Goal: Information Seeking & Learning: Get advice/opinions

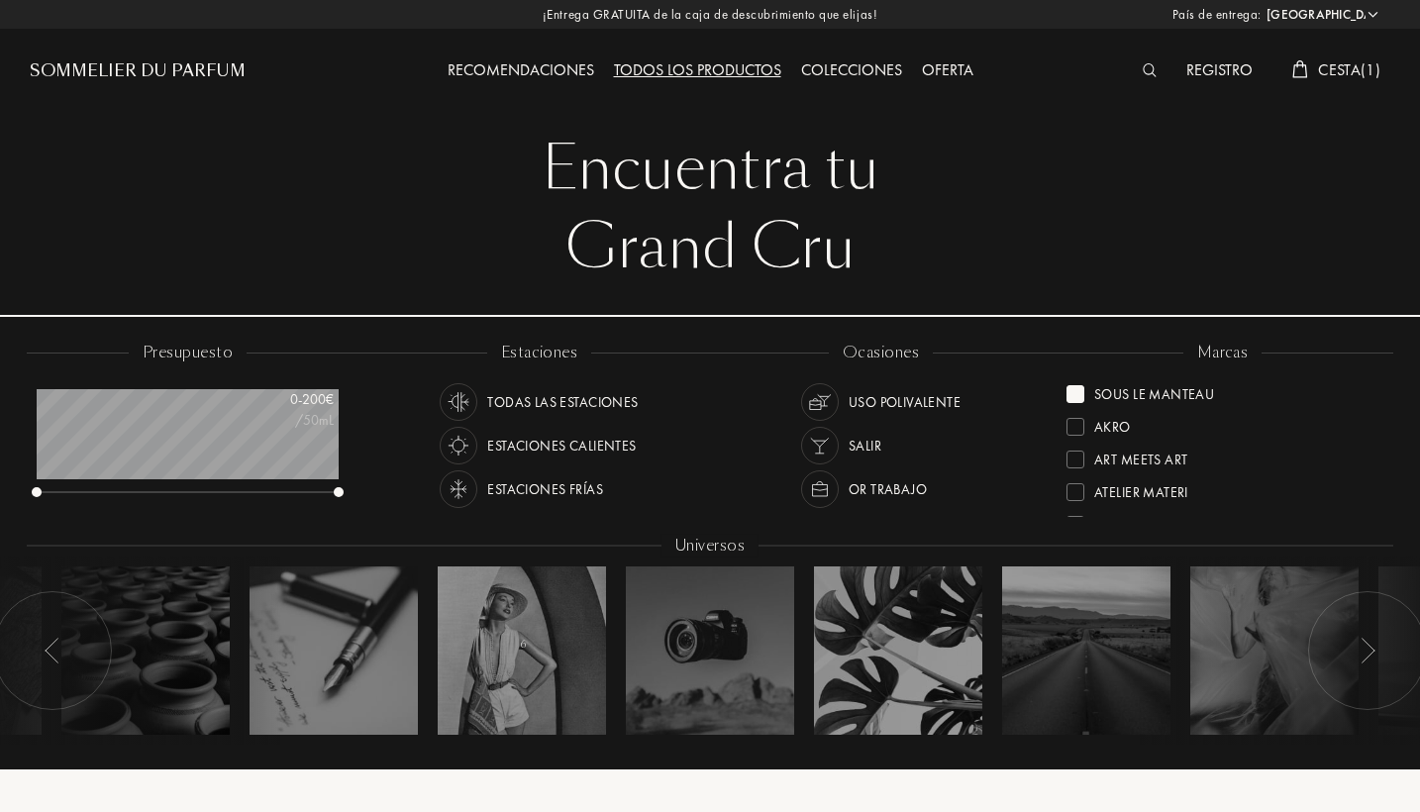
select select "PT"
click at [1151, 72] on img at bounding box center [1150, 70] width 15 height 14
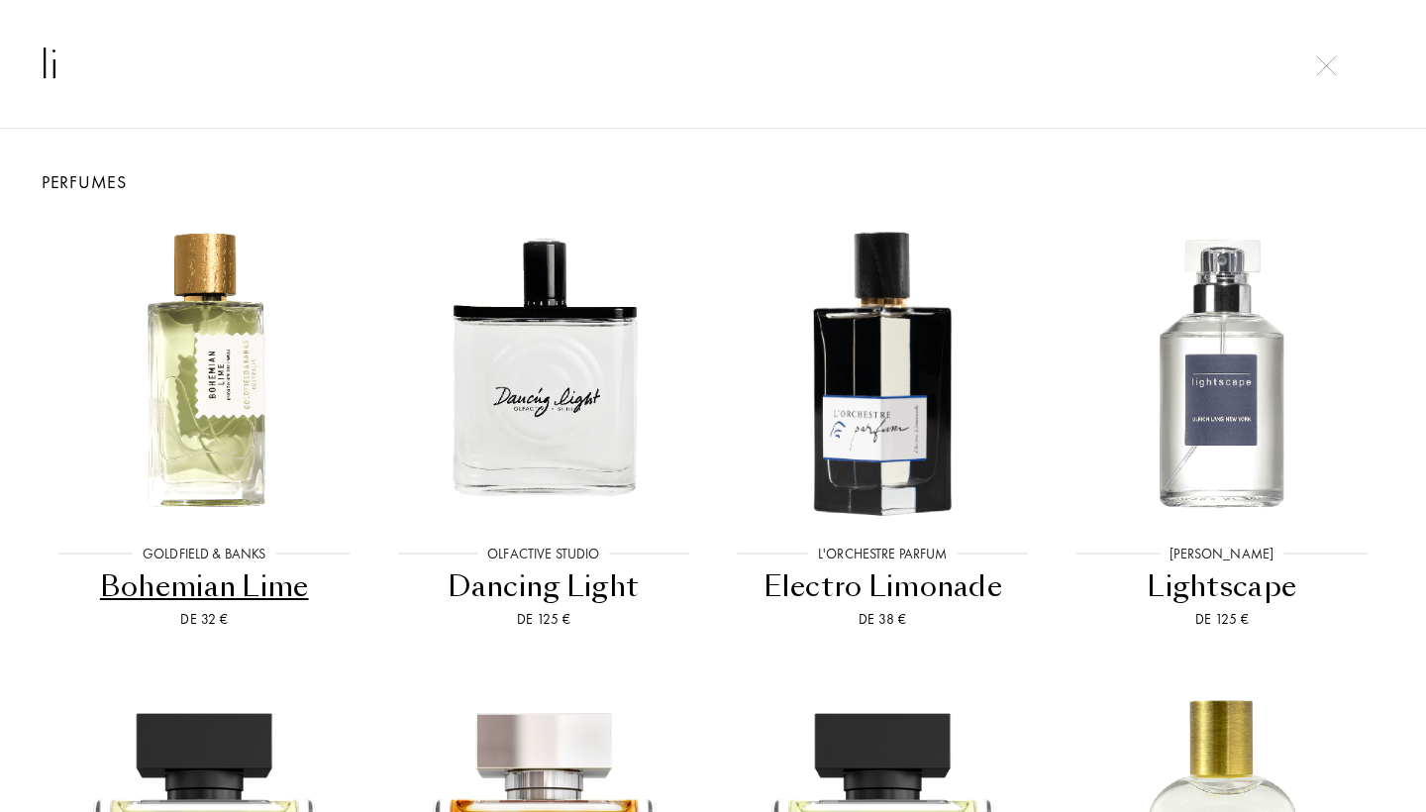
type input "l"
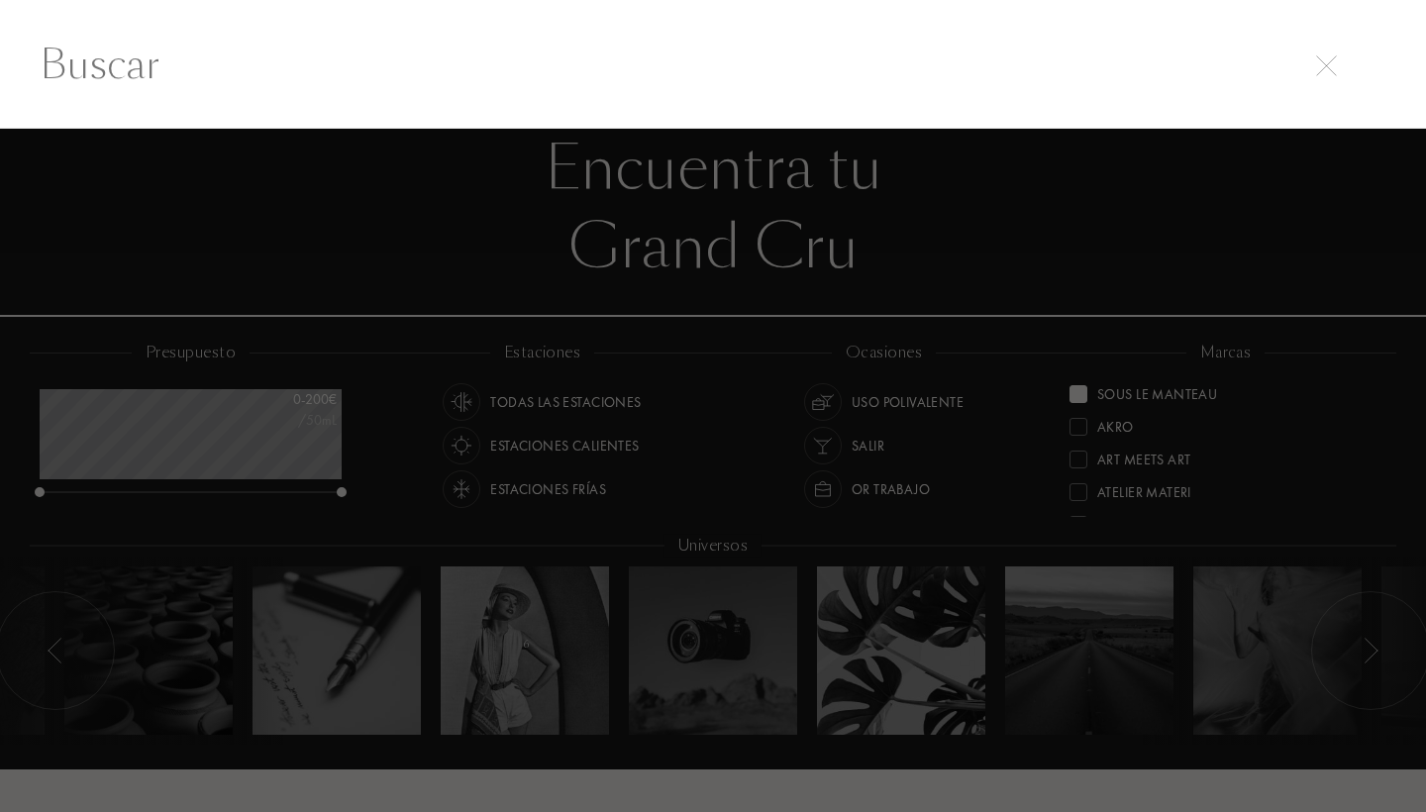
click at [1038, 279] on div at bounding box center [713, 471] width 1426 height 684
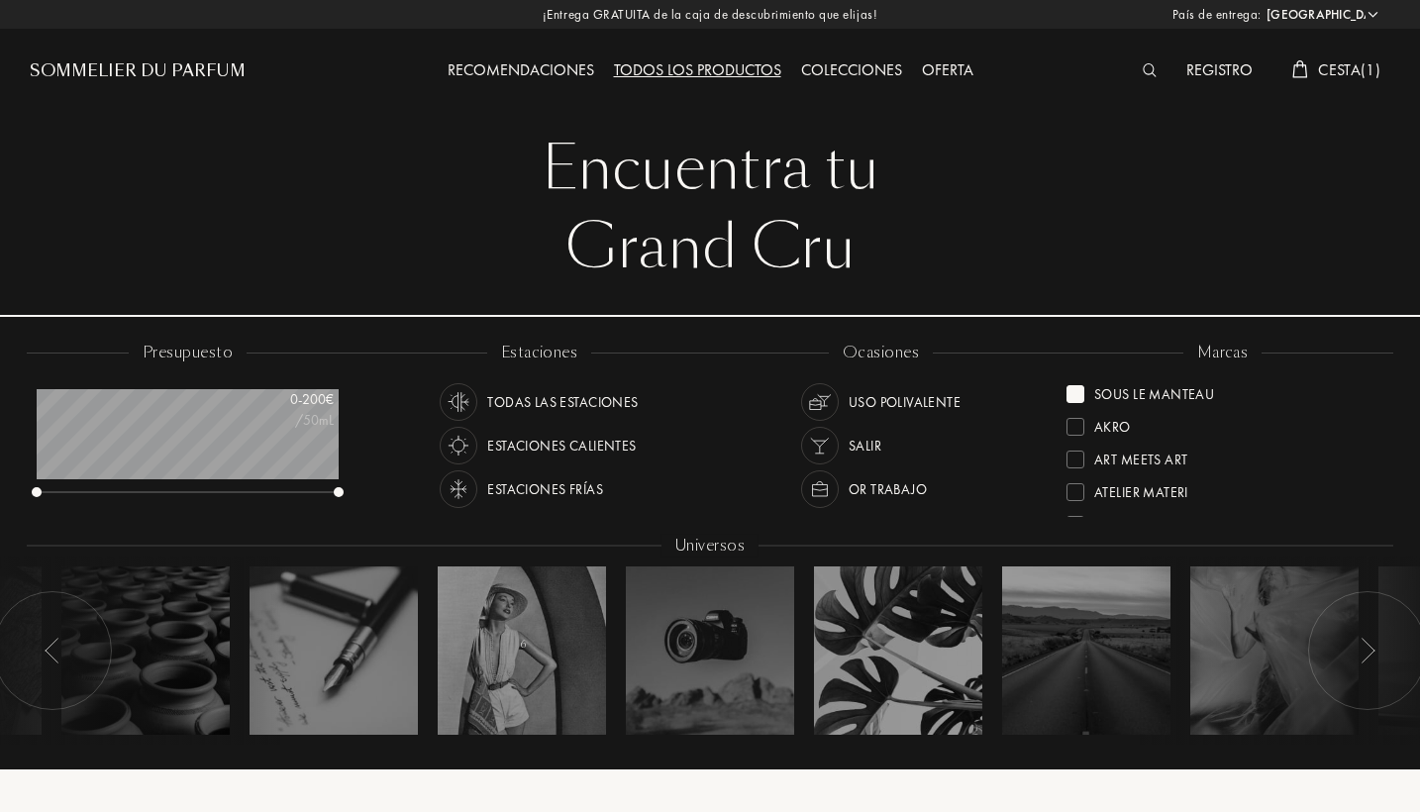
click at [1151, 73] on img at bounding box center [1150, 70] width 15 height 14
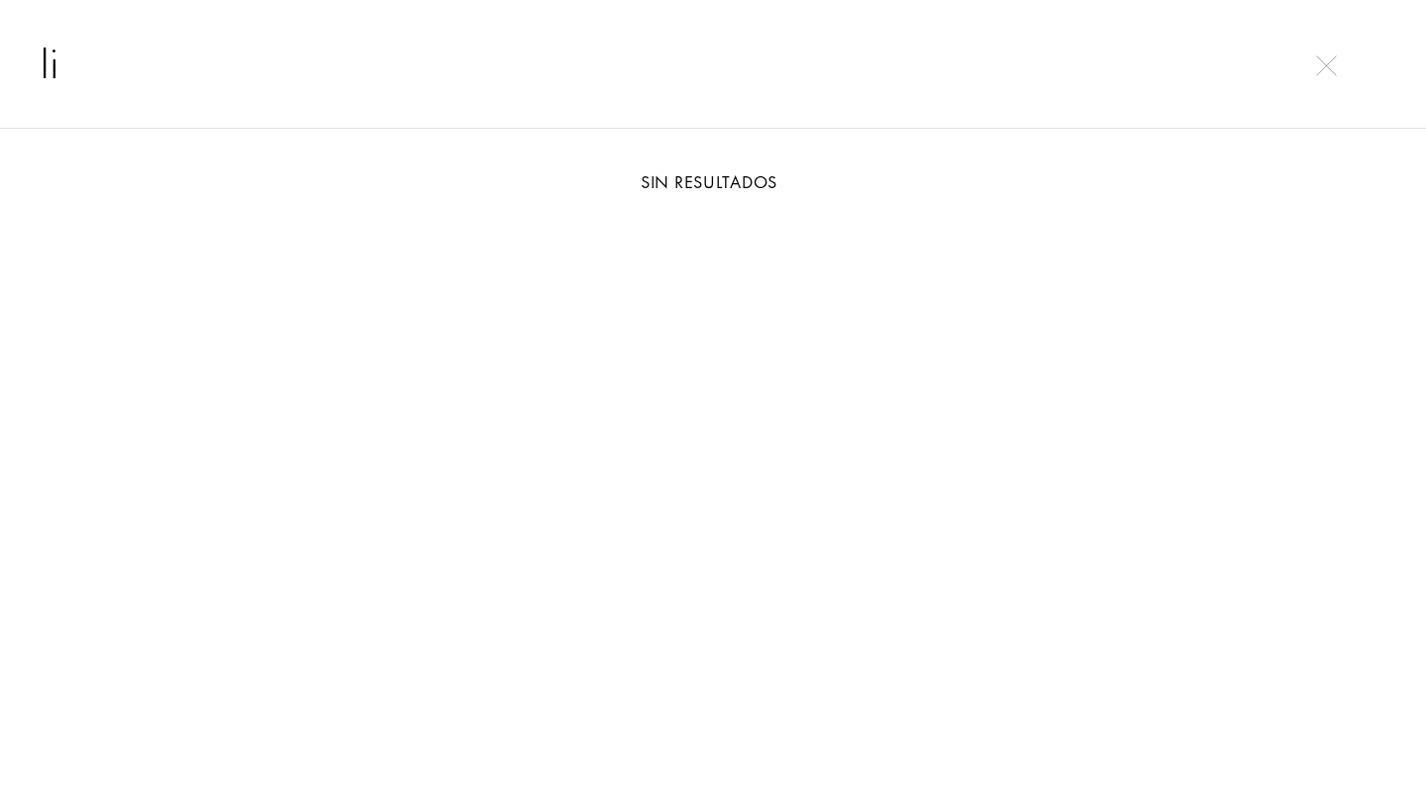
type input "l"
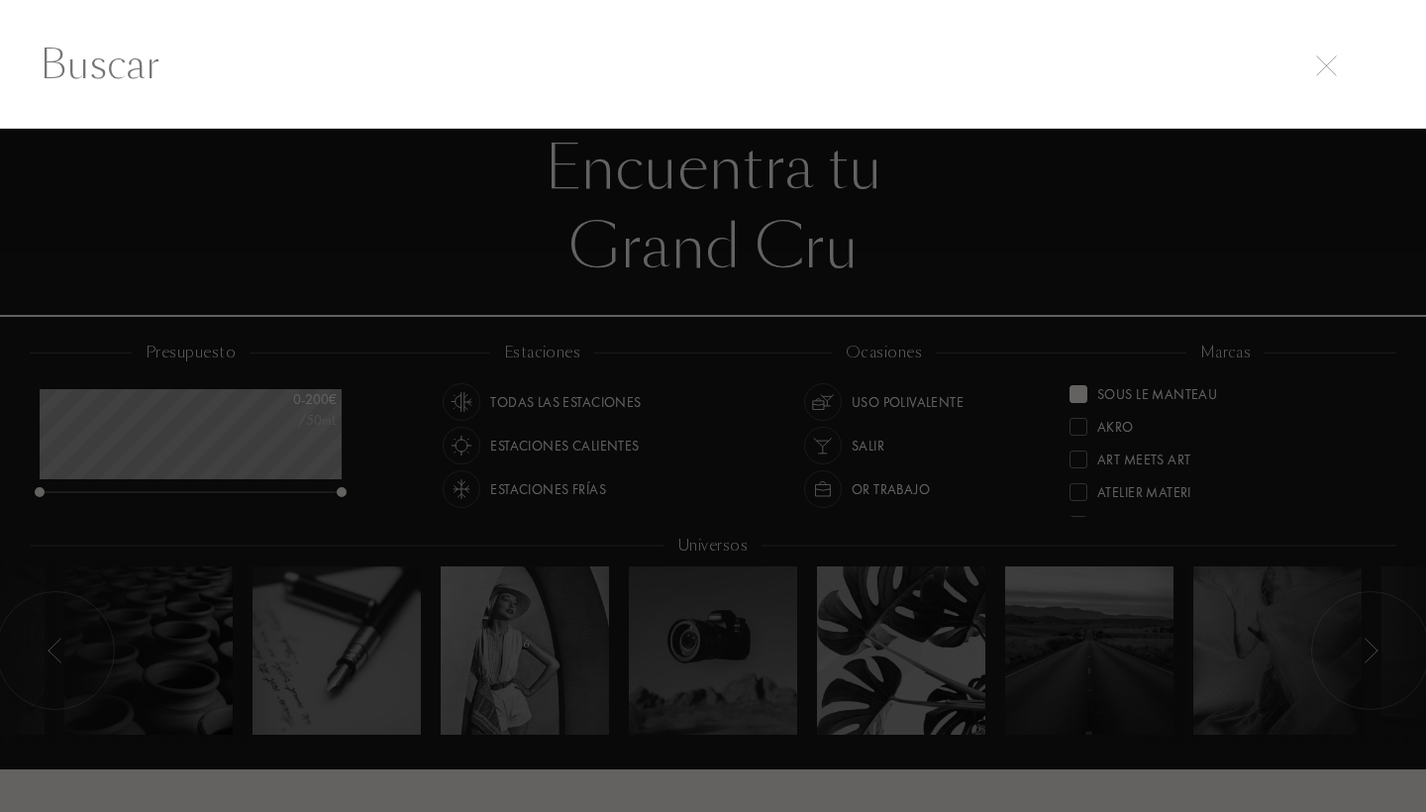
click at [1419, 245] on div at bounding box center [713, 471] width 1426 height 684
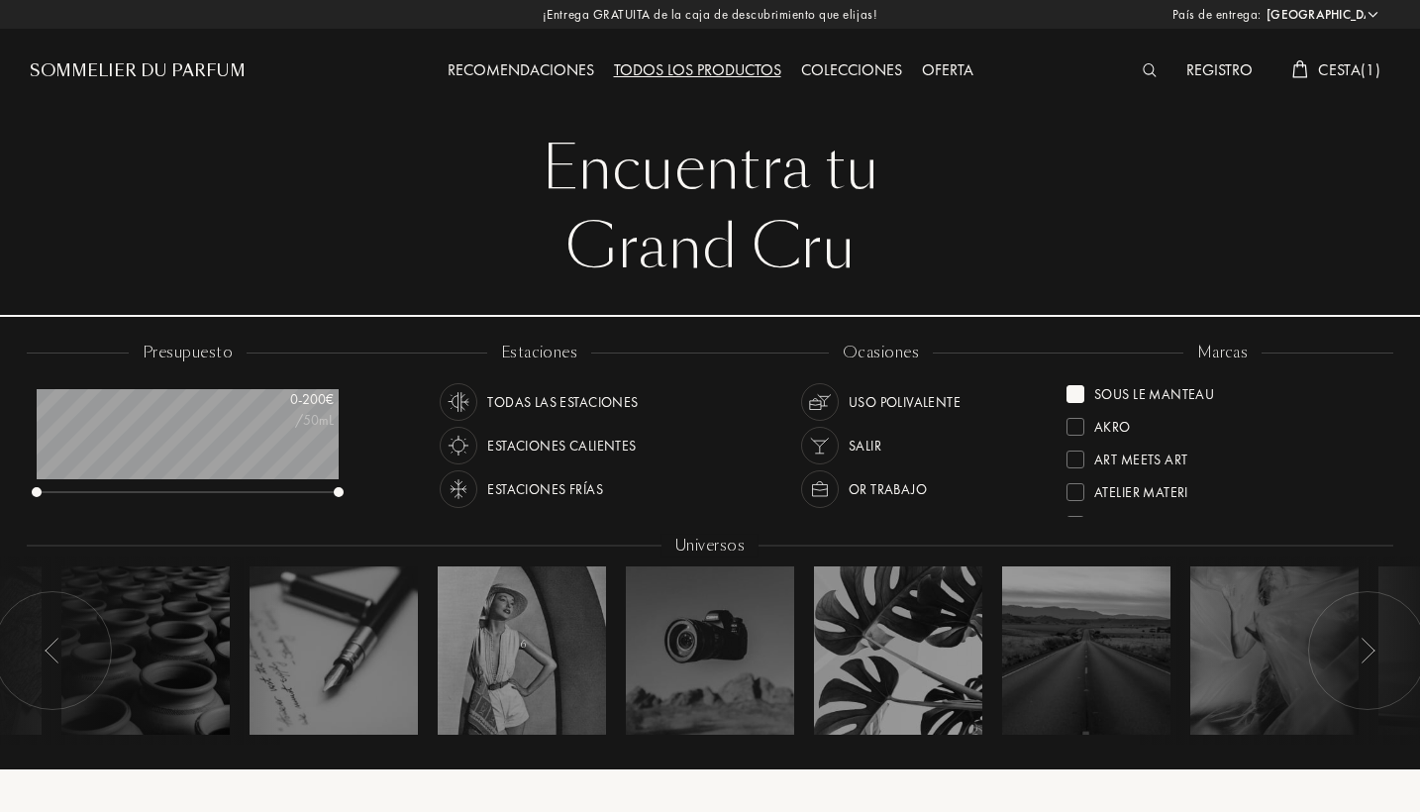
click at [1079, 393] on div at bounding box center [1076, 394] width 18 height 18
click at [1156, 71] on img at bounding box center [1150, 70] width 15 height 14
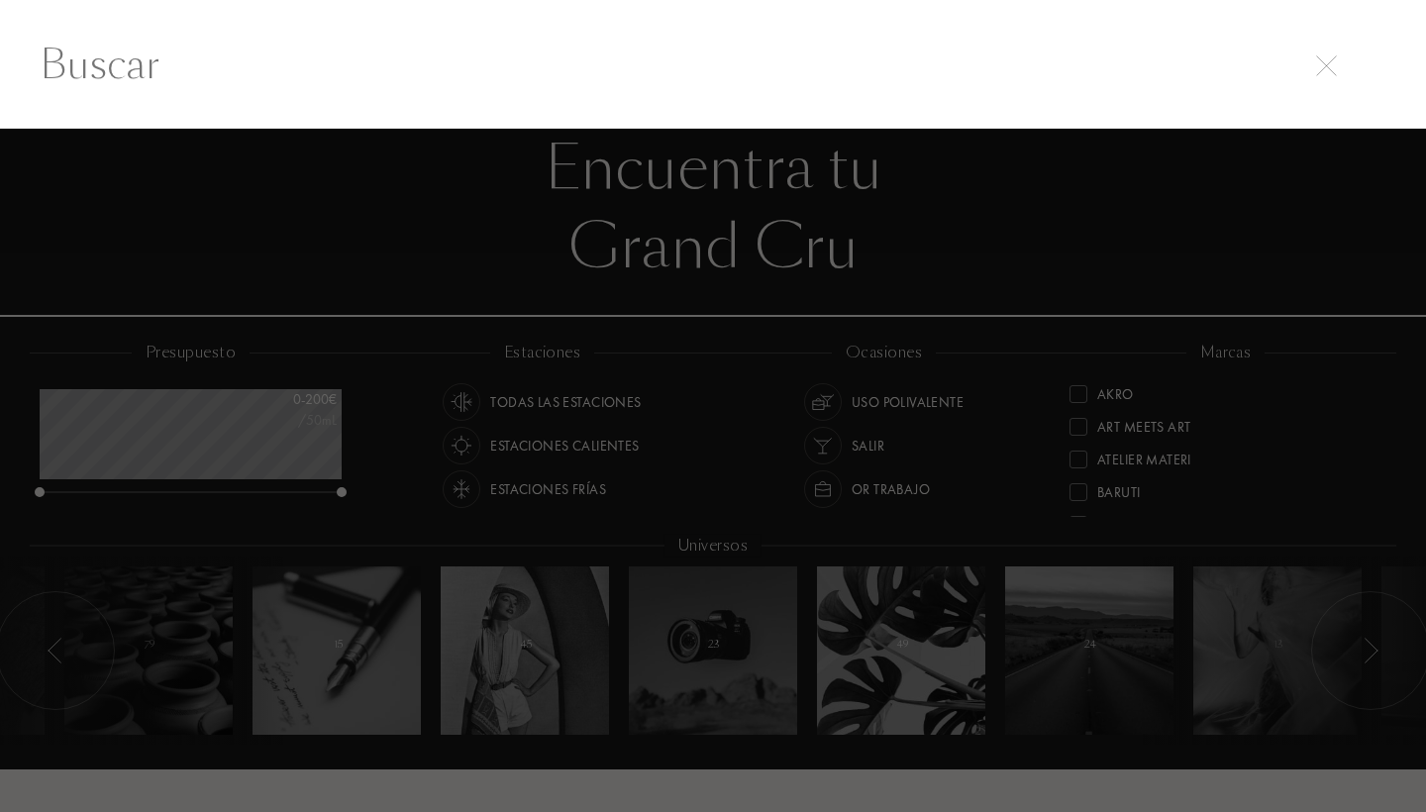
click at [1070, 178] on div at bounding box center [713, 471] width 1426 height 684
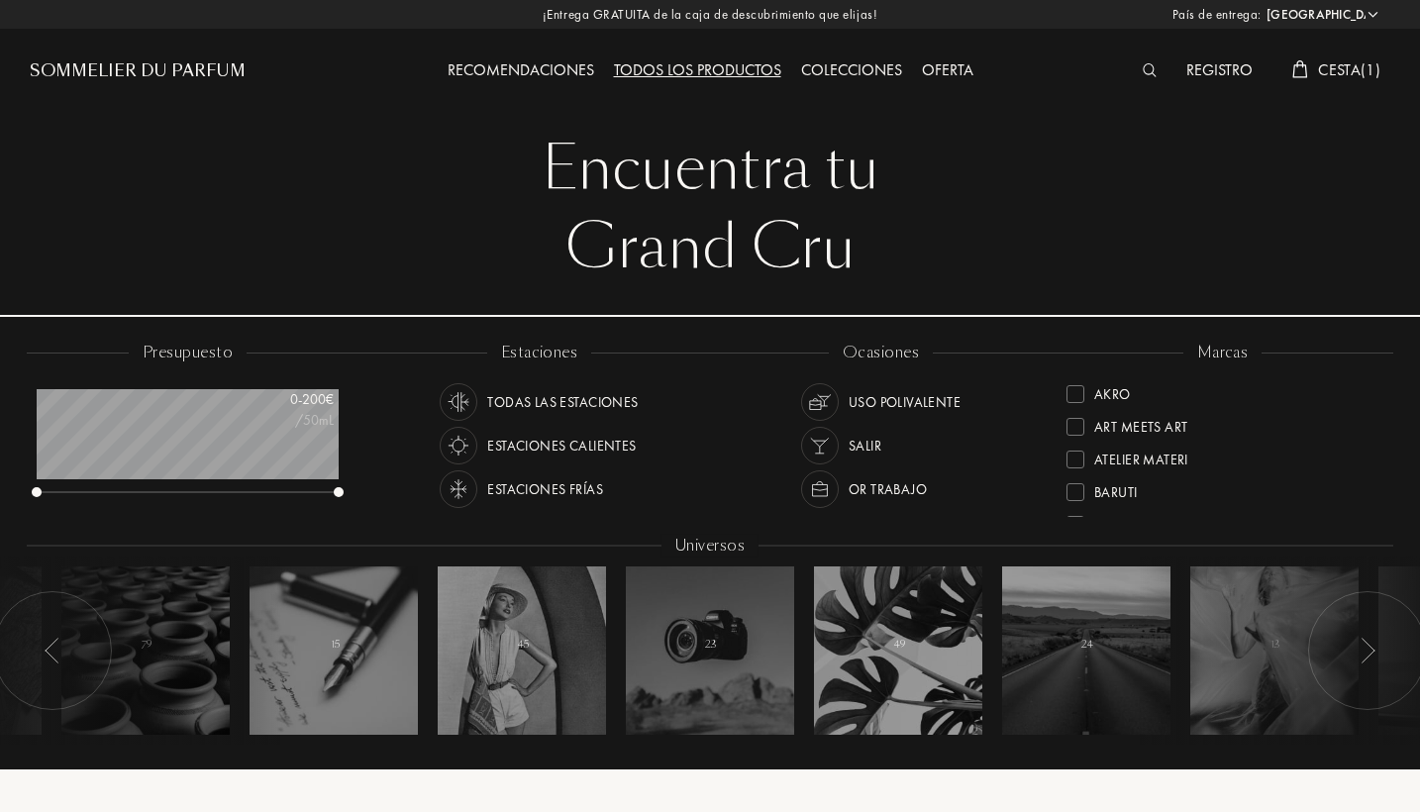
click at [561, 61] on div "Recomendaciones" at bounding box center [521, 71] width 166 height 26
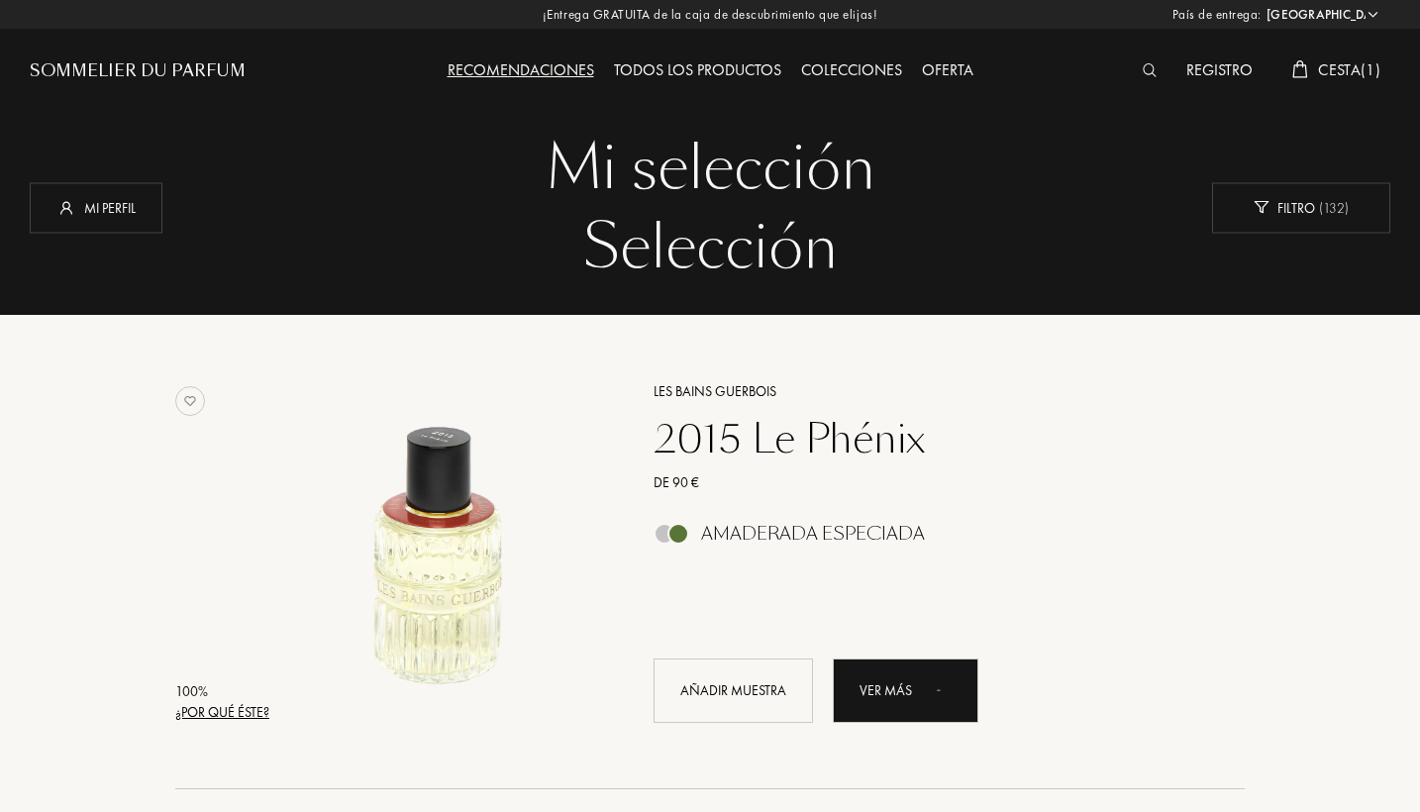
select select "PT"
click at [81, 221] on div "Mi perfil" at bounding box center [96, 207] width 133 height 51
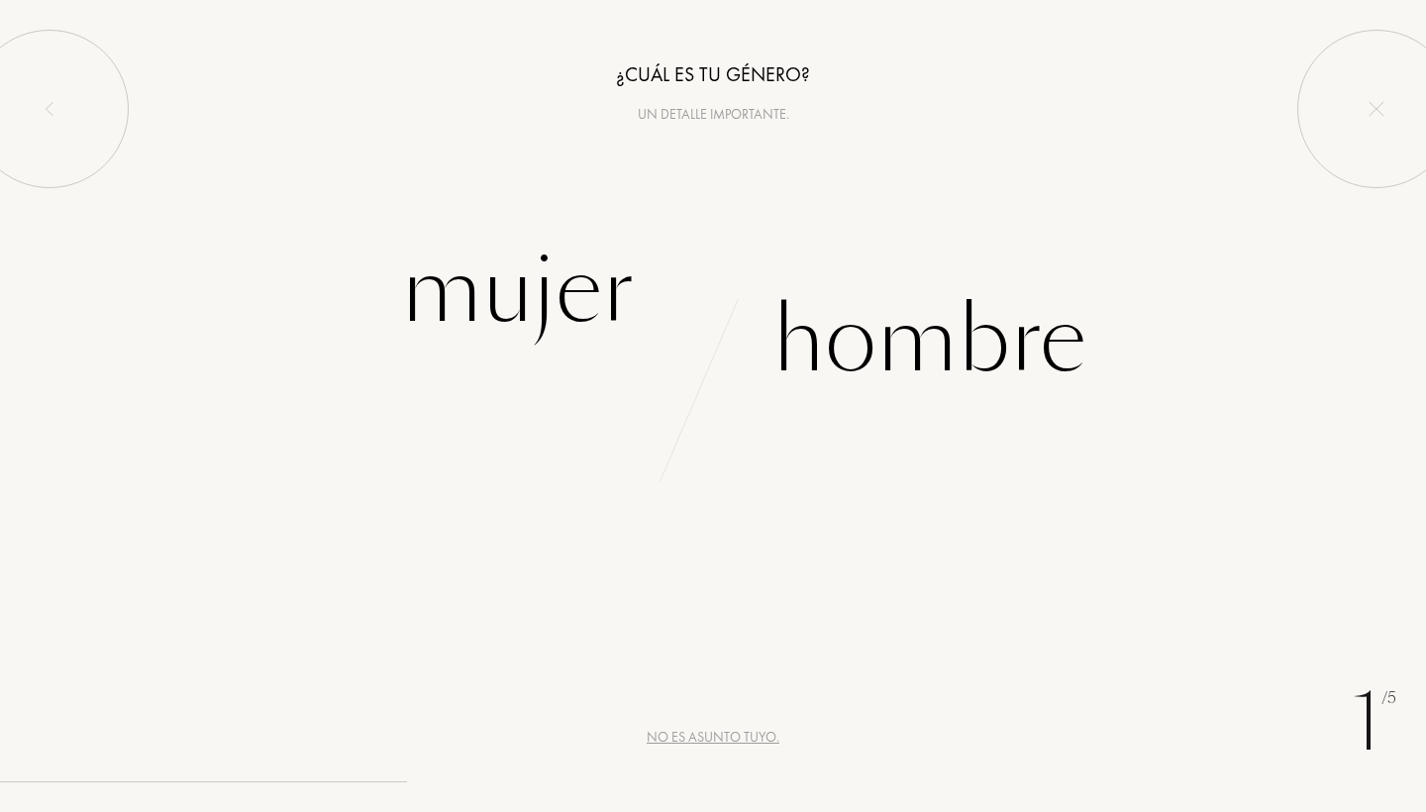
click at [745, 736] on div "No es asunto tuyo." at bounding box center [713, 737] width 133 height 21
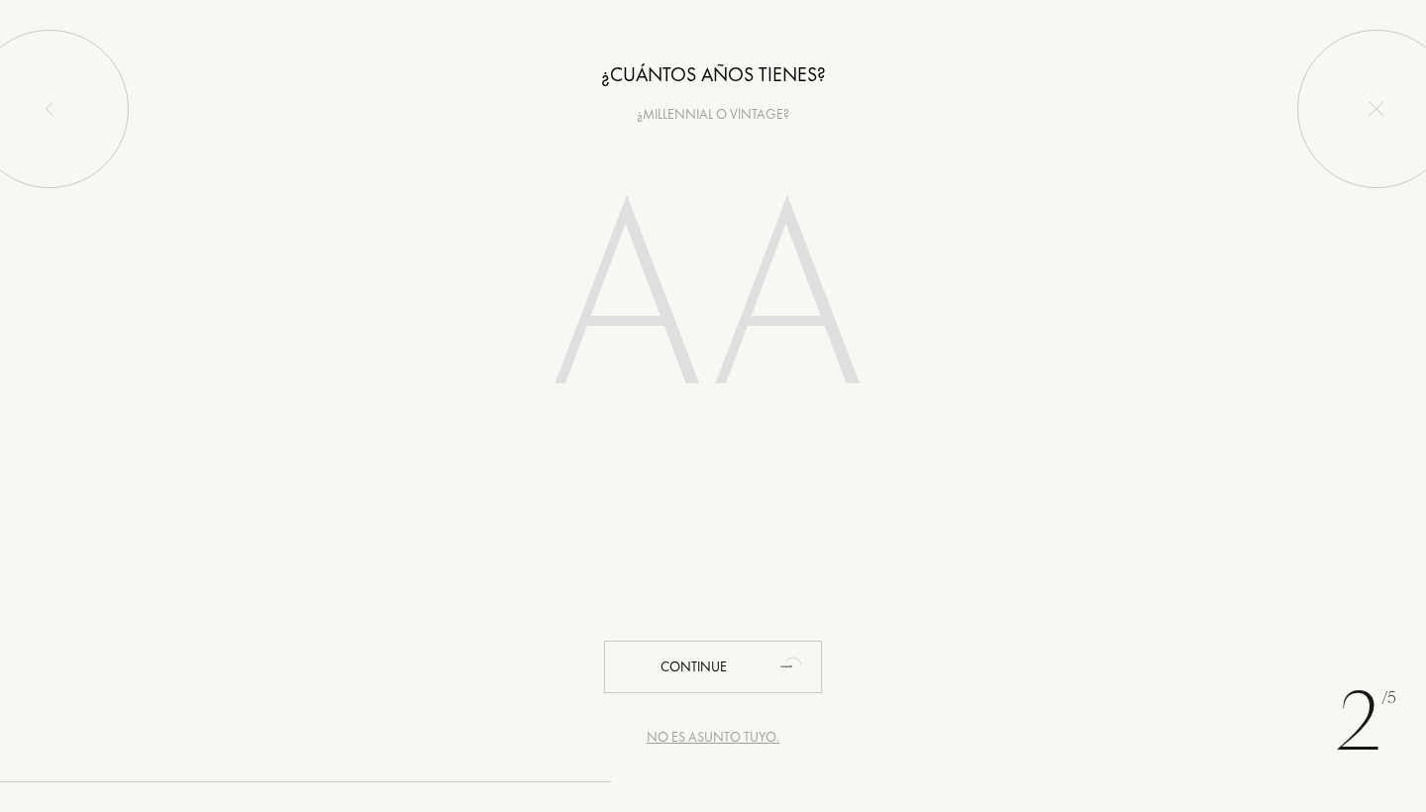
click at [700, 737] on div "No es asunto tuyo." at bounding box center [713, 737] width 133 height 21
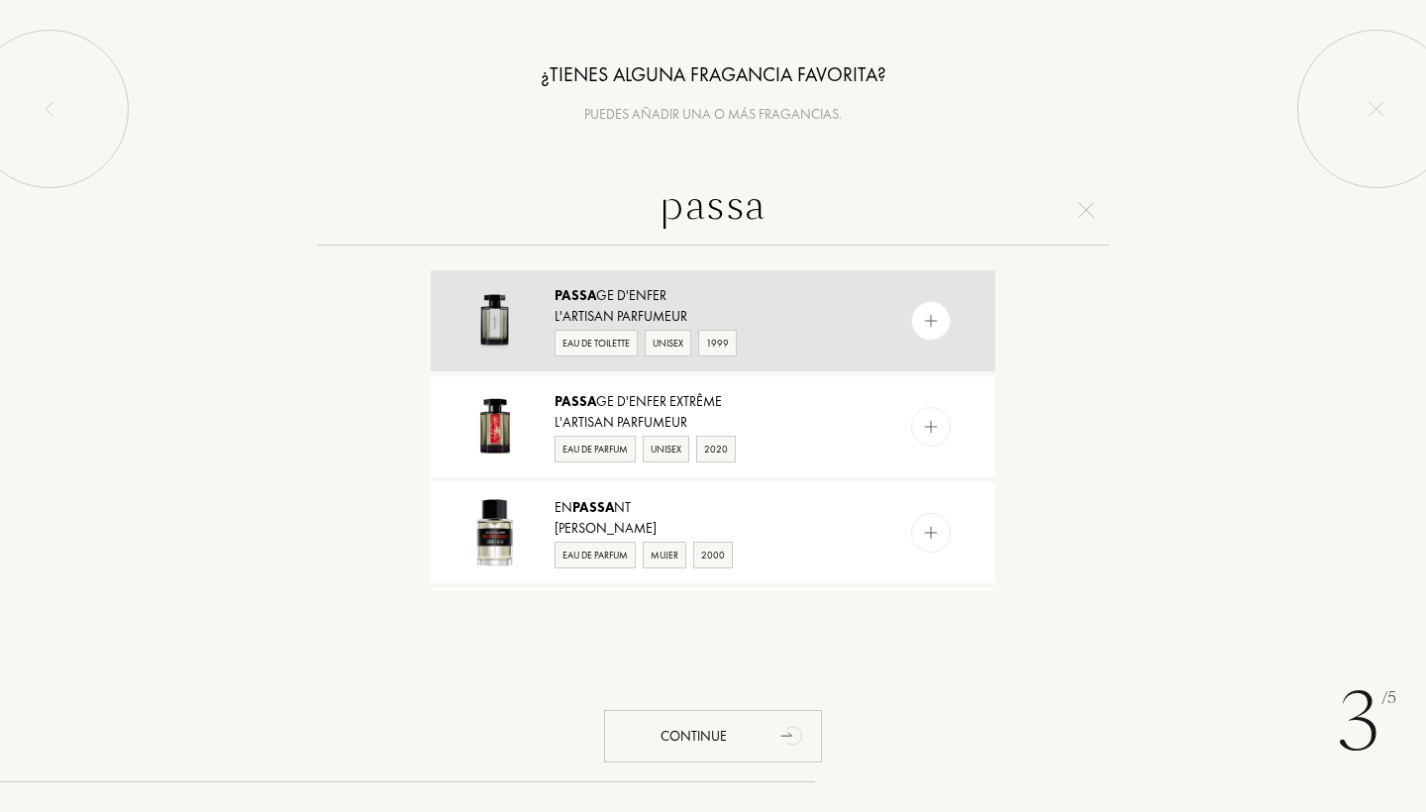
type input "passa"
click at [767, 296] on div "Passa ge d'Enfer" at bounding box center [712, 295] width 315 height 21
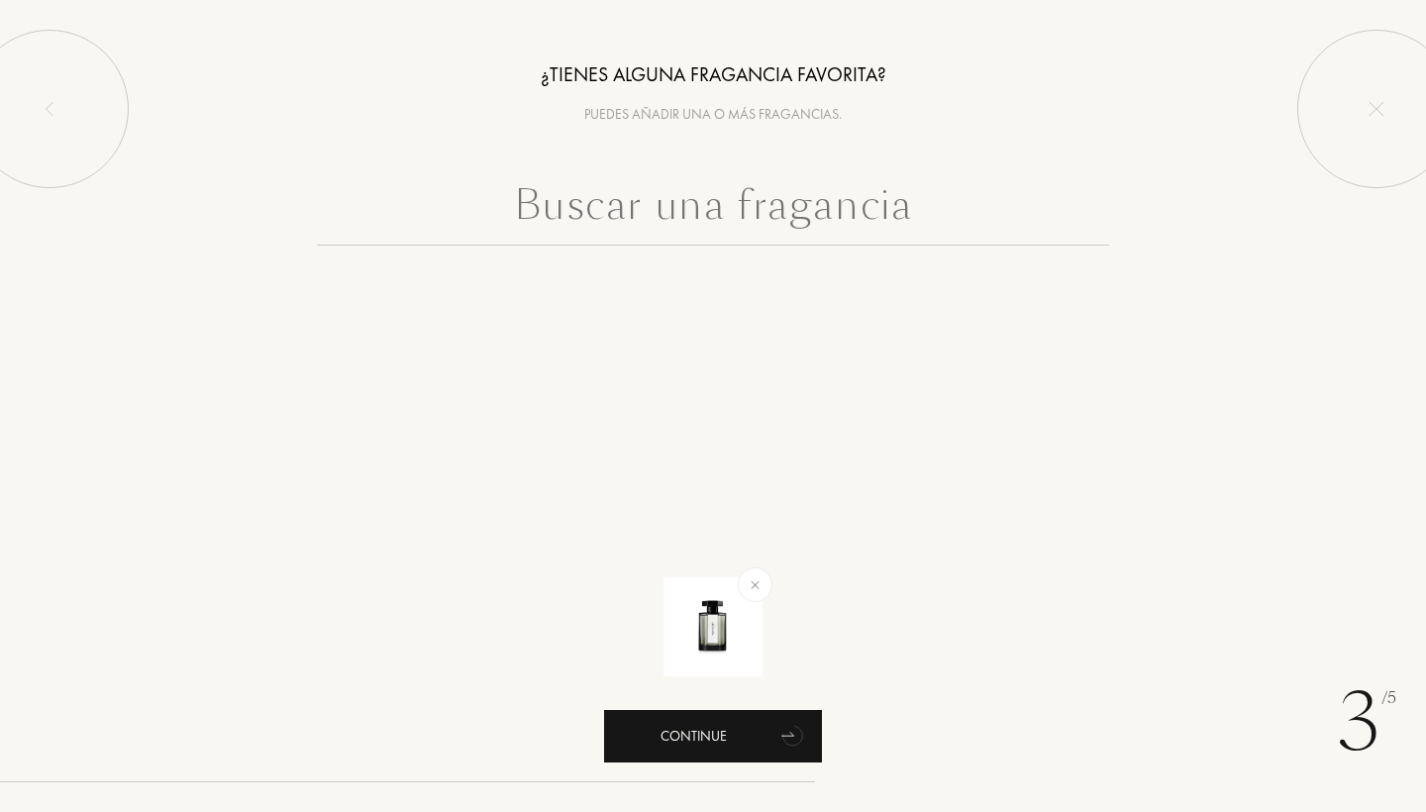
click at [757, 713] on div "Continue" at bounding box center [713, 736] width 218 height 52
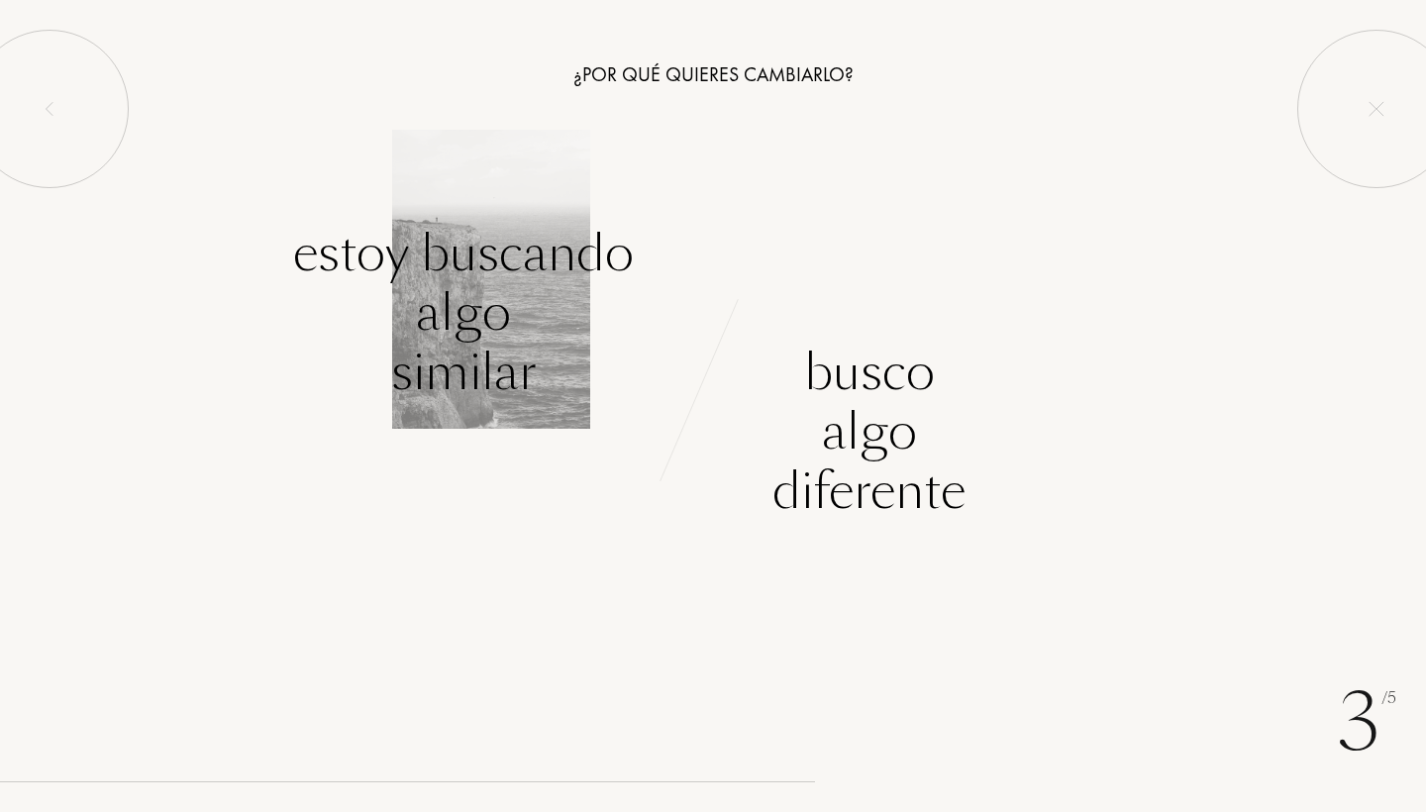
click at [519, 338] on div "Estoy buscando algo similar" at bounding box center [463, 313] width 341 height 178
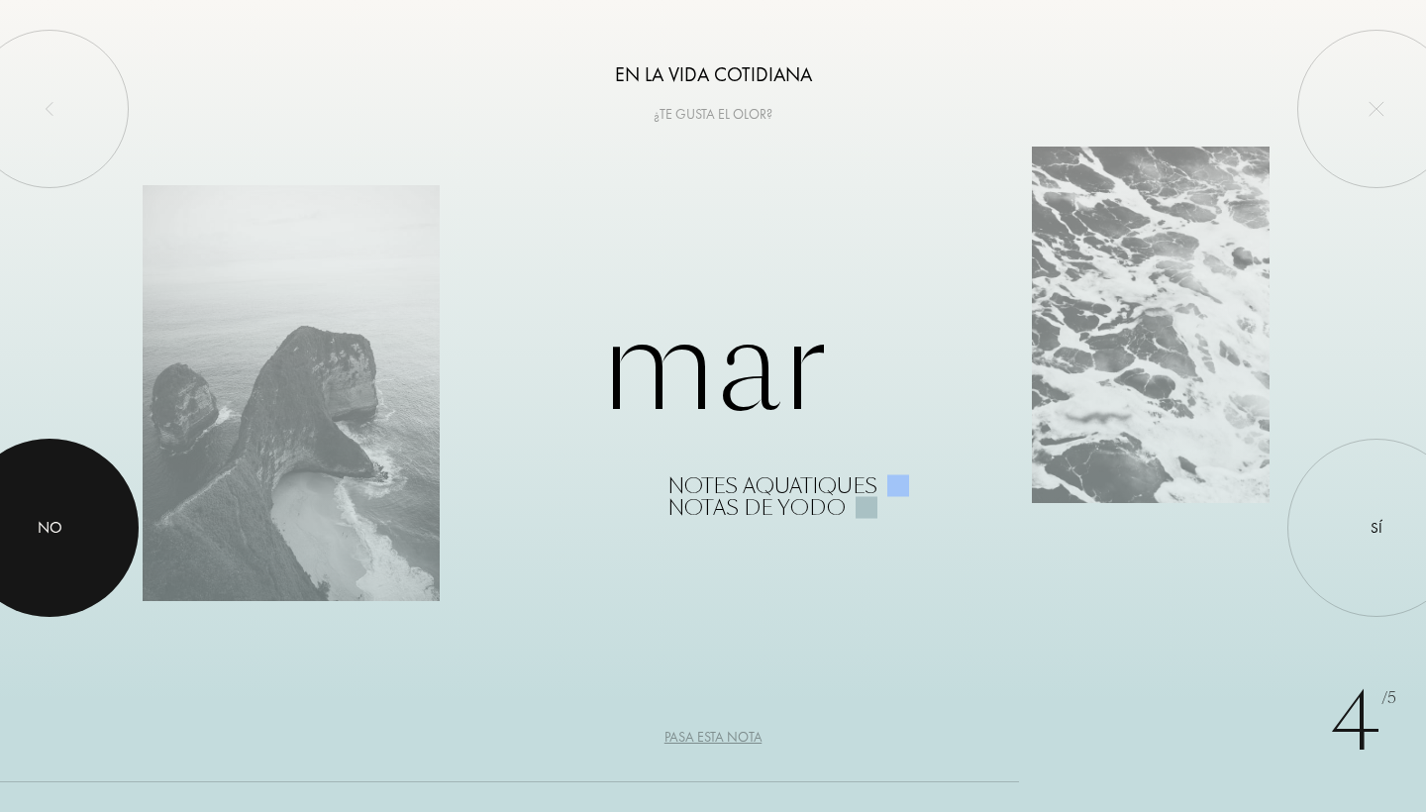
click at [84, 524] on div at bounding box center [49, 528] width 178 height 178
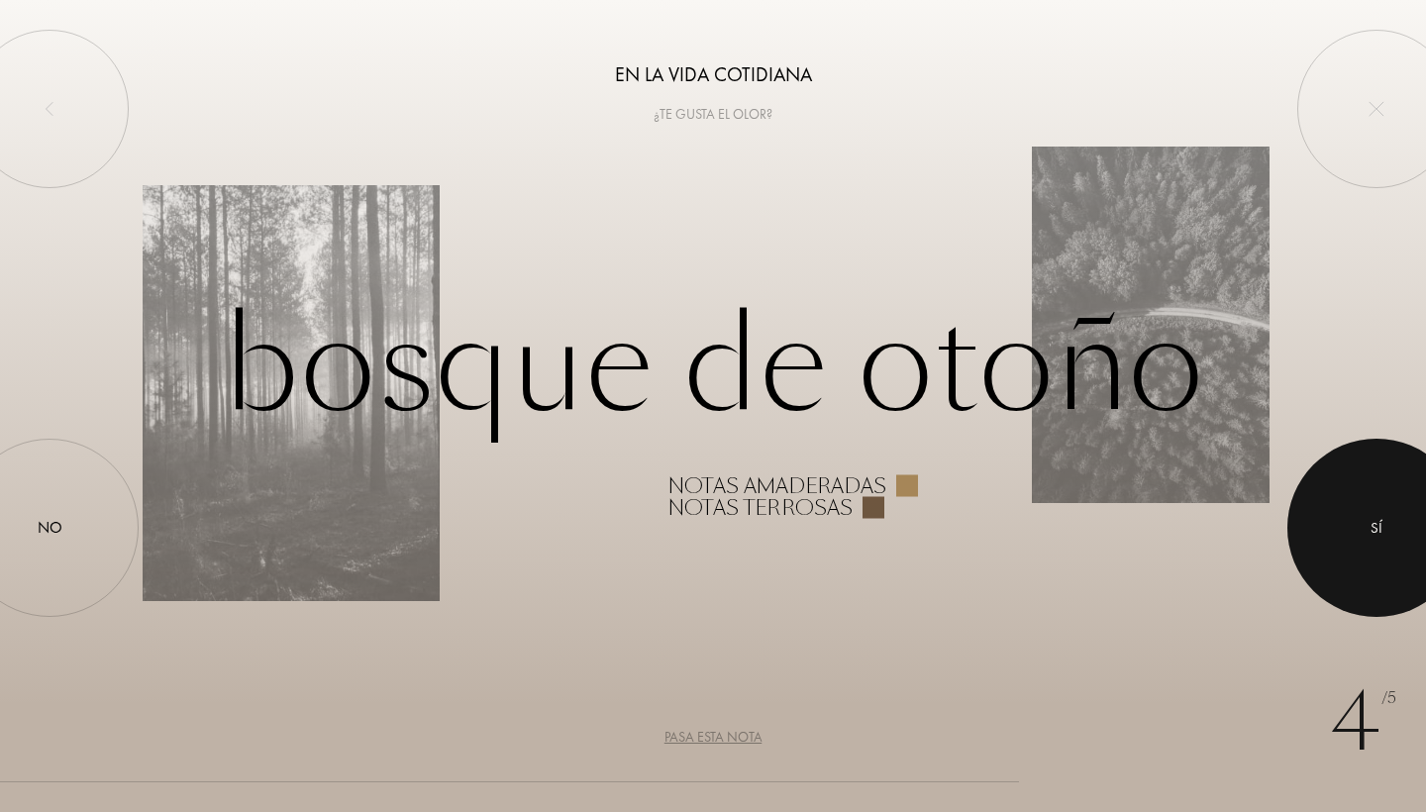
click at [1376, 557] on div at bounding box center [1376, 528] width 178 height 178
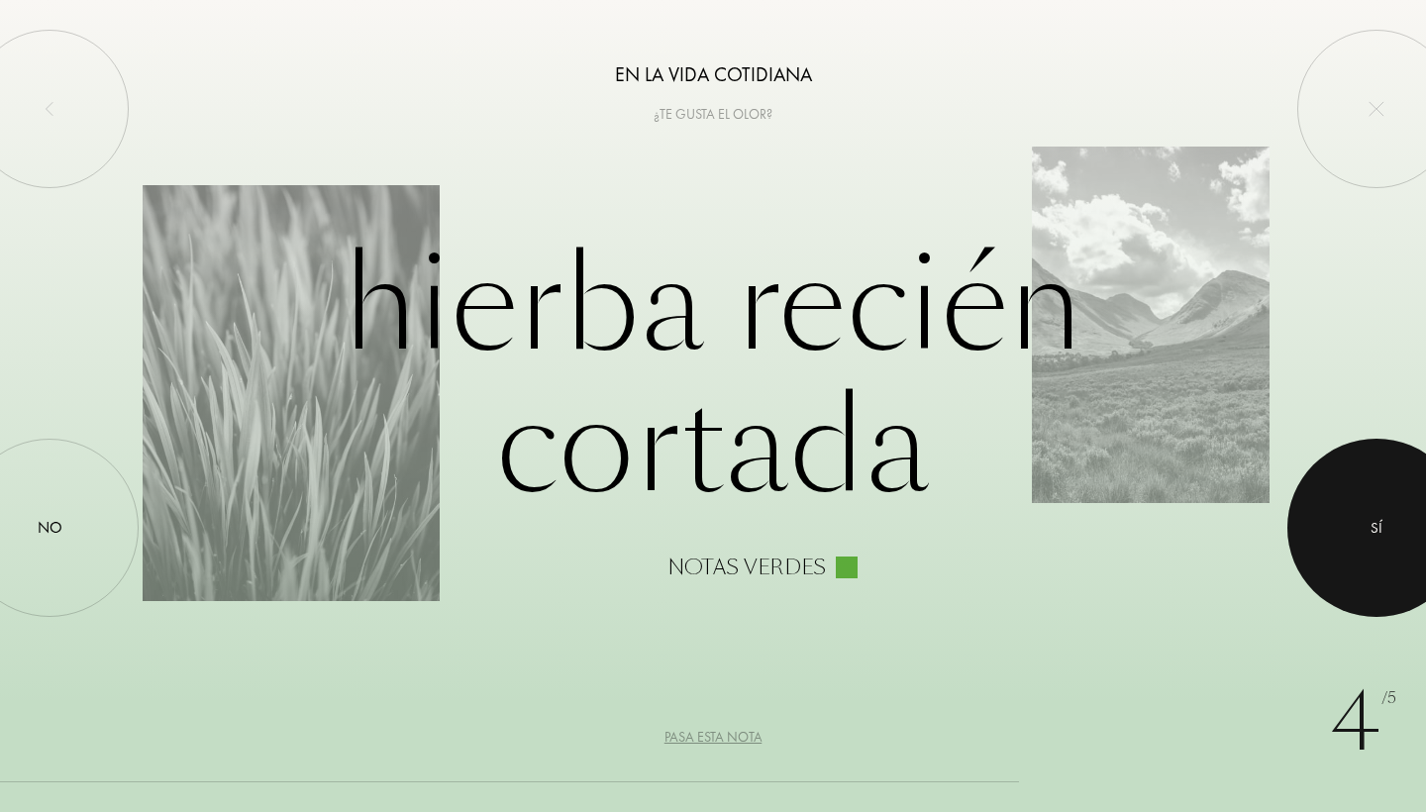
click at [1360, 506] on div at bounding box center [1376, 528] width 178 height 178
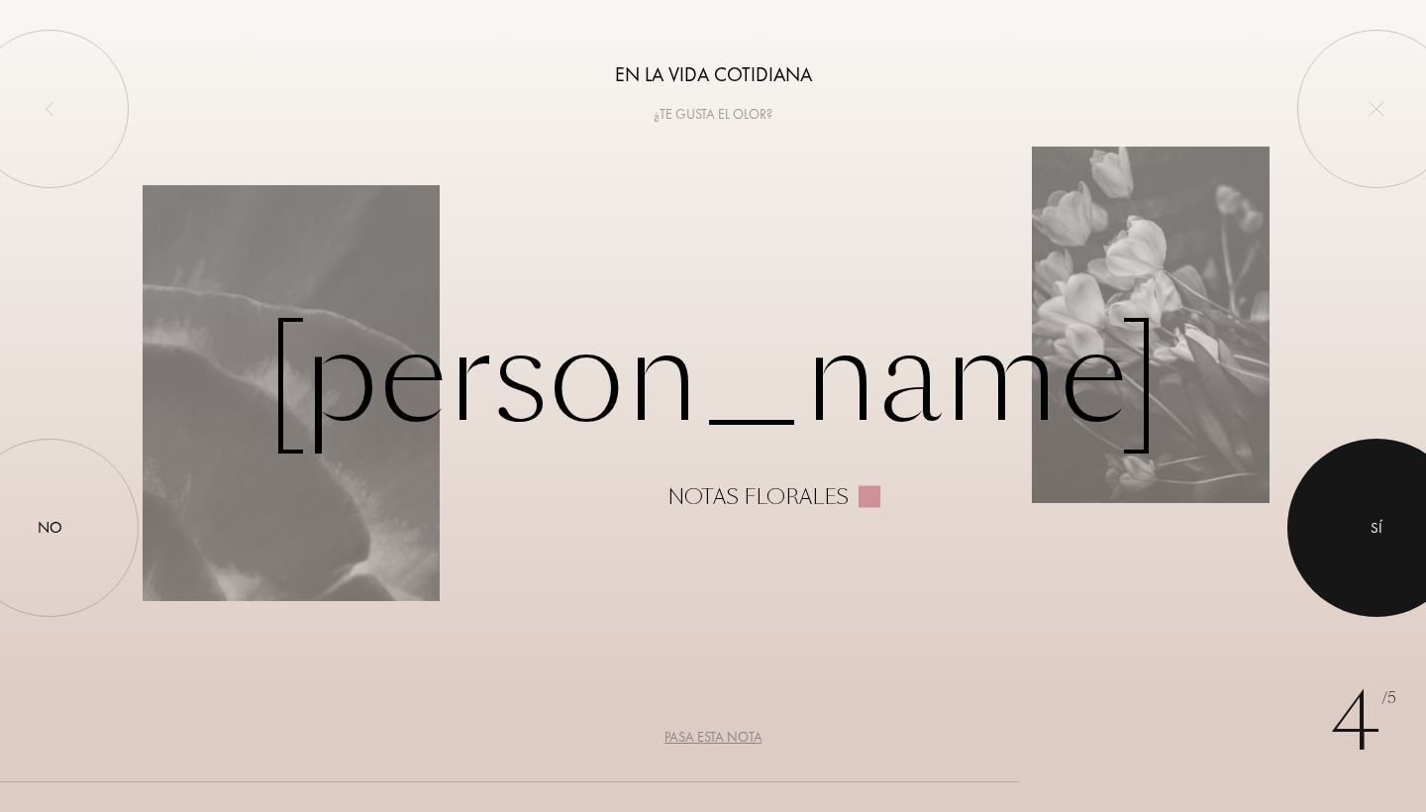
click at [1296, 497] on div "Sí" at bounding box center [1376, 528] width 178 height 178
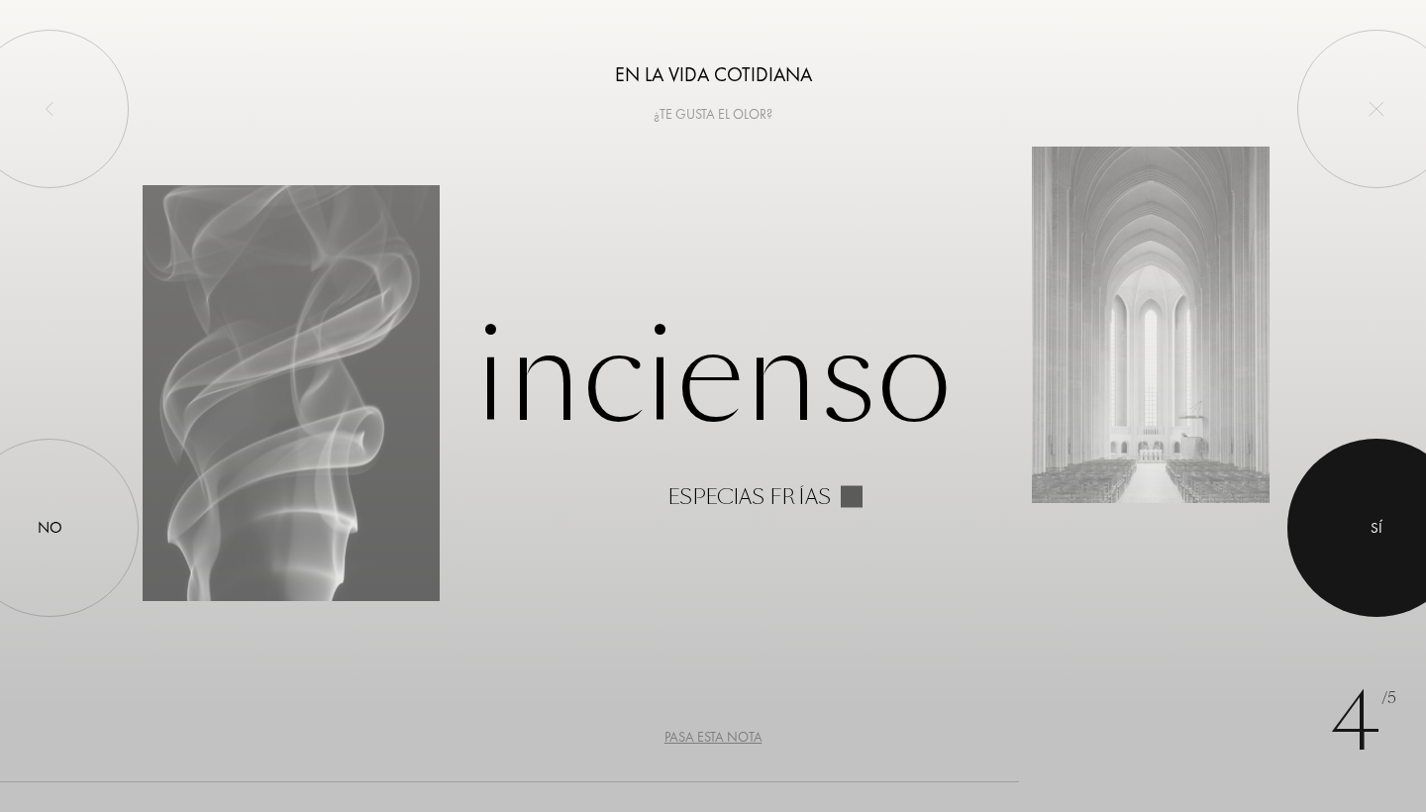
click at [1322, 535] on div at bounding box center [1376, 528] width 178 height 178
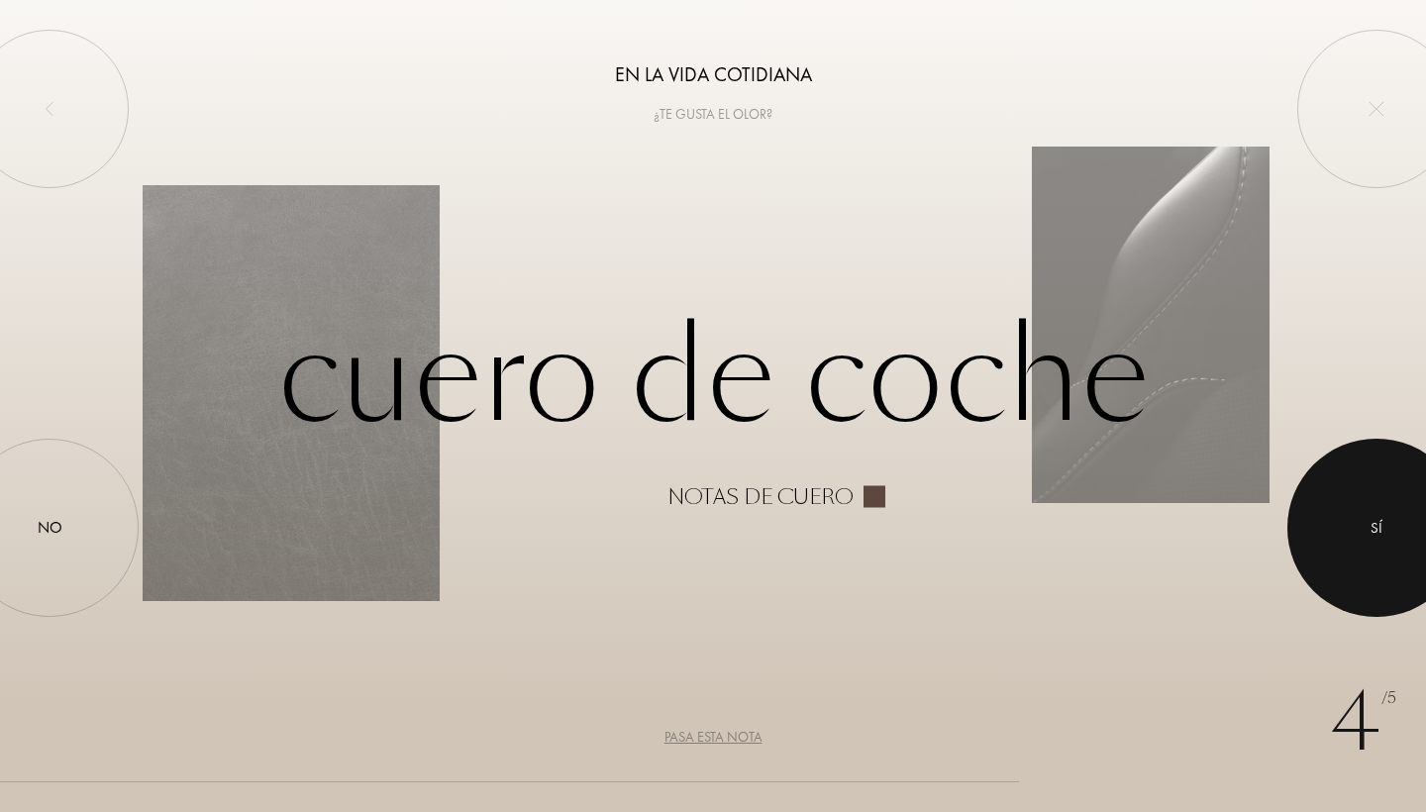
click at [1295, 515] on div "Sí" at bounding box center [1376, 528] width 178 height 178
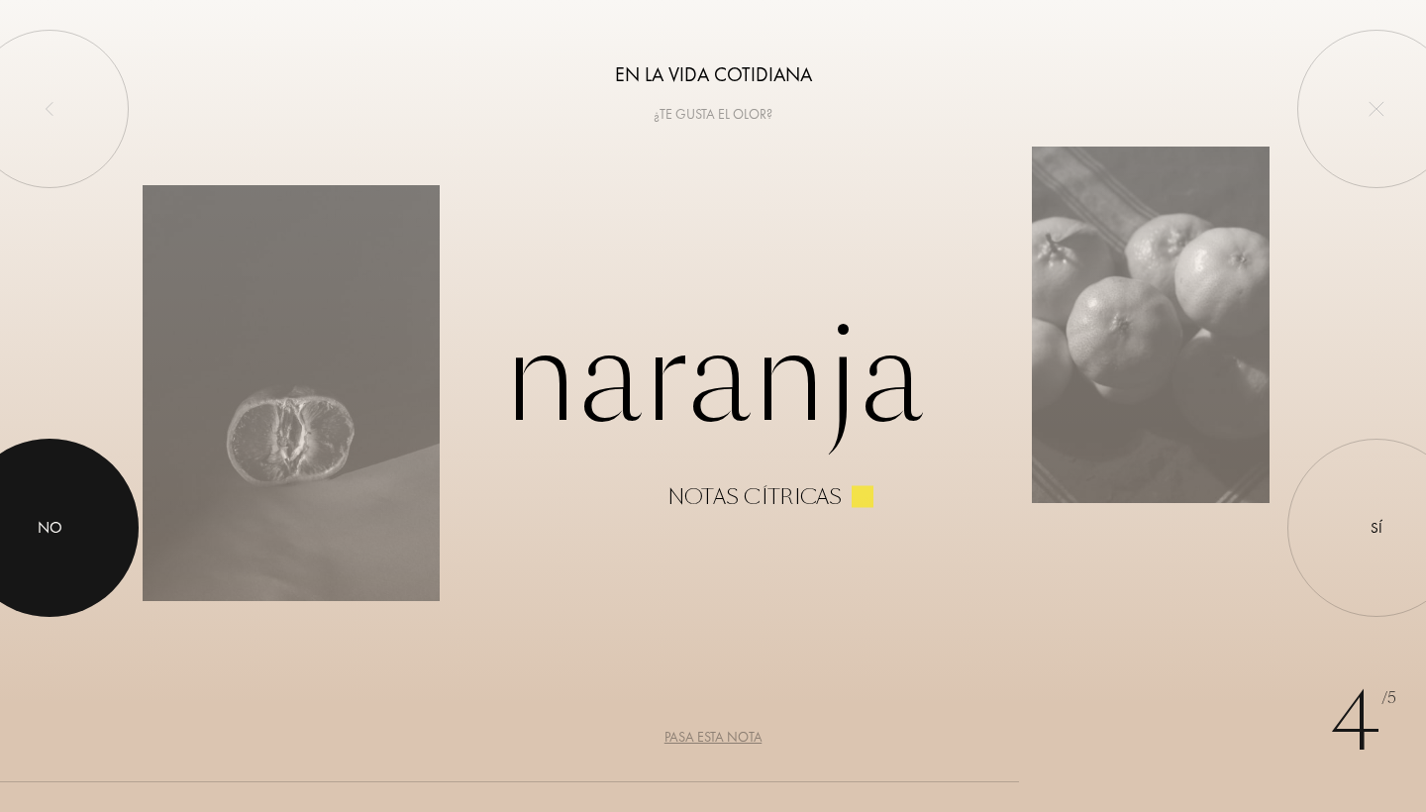
click at [64, 514] on div at bounding box center [49, 528] width 178 height 178
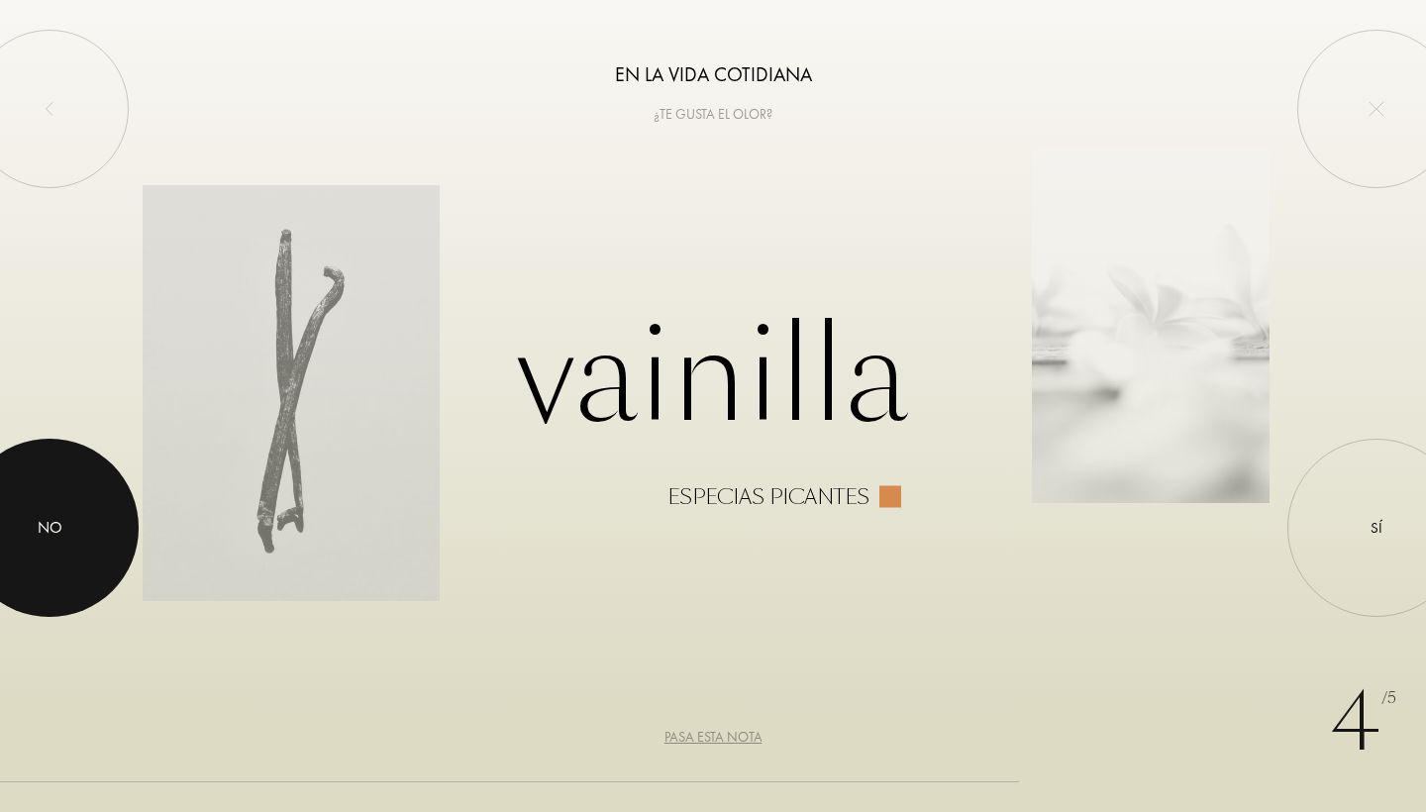
click at [64, 514] on div at bounding box center [49, 528] width 178 height 178
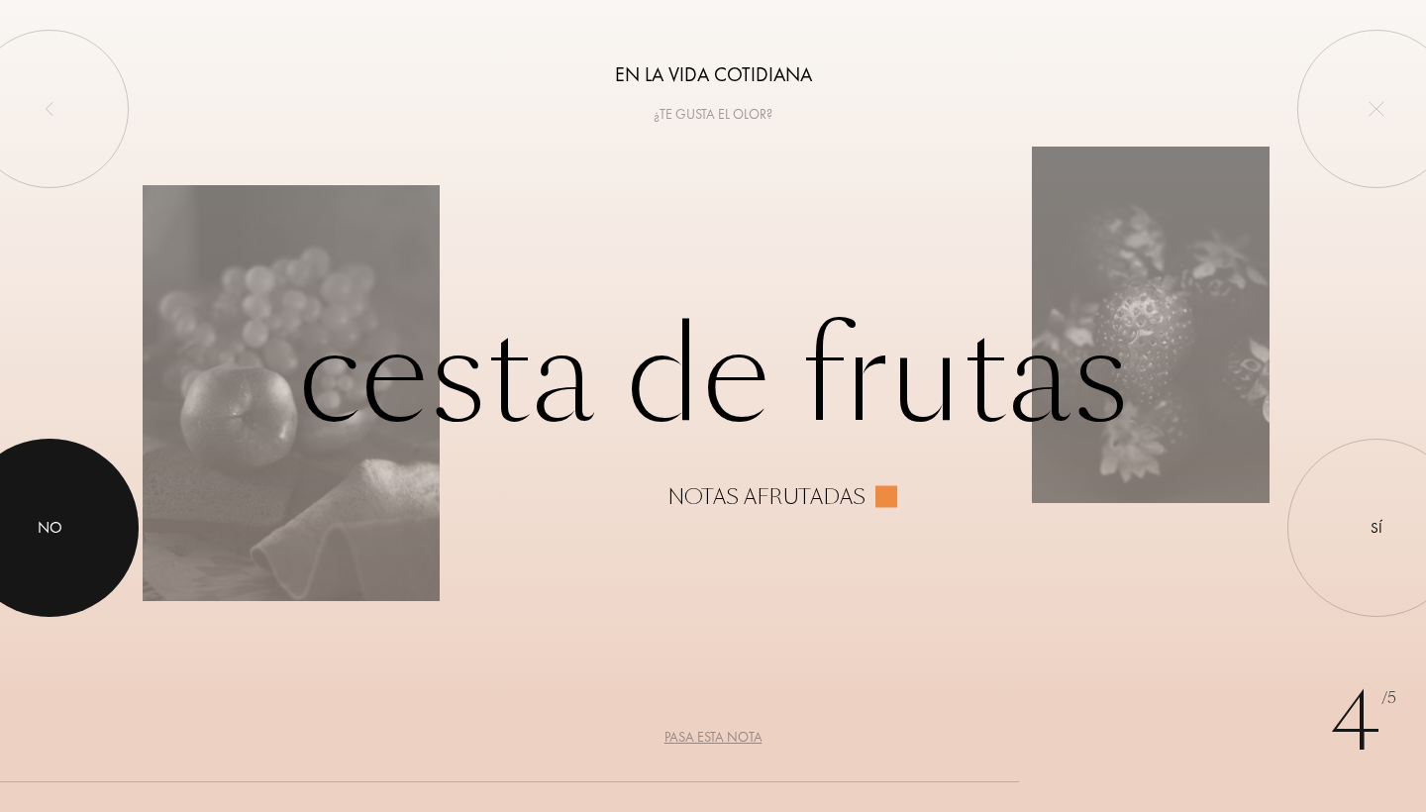
click at [80, 507] on div at bounding box center [49, 528] width 178 height 178
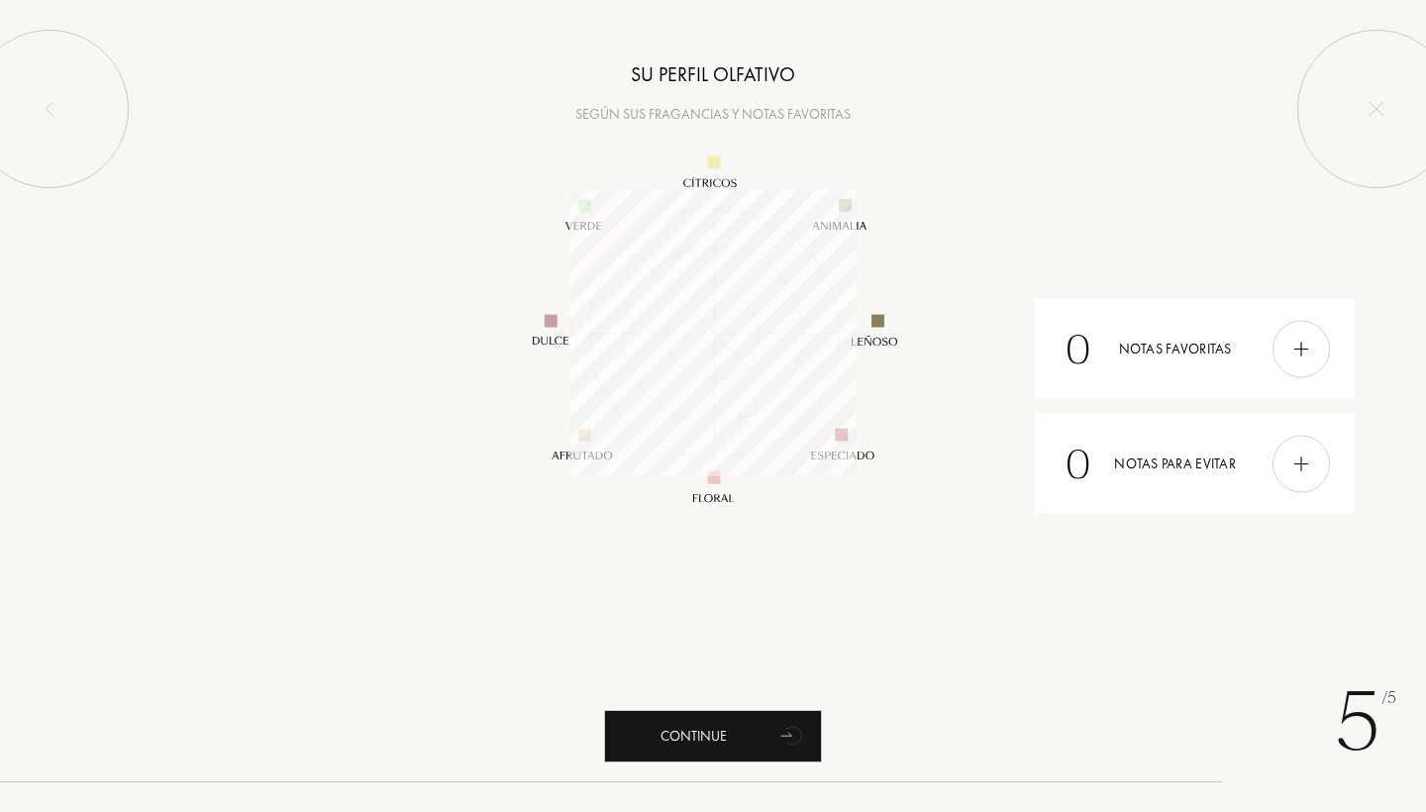
scroll to position [287, 287]
click at [734, 736] on div "Continue" at bounding box center [713, 736] width 218 height 52
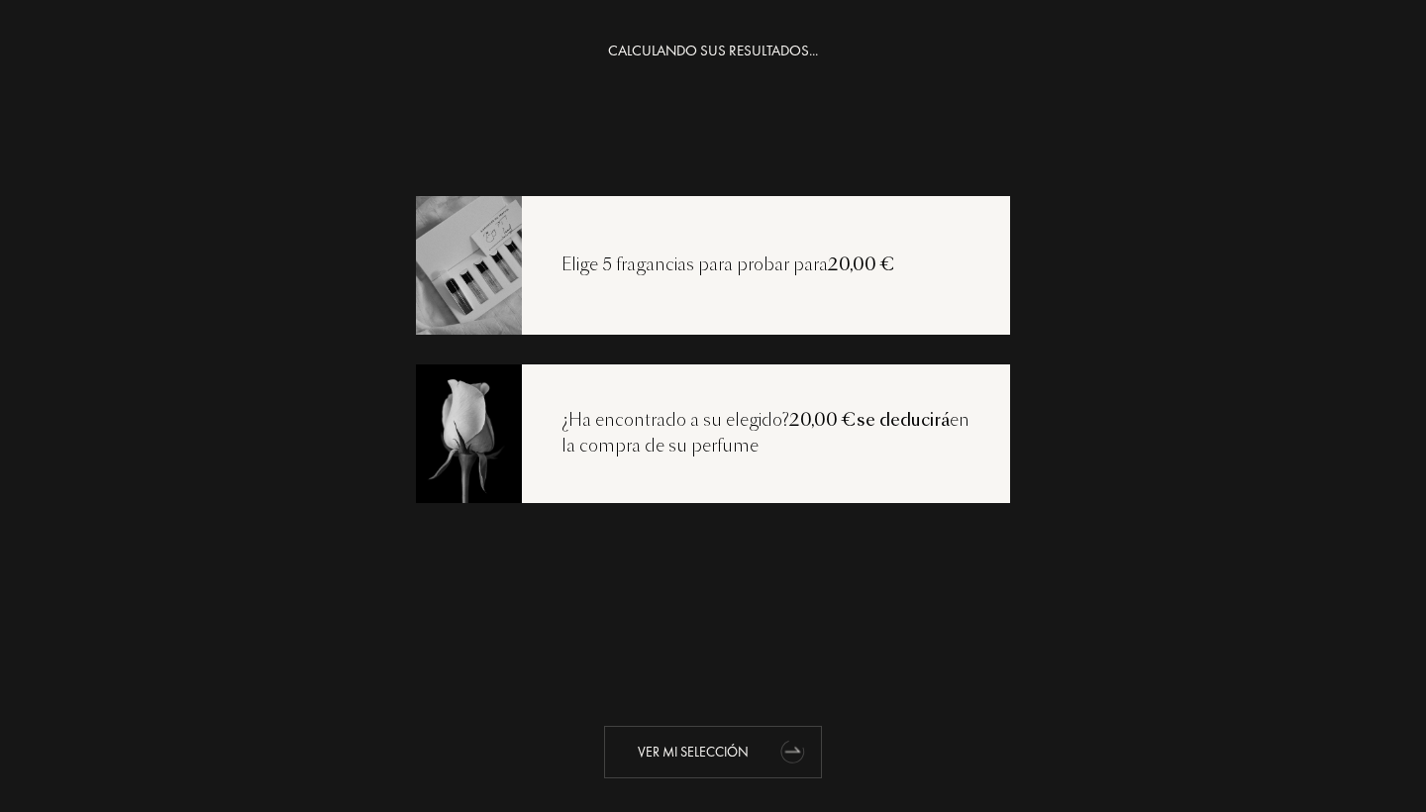
click at [657, 767] on div "Ver mi selección" at bounding box center [713, 752] width 218 height 52
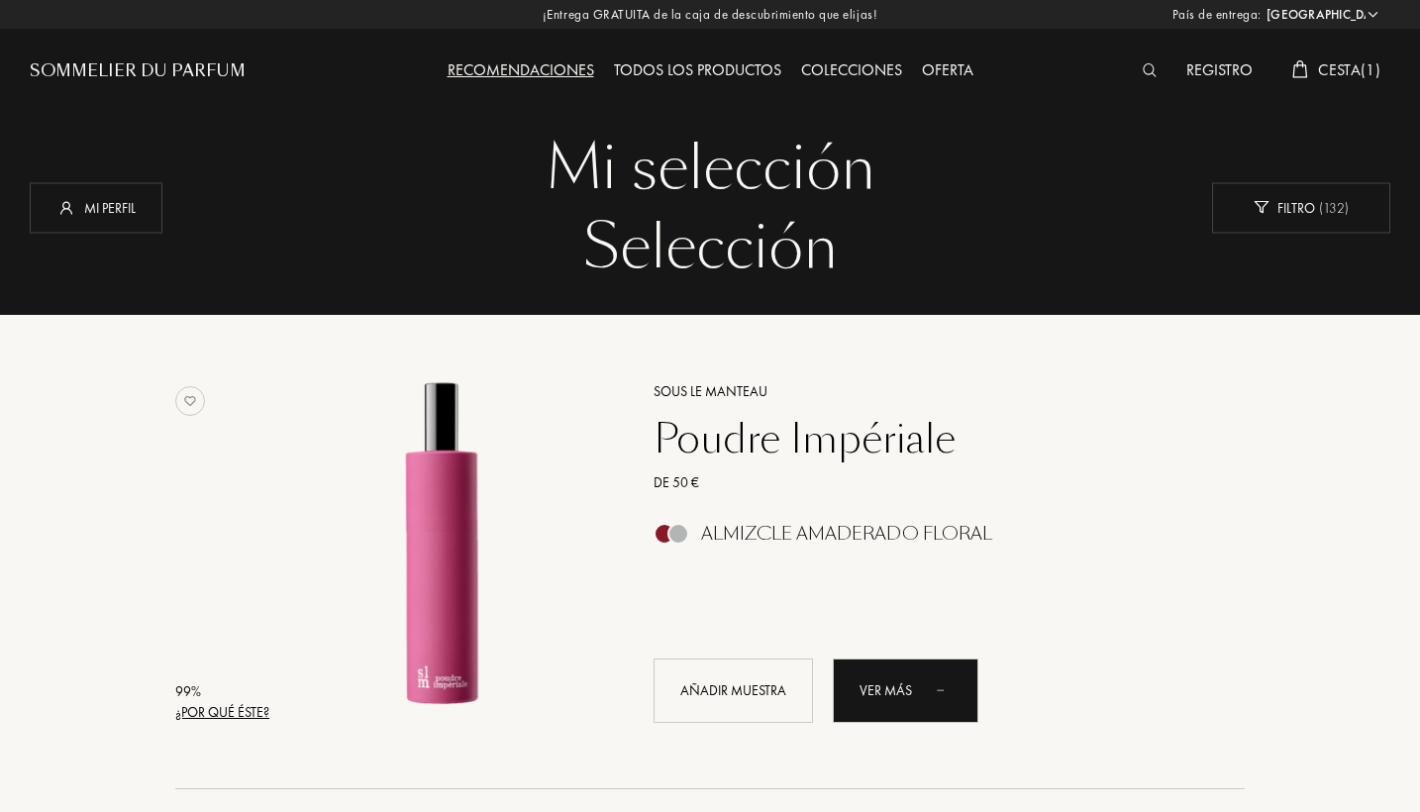
select select "PT"
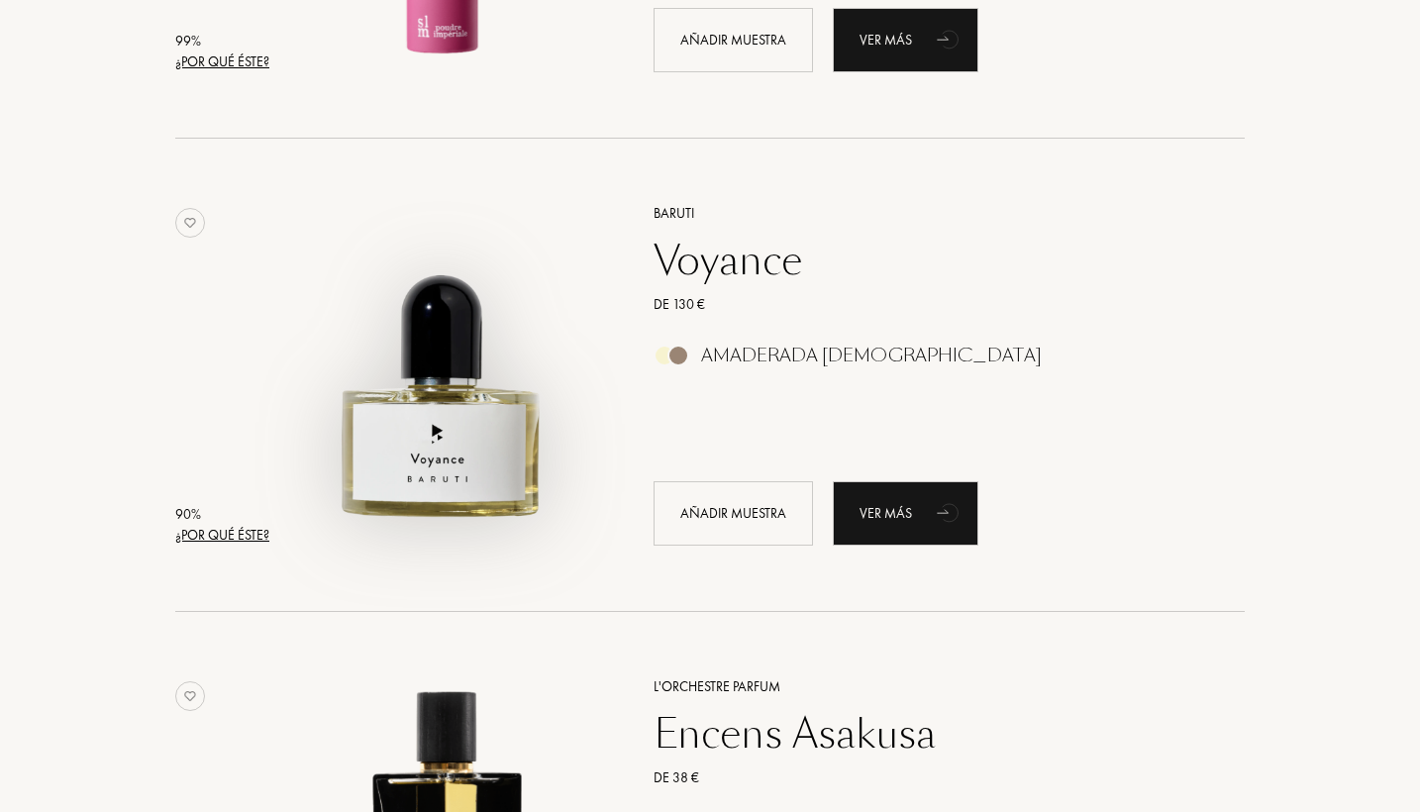
scroll to position [652, 0]
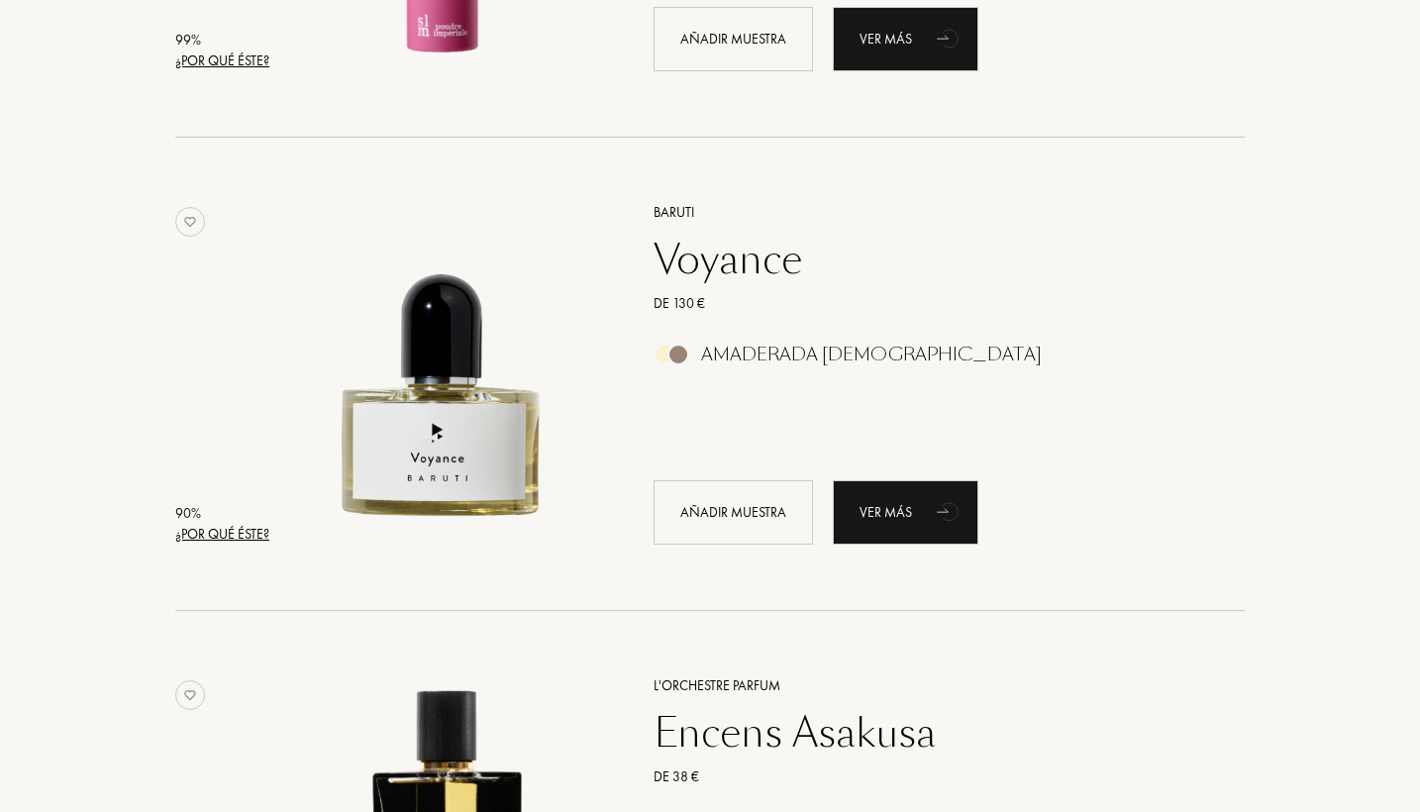
click at [732, 254] on div "Voyance" at bounding box center [927, 260] width 577 height 48
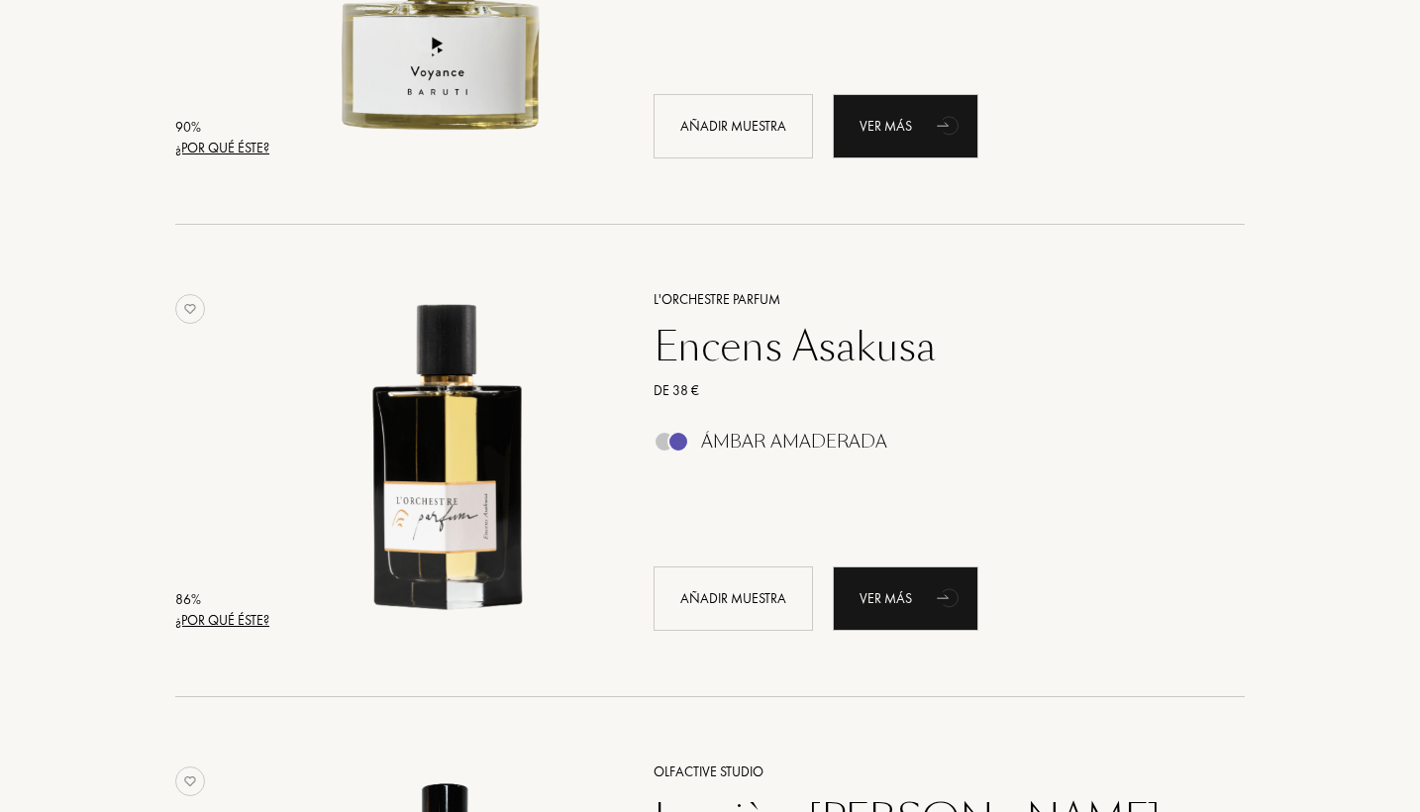
scroll to position [1041, 0]
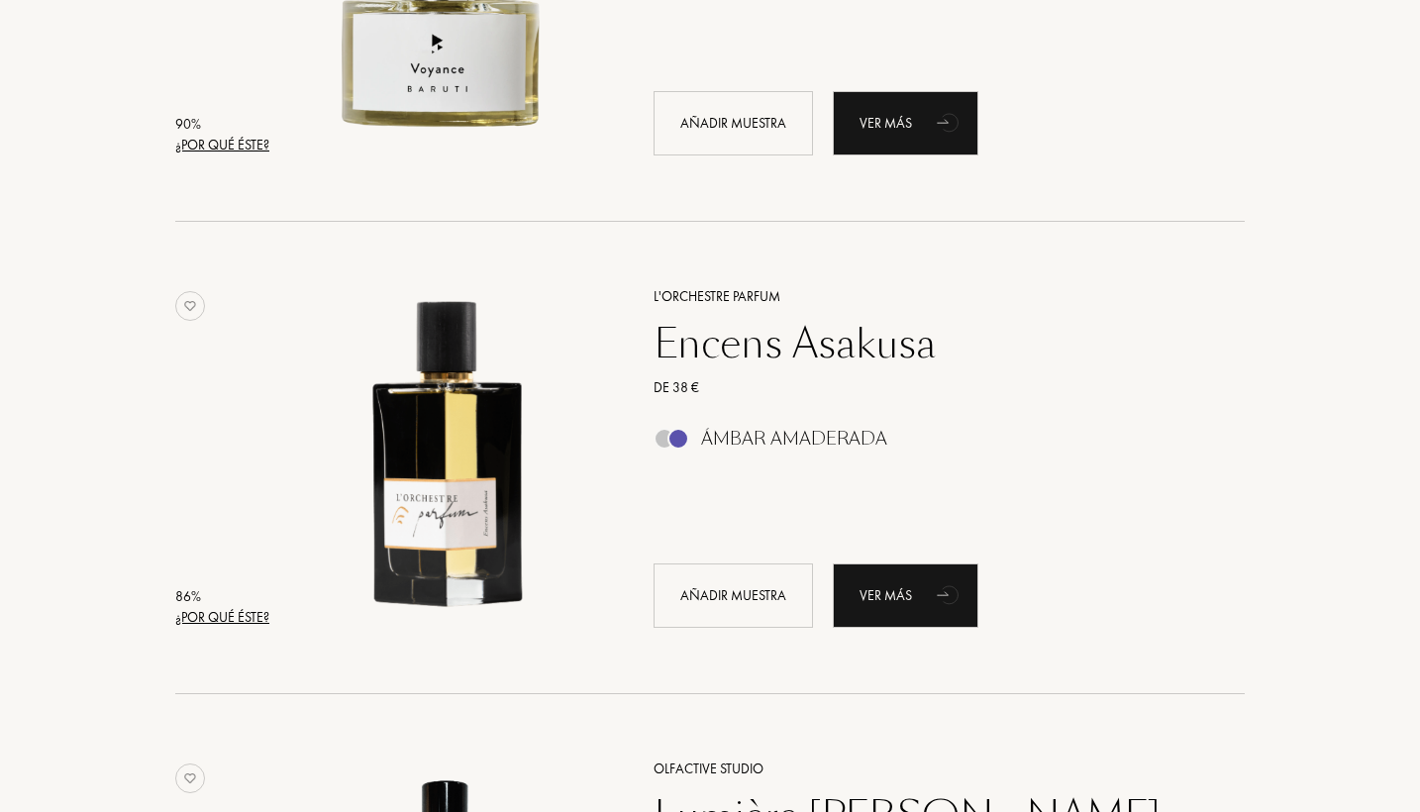
click at [731, 361] on div "Encens Asakusa" at bounding box center [927, 344] width 577 height 48
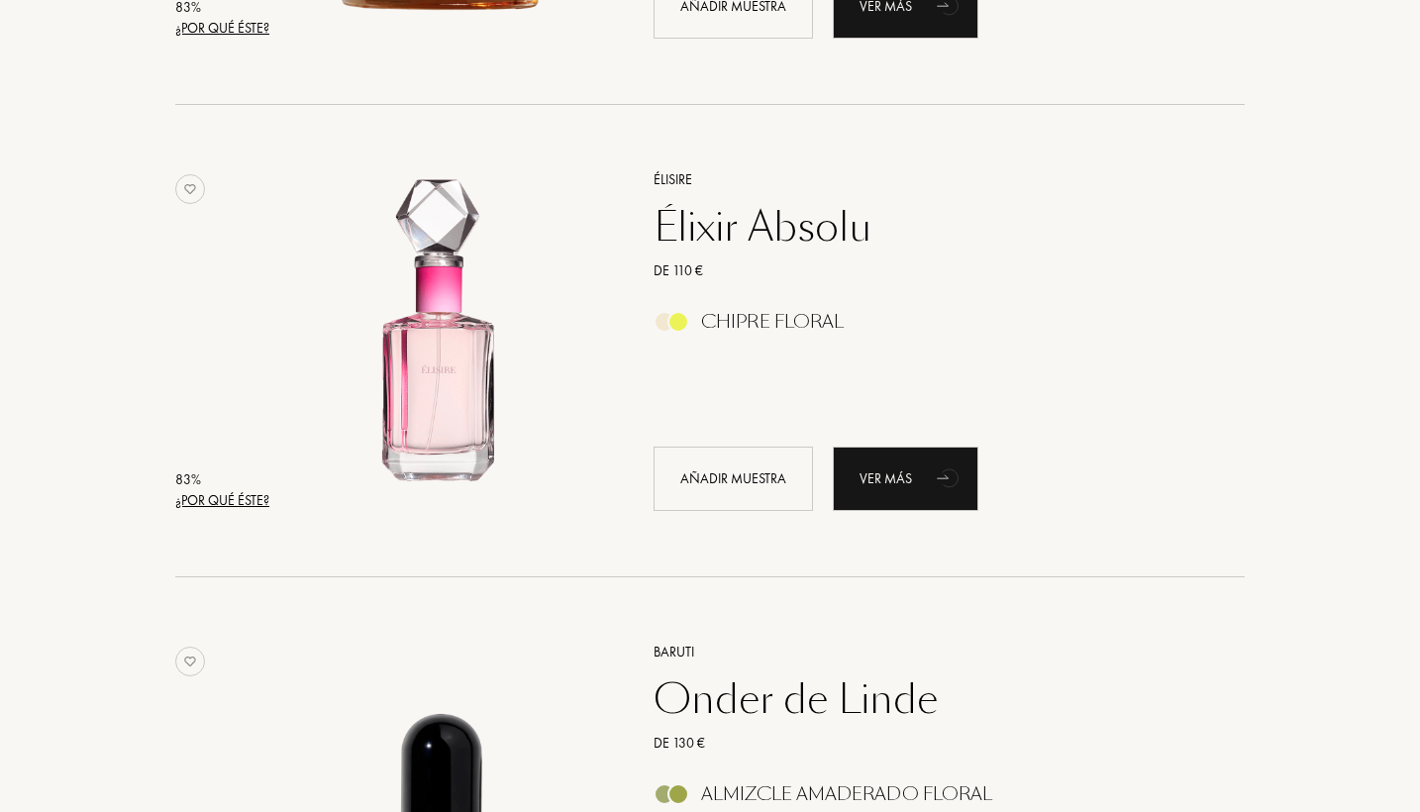
scroll to position [4006, 0]
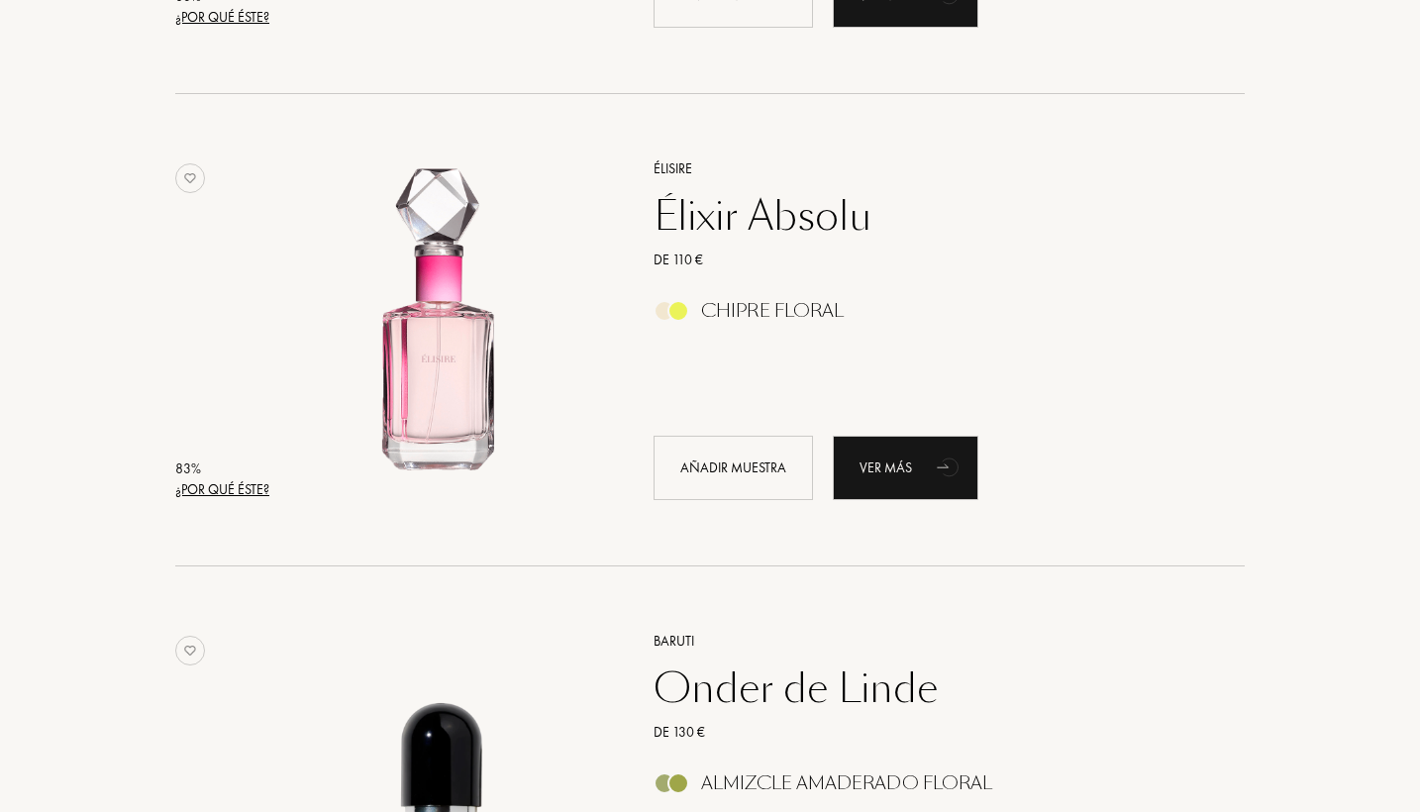
click at [817, 226] on div "Élixir Absolu" at bounding box center [927, 216] width 577 height 48
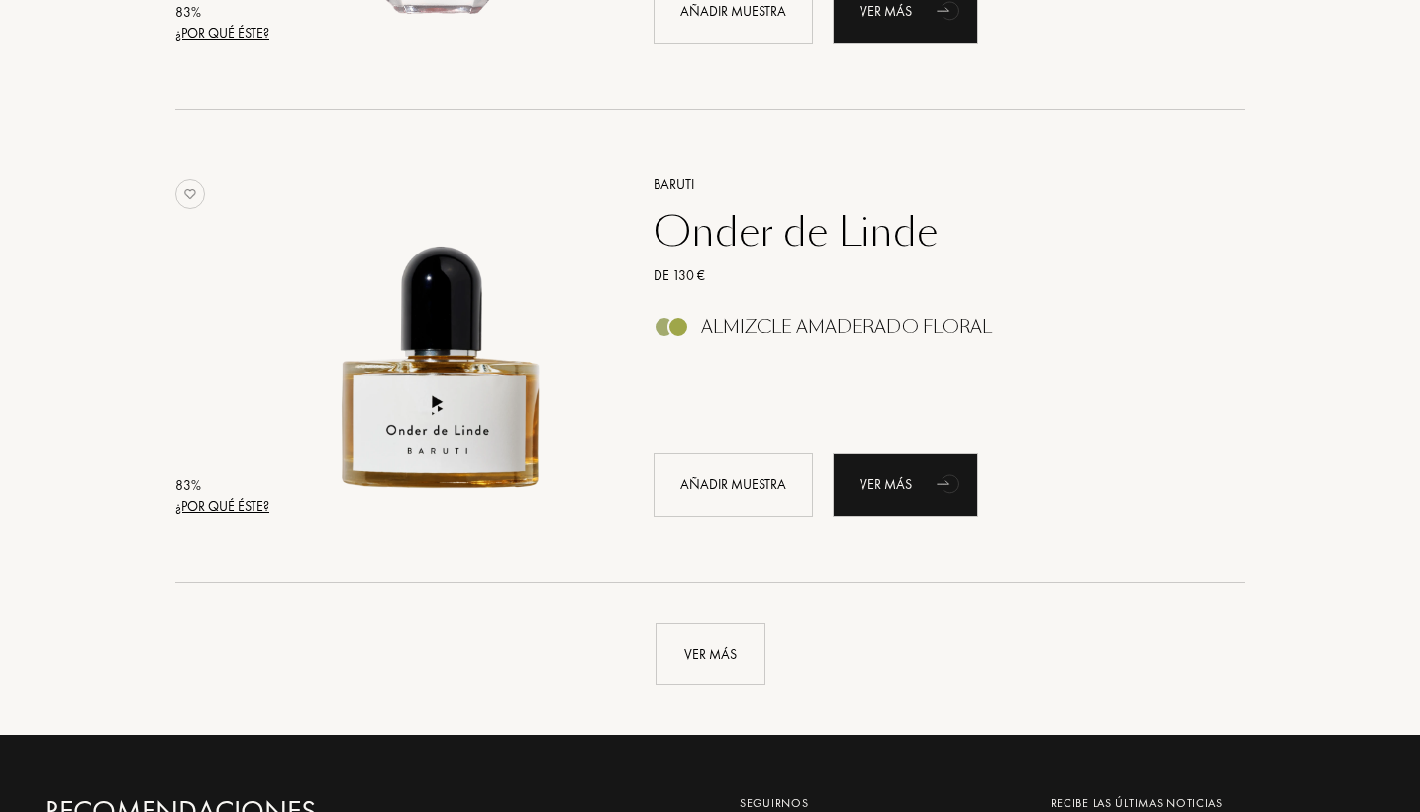
scroll to position [4463, 0]
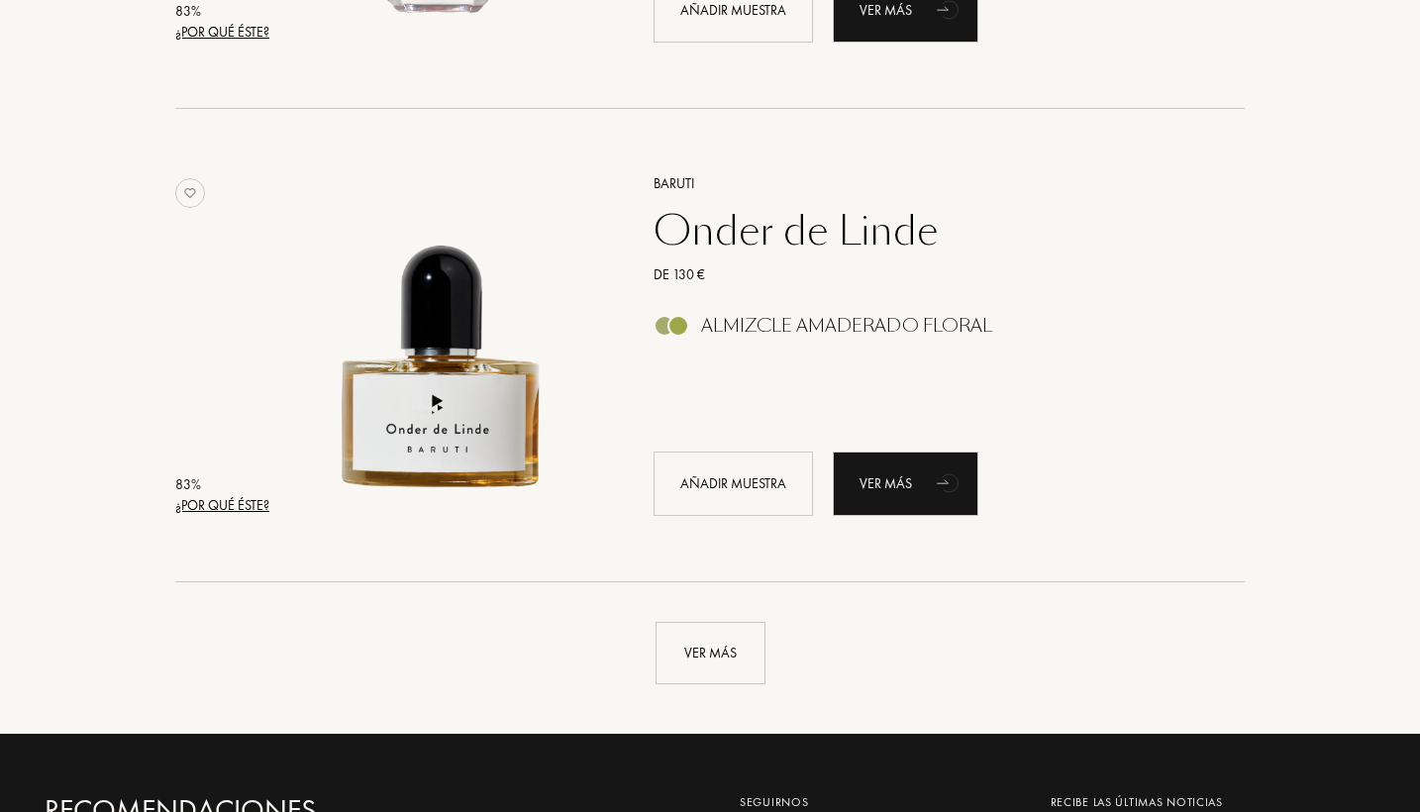
click at [797, 241] on div "Onder de Linde" at bounding box center [927, 231] width 577 height 48
click at [733, 671] on div "Ver más" at bounding box center [711, 653] width 110 height 62
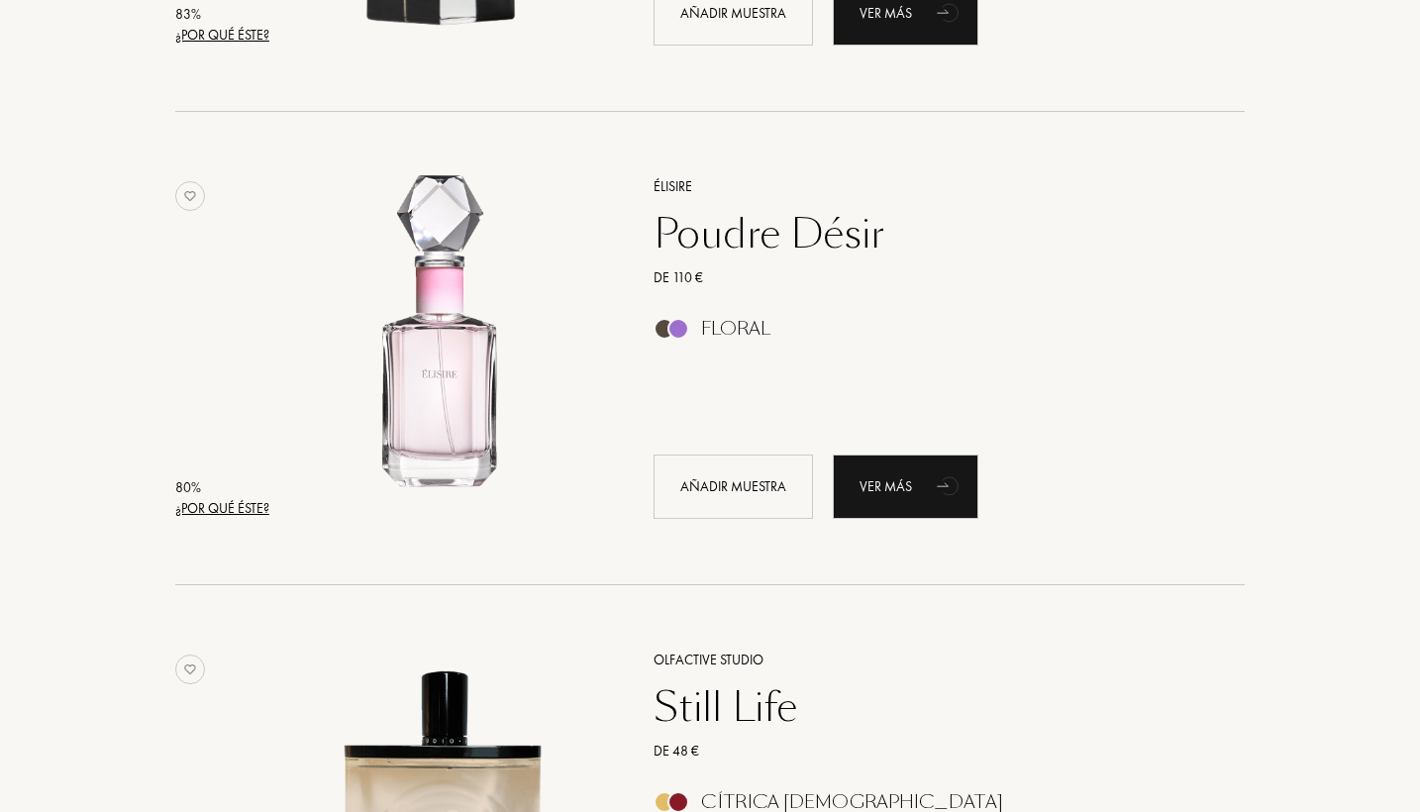
scroll to position [5417, 0]
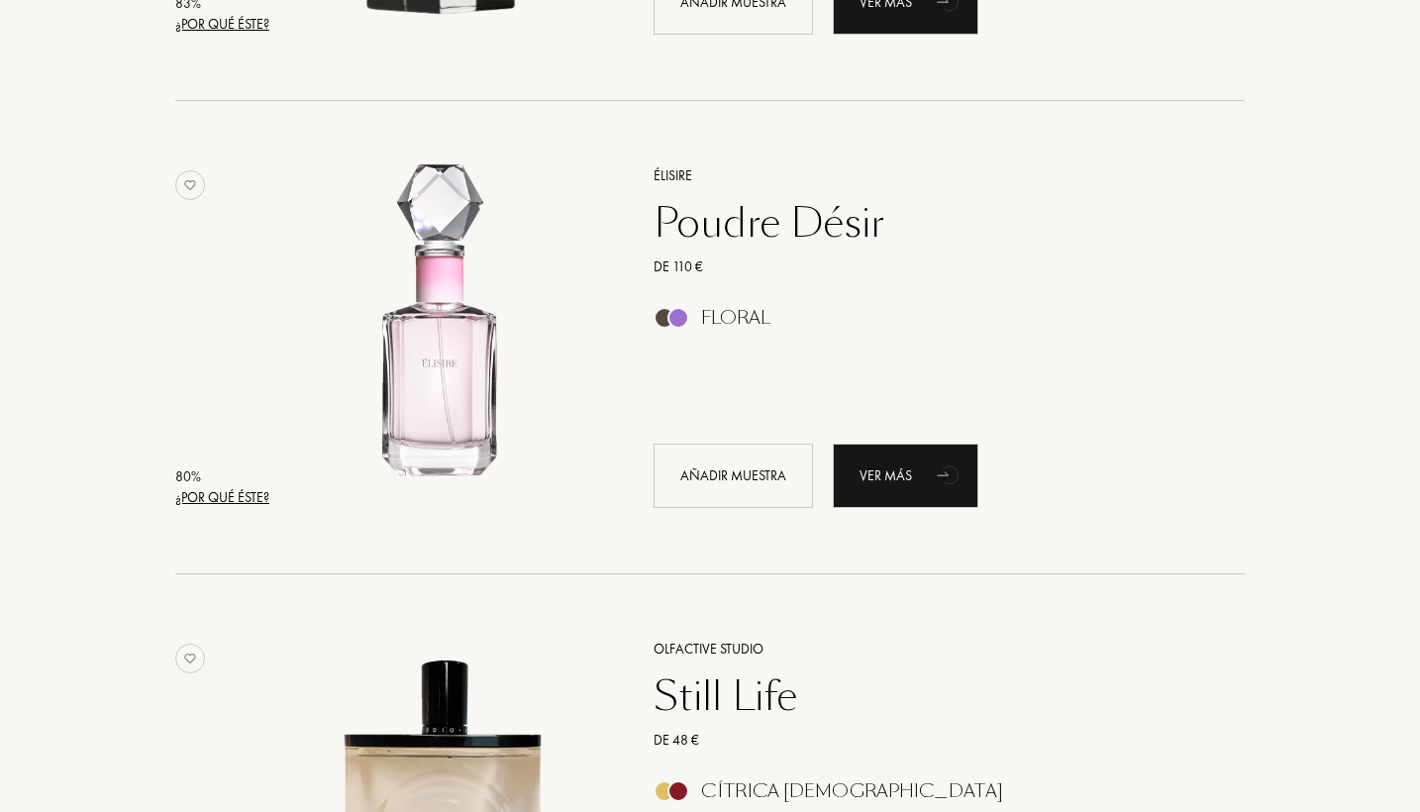
click at [692, 240] on div "Poudre Désir" at bounding box center [927, 223] width 577 height 48
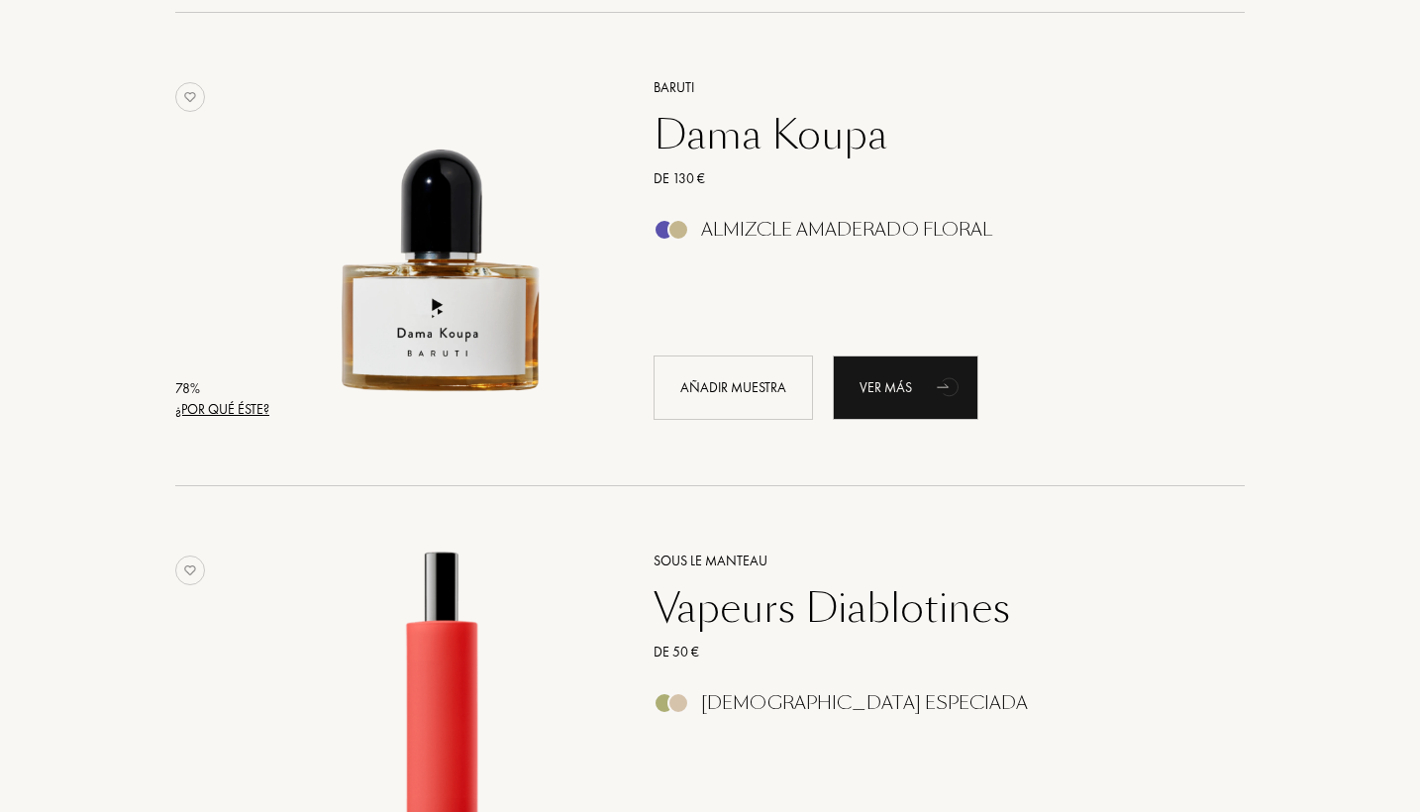
scroll to position [7399, 0]
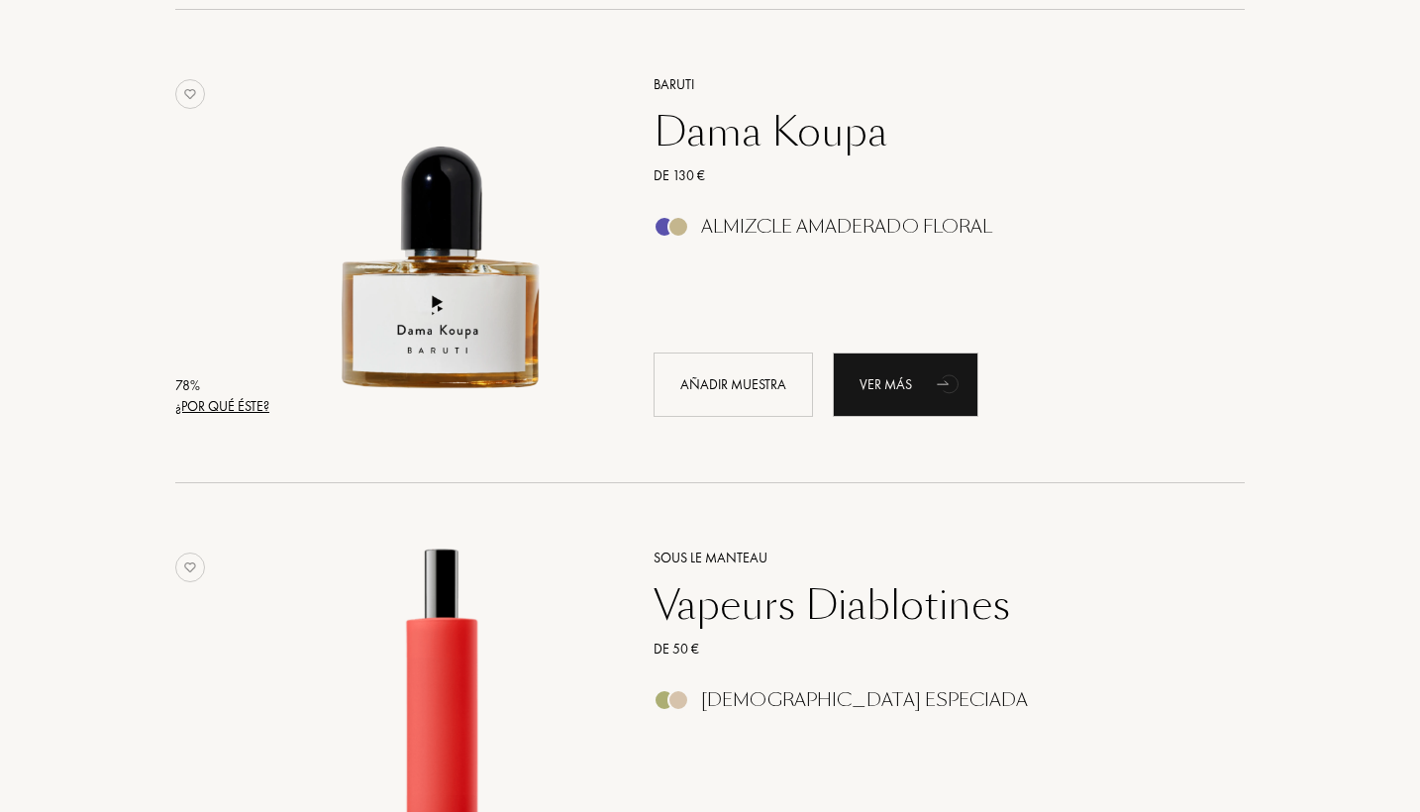
click at [767, 167] on div "De 130 €" at bounding box center [927, 175] width 577 height 21
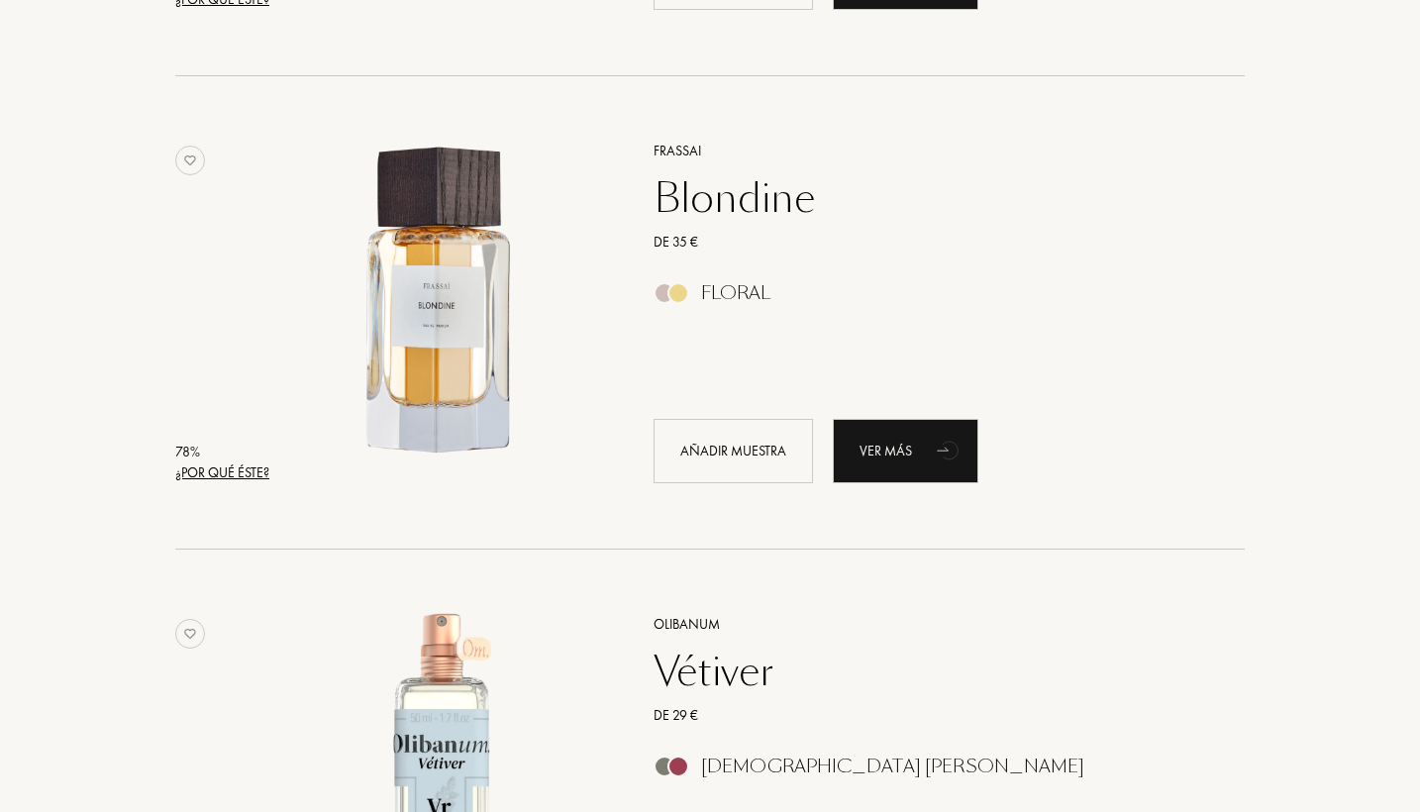
scroll to position [8282, 0]
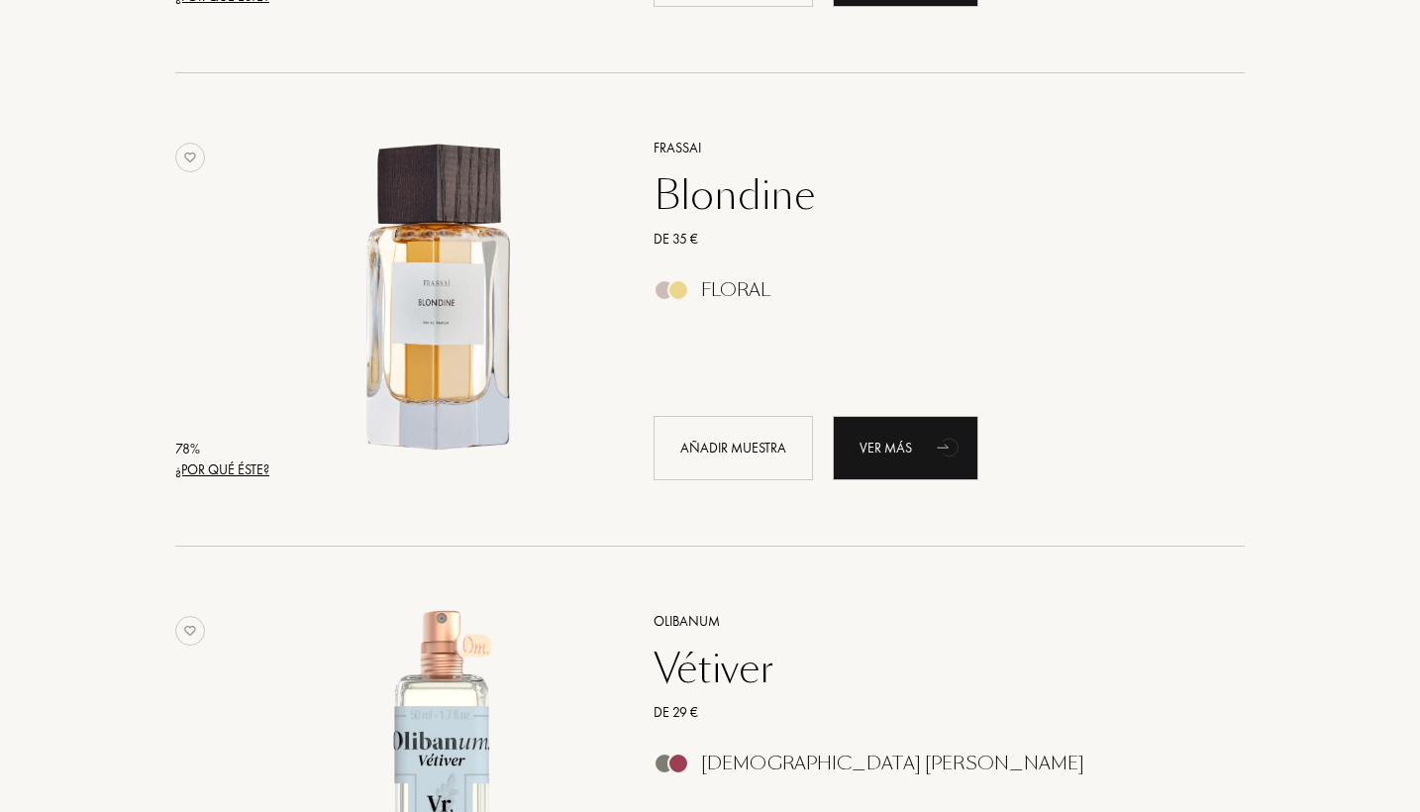
click at [705, 201] on div "Blondine" at bounding box center [927, 195] width 577 height 48
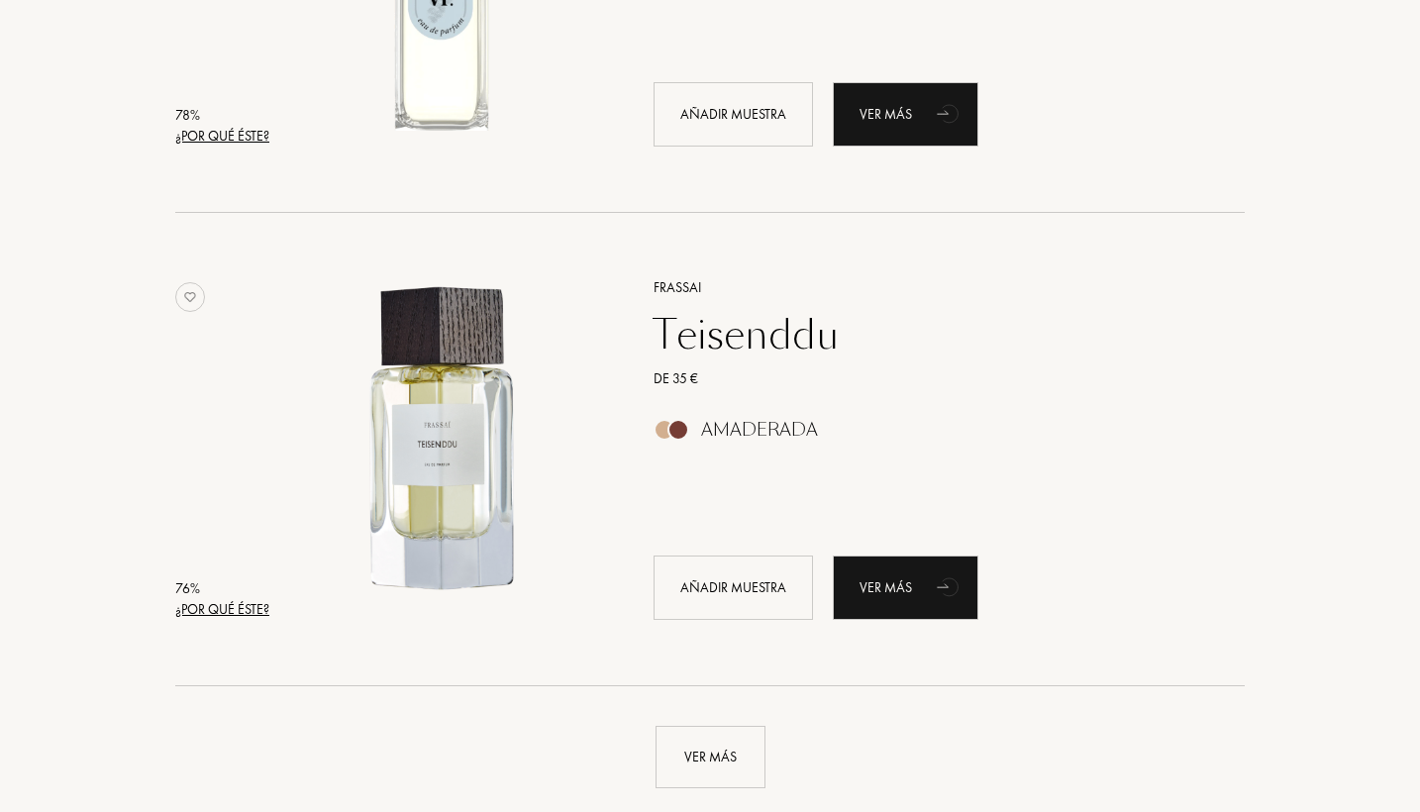
scroll to position [9153, 0]
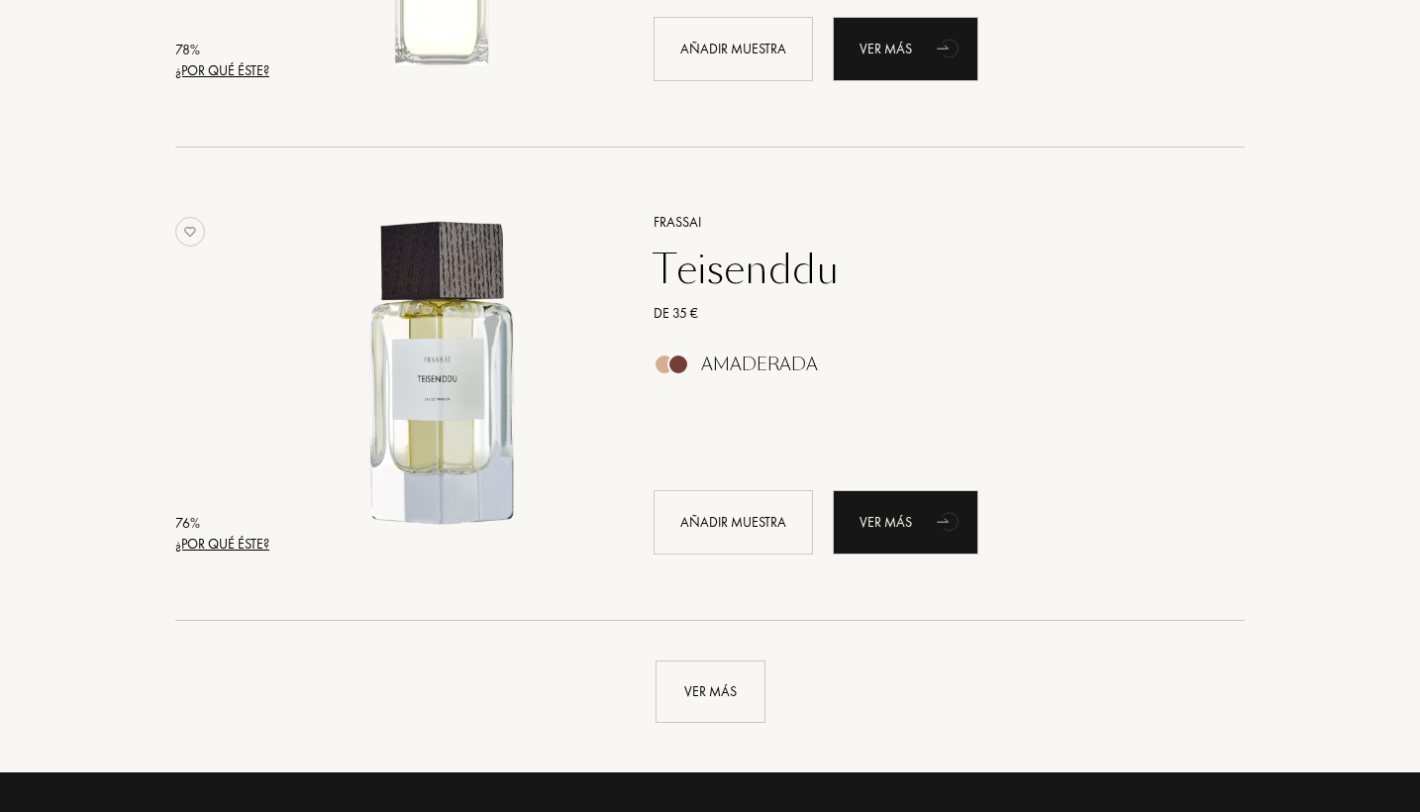
click at [736, 269] on div "Teisenddu" at bounding box center [927, 270] width 577 height 48
click at [707, 698] on div "Ver más" at bounding box center [711, 692] width 110 height 62
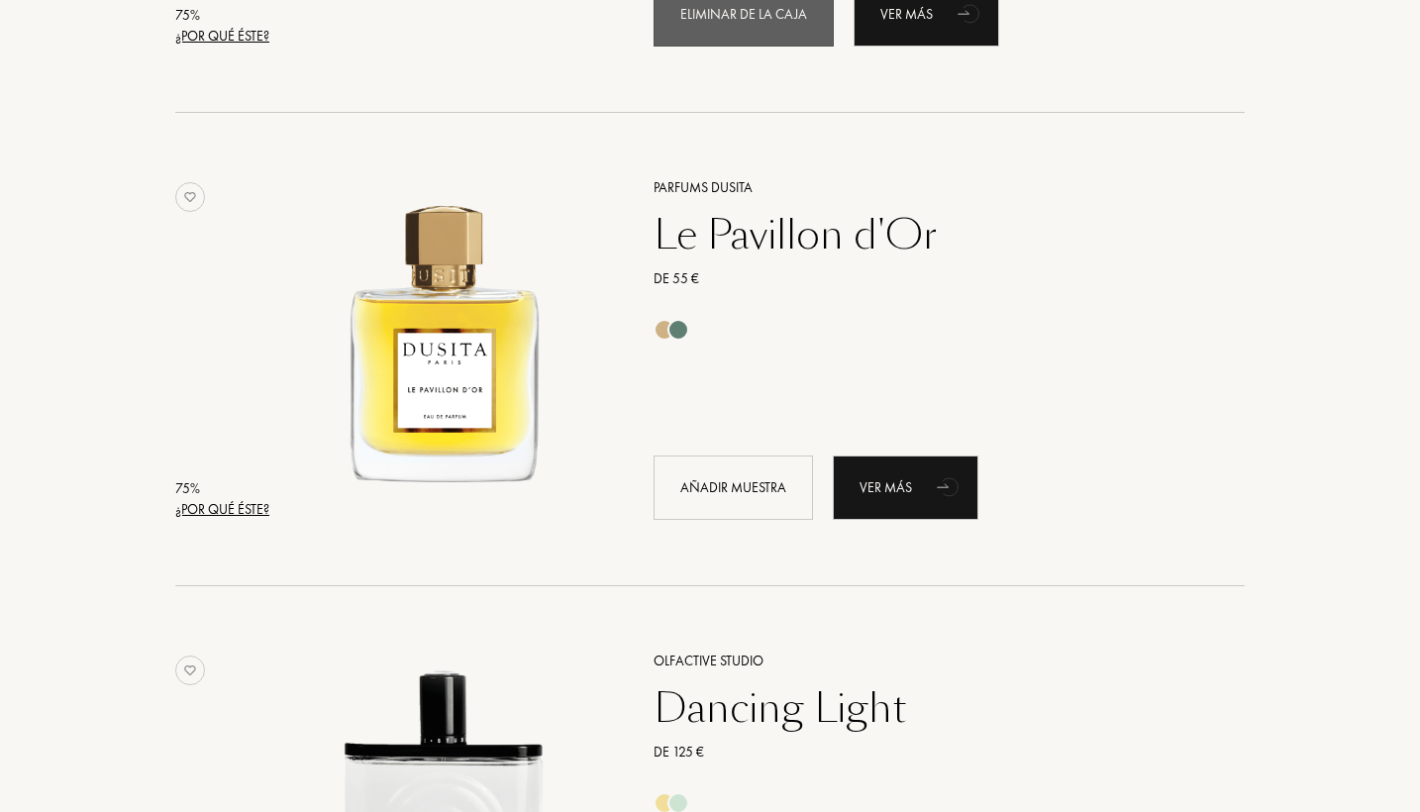
scroll to position [11082, 0]
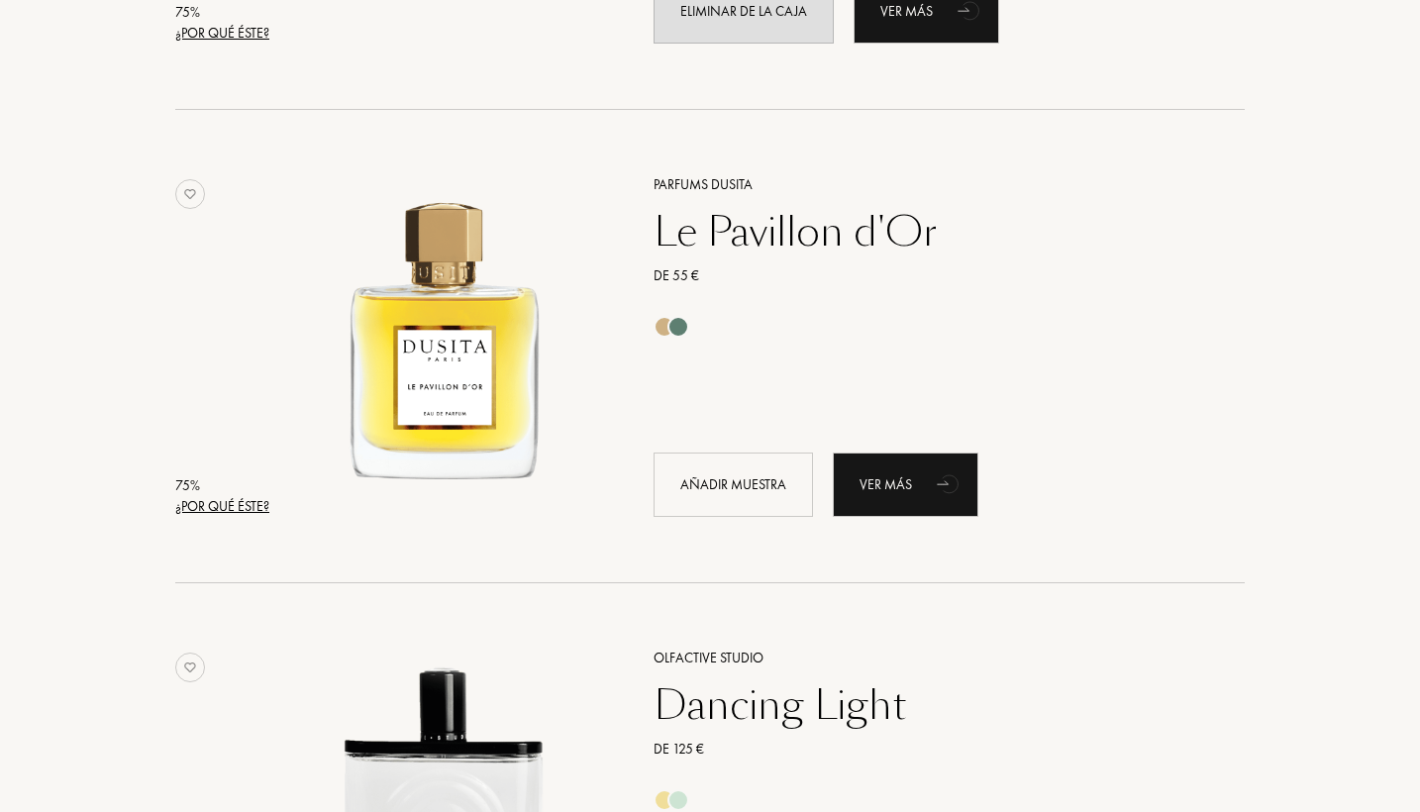
click at [766, 235] on div "Le Pavillon d'Or" at bounding box center [927, 232] width 577 height 48
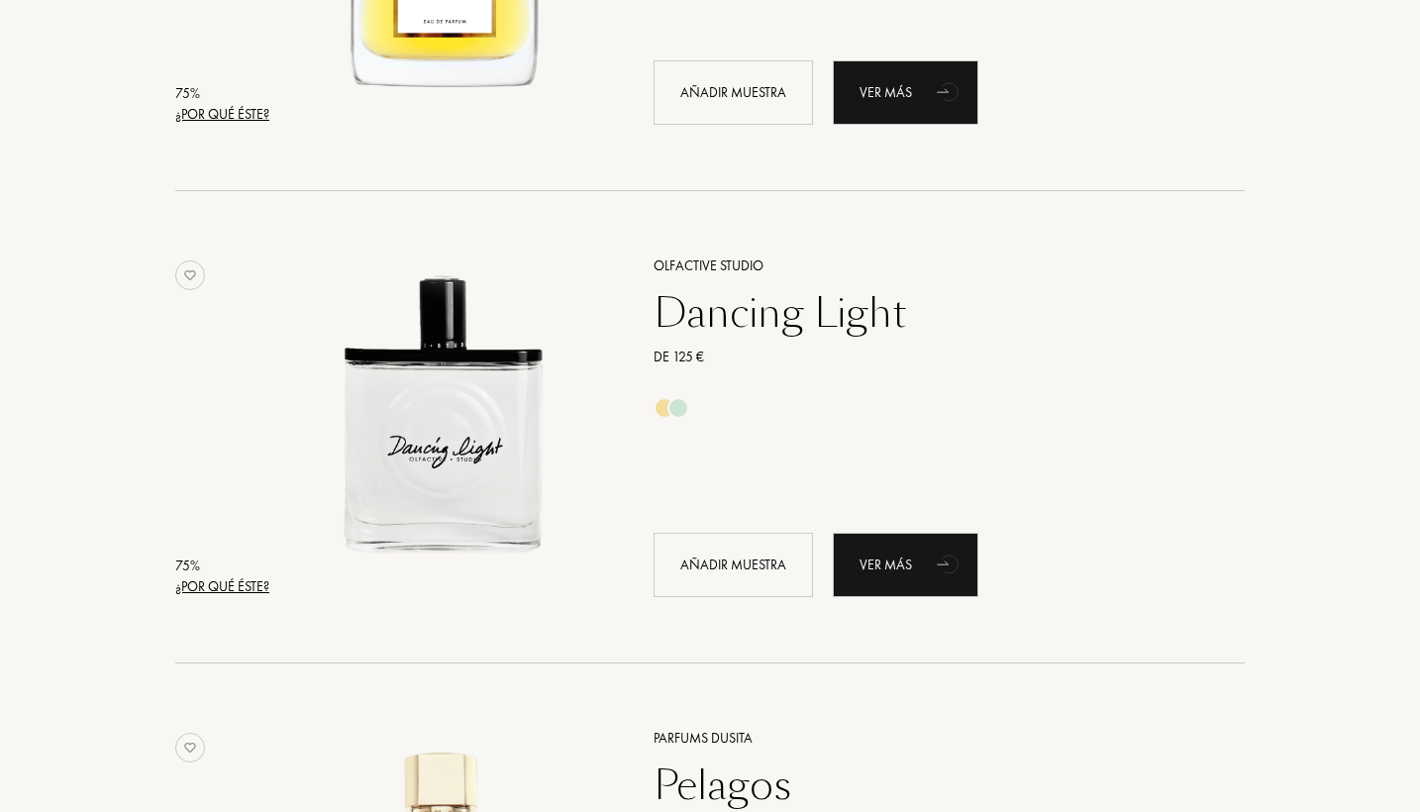
scroll to position [11490, 0]
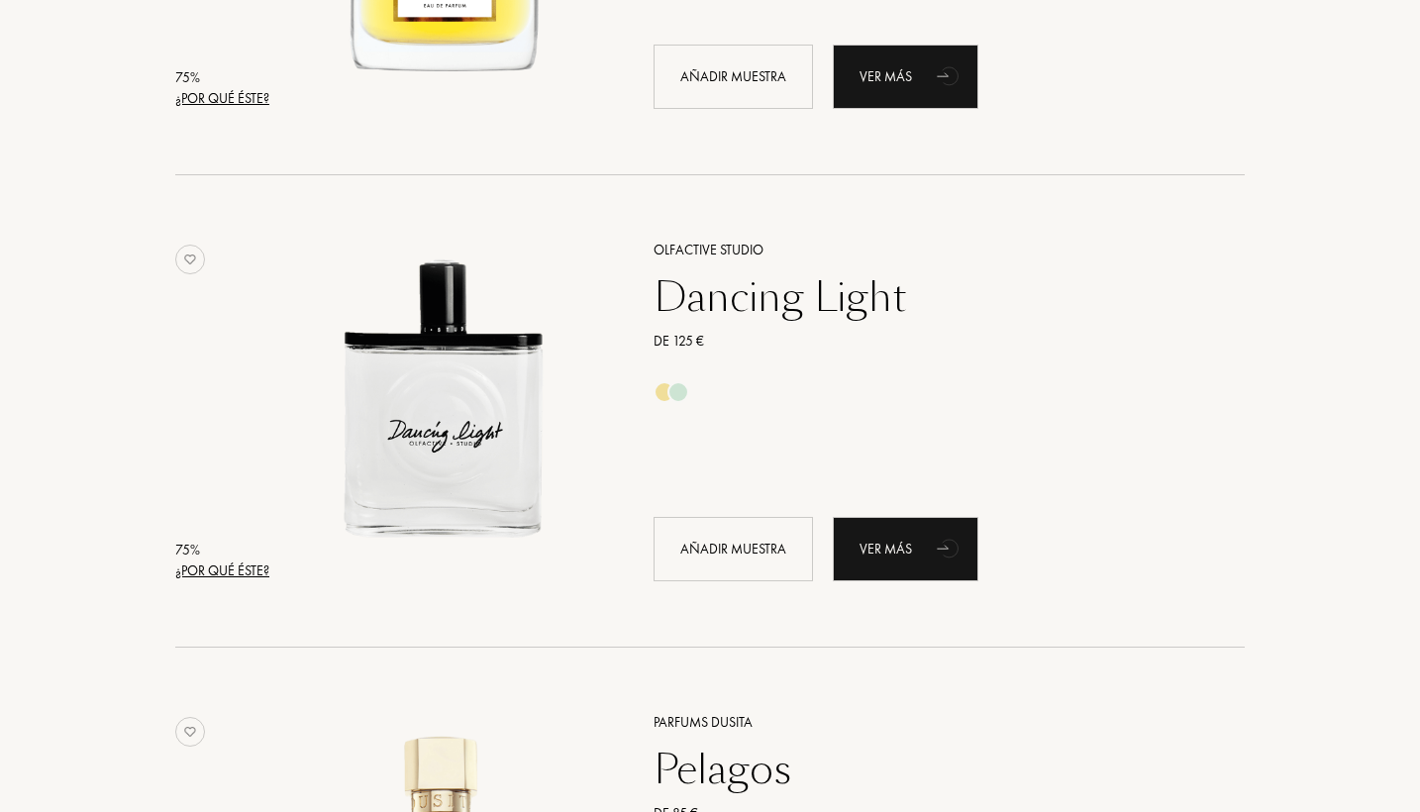
click at [781, 308] on div "Dancing Light" at bounding box center [927, 297] width 577 height 48
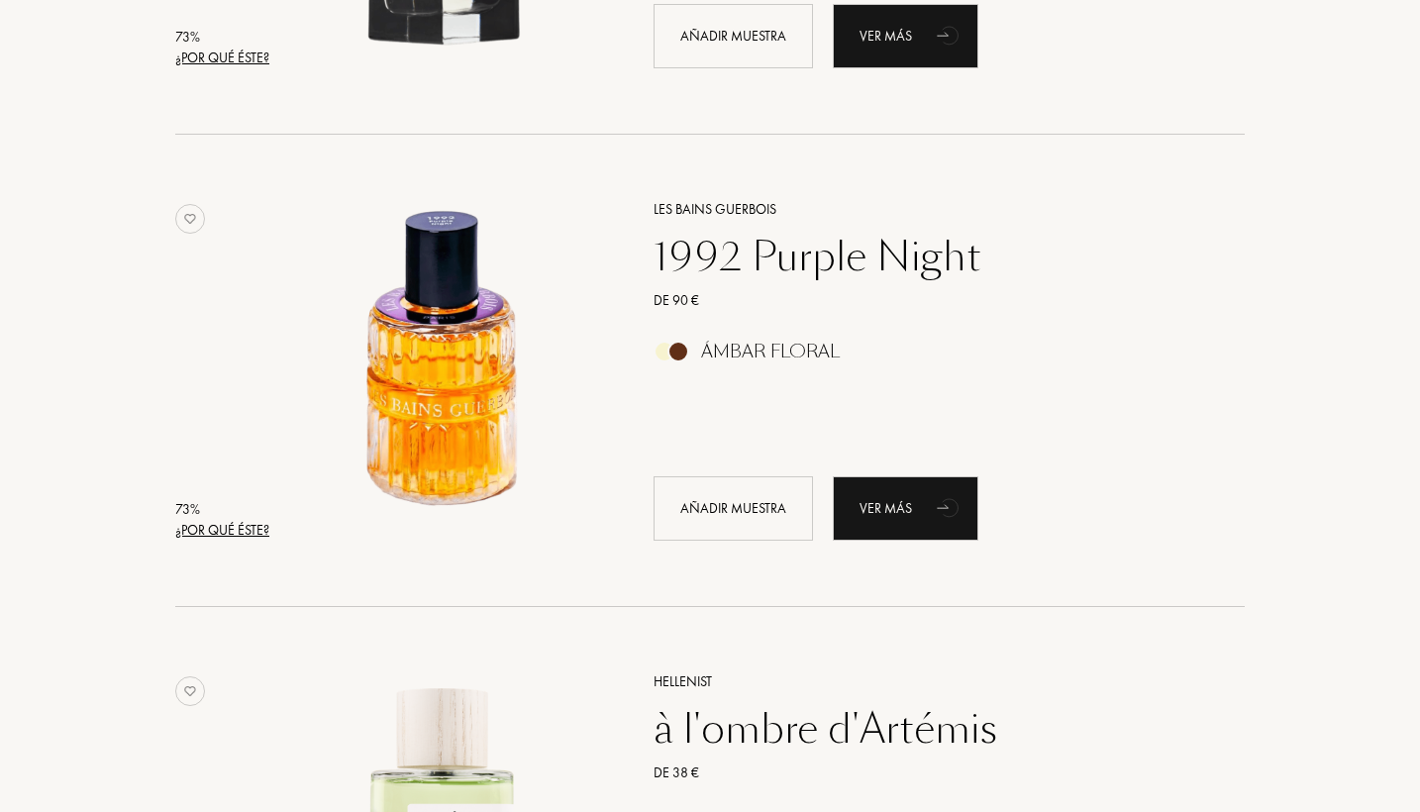
scroll to position [13439, 0]
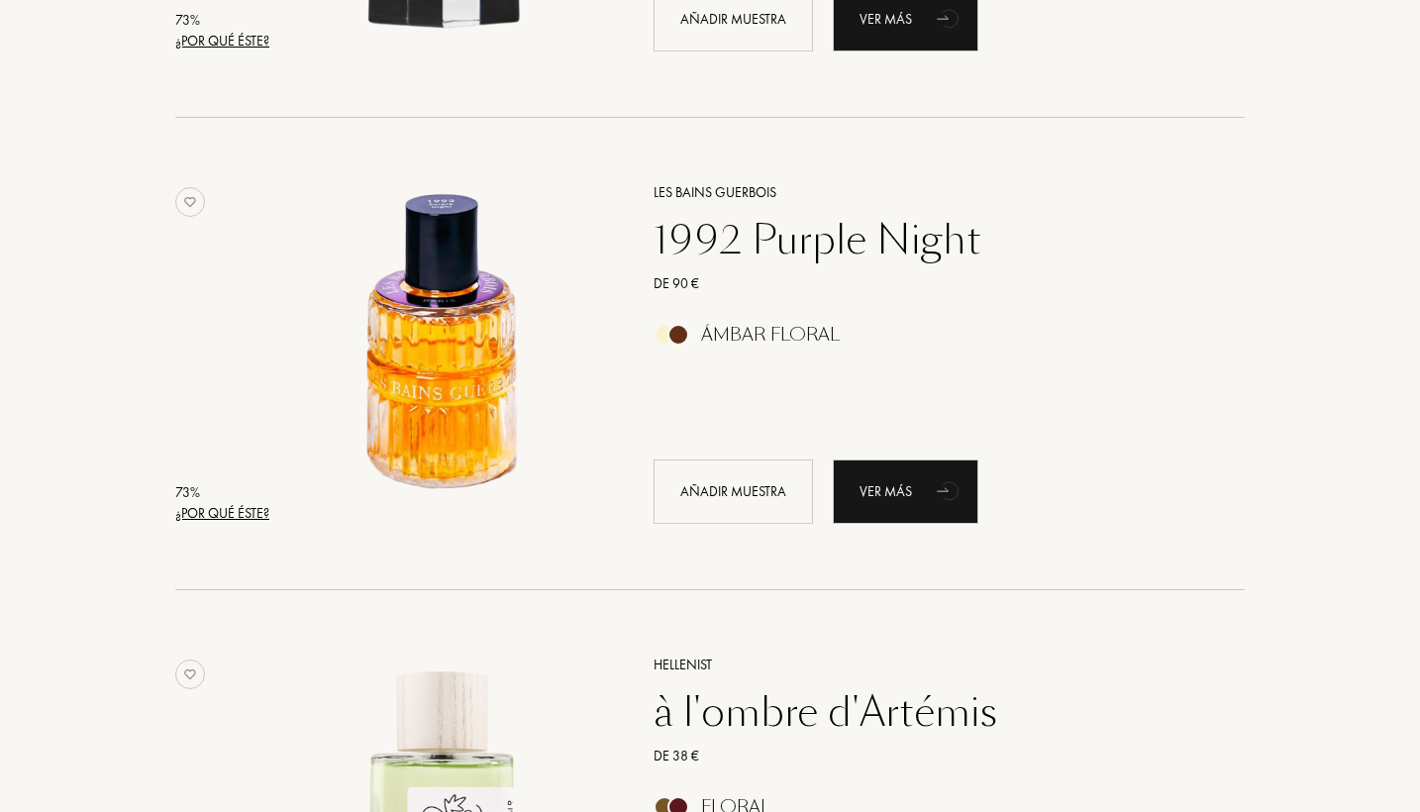
click at [845, 249] on div "1992 Purple Night" at bounding box center [927, 240] width 577 height 48
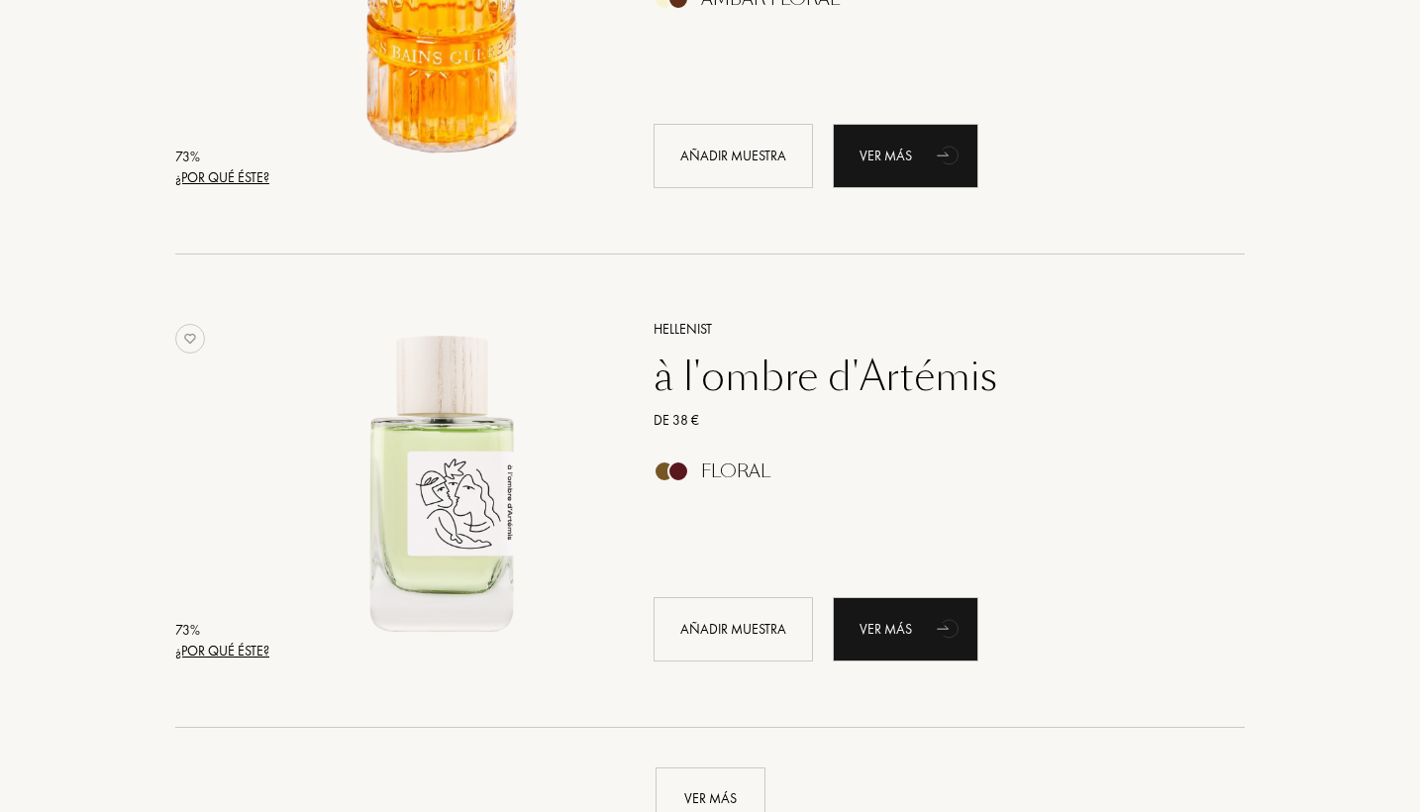
scroll to position [13814, 0]
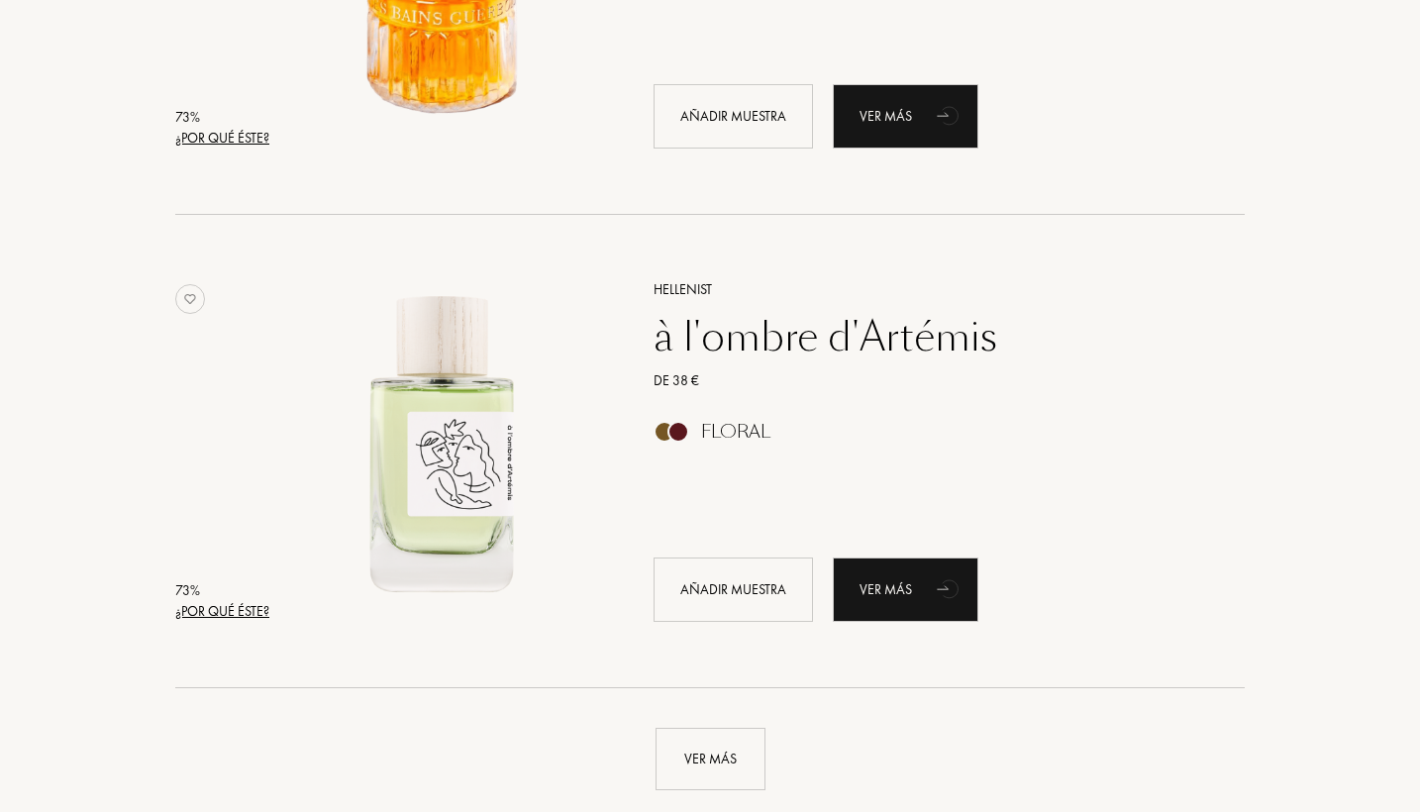
click at [816, 327] on div "à l'ombre d'Artémis" at bounding box center [927, 337] width 577 height 48
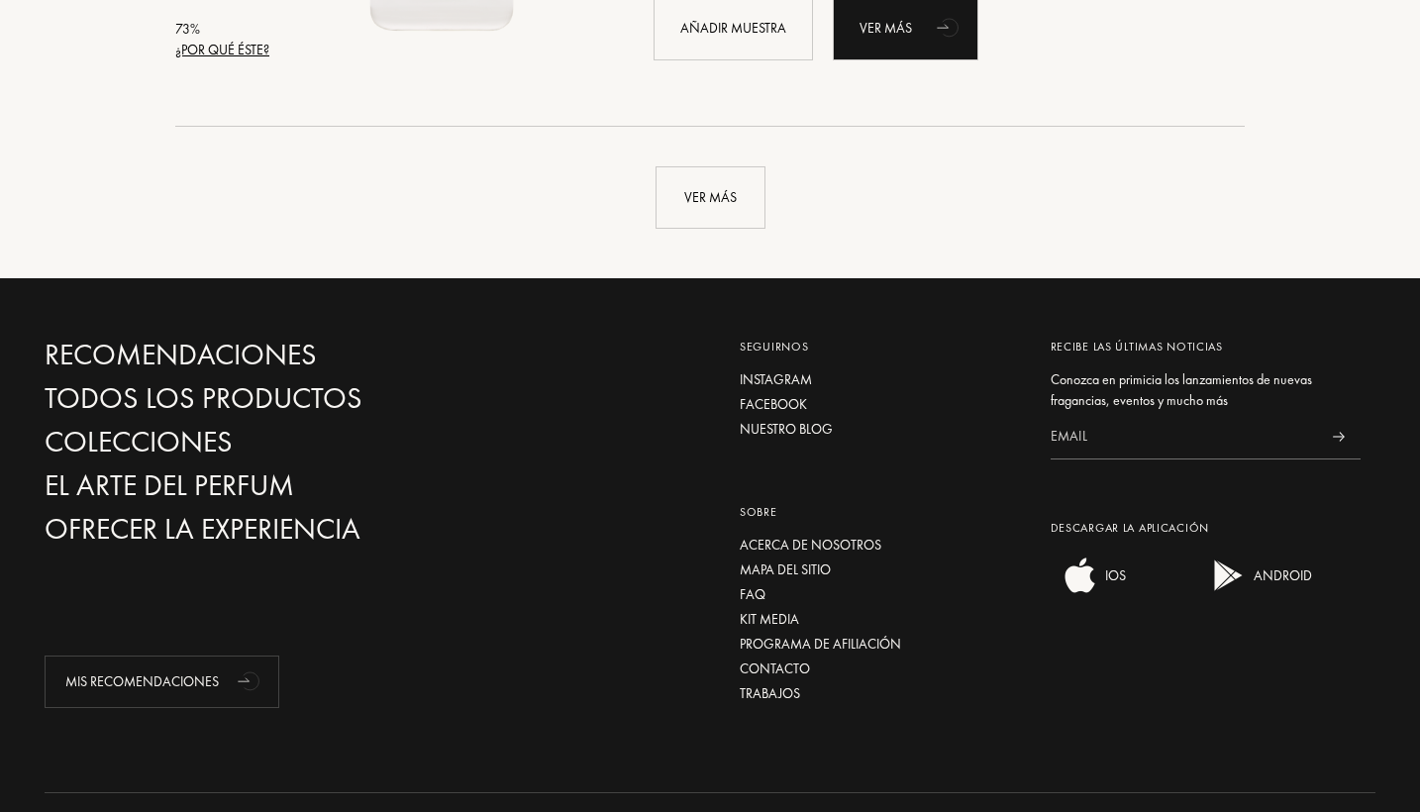
scroll to position [14406, 0]
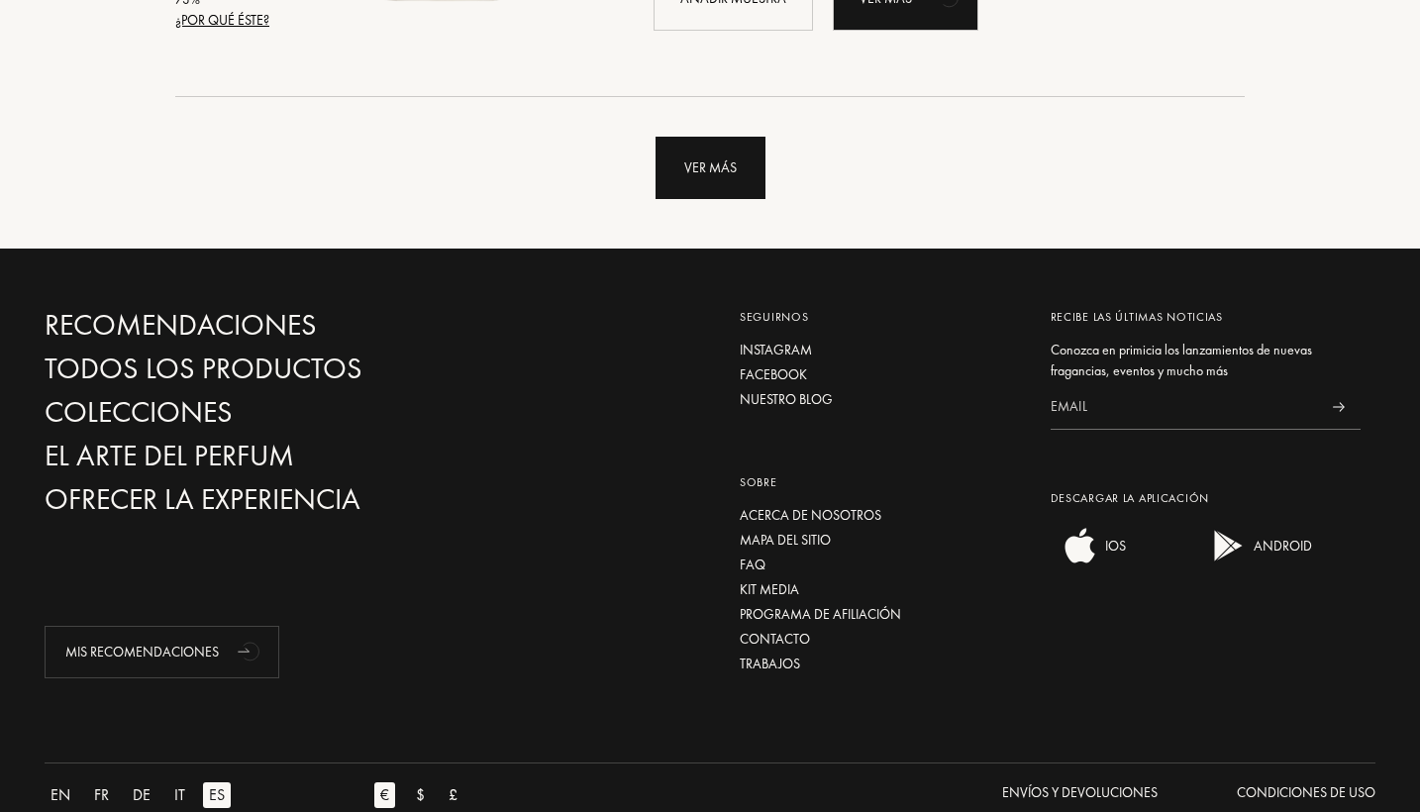
click at [726, 142] on div "Ver más" at bounding box center [711, 168] width 110 height 62
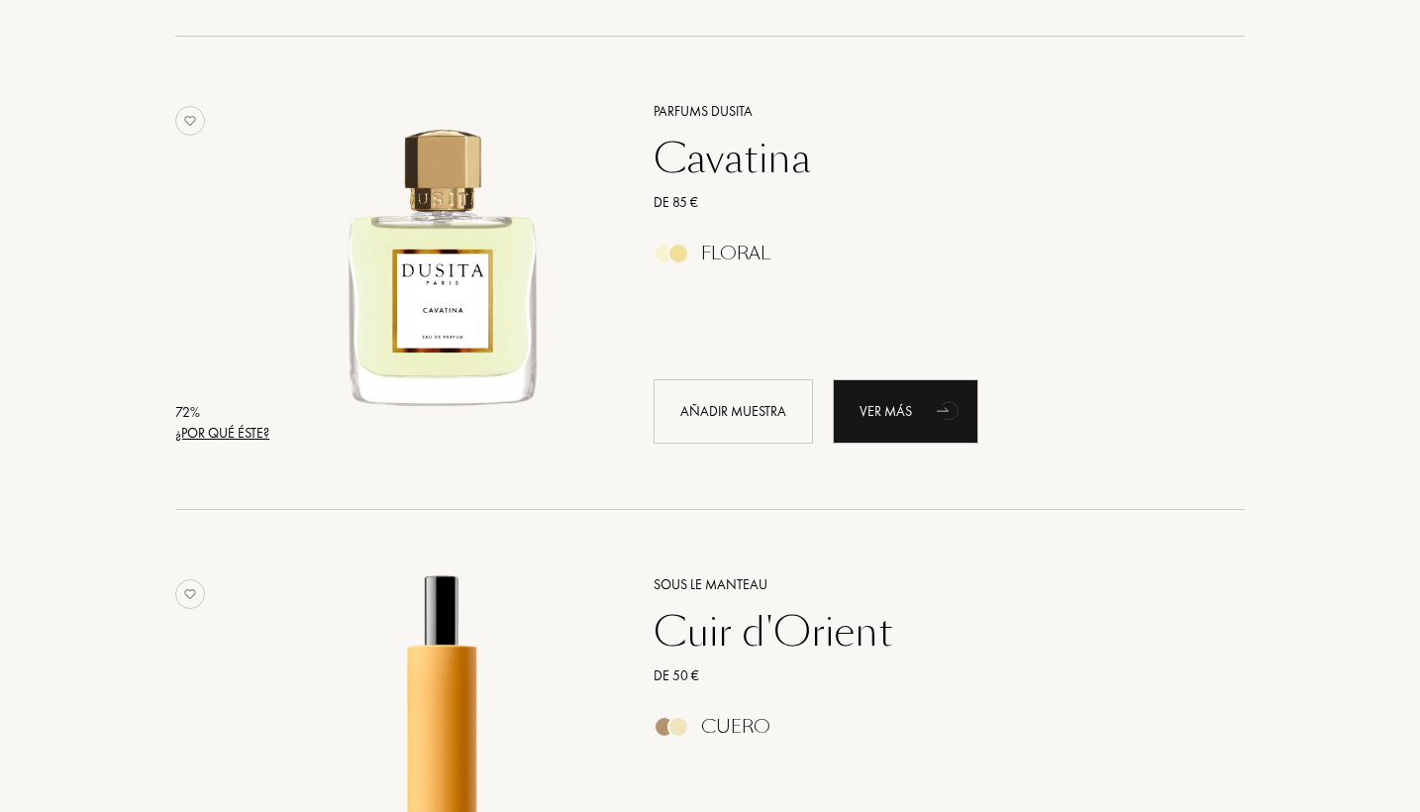
scroll to position [17304, 0]
click at [678, 156] on div "Cavatina" at bounding box center [927, 157] width 577 height 48
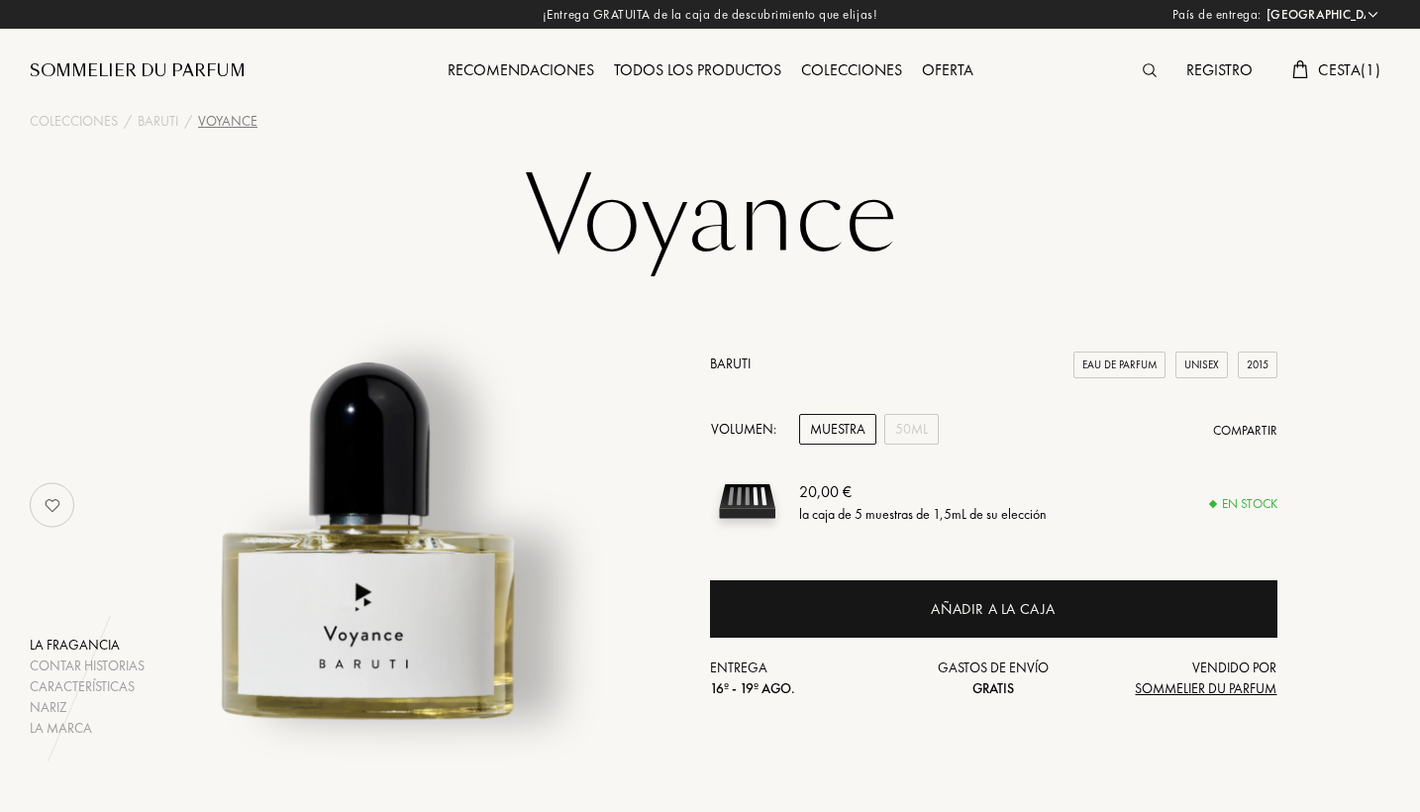
select select "PT"
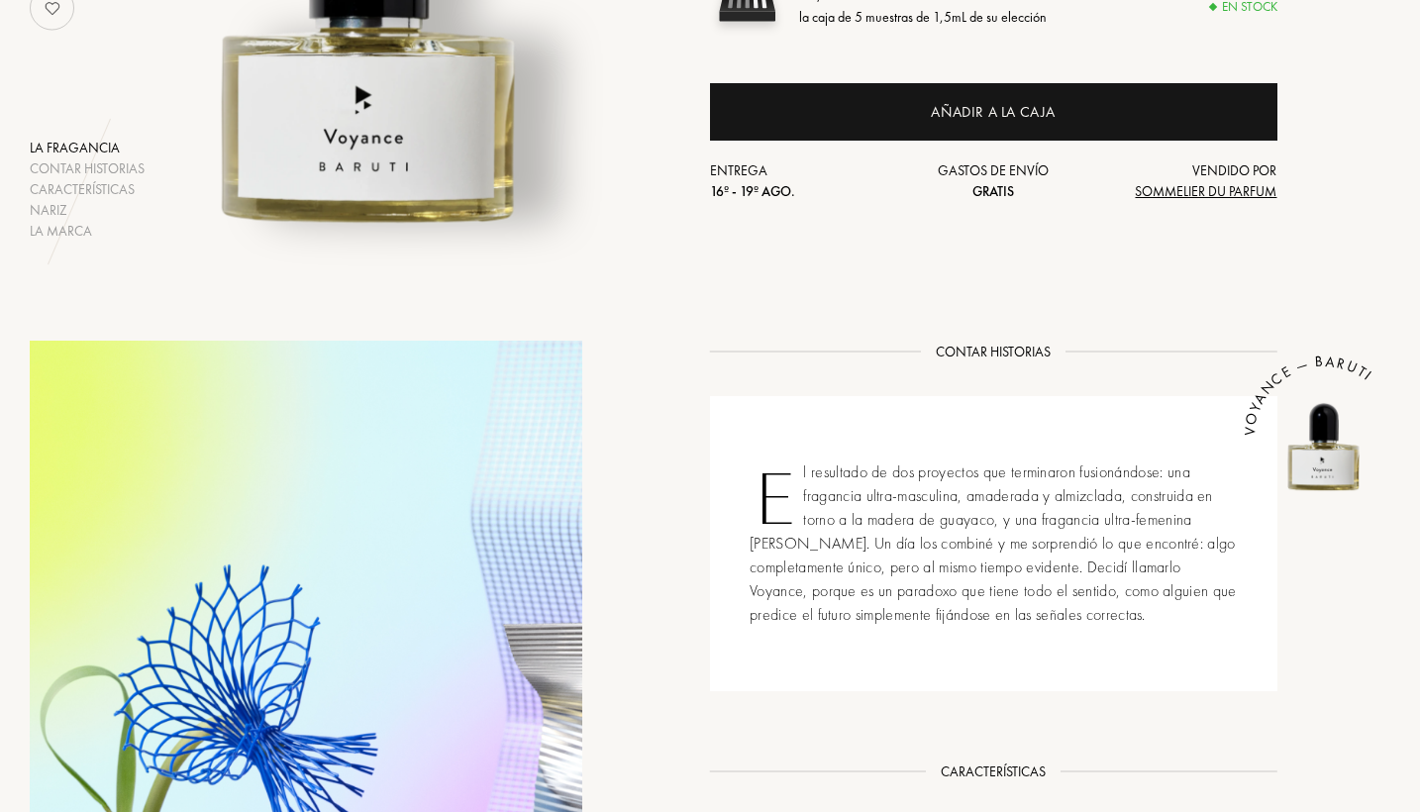
scroll to position [496, 0]
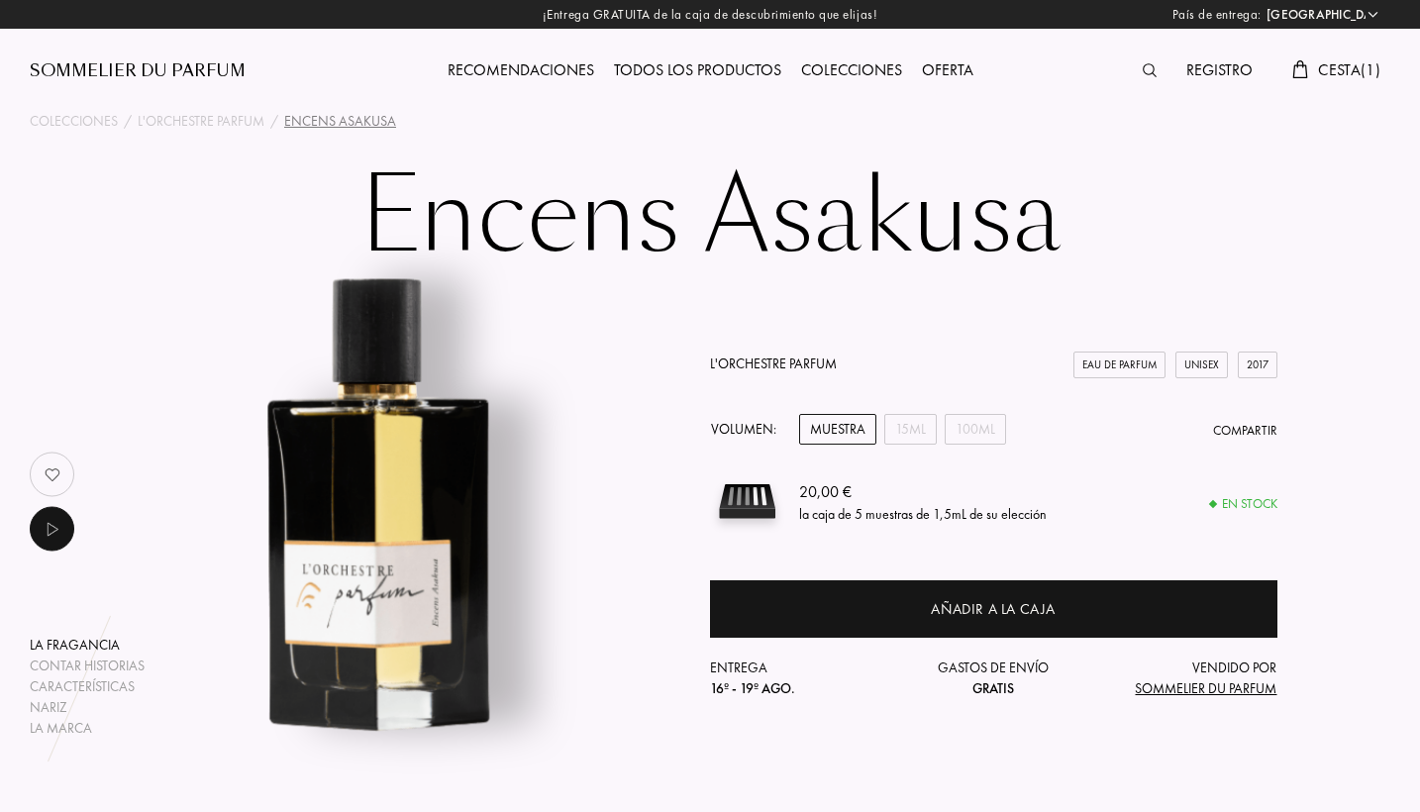
select select "PT"
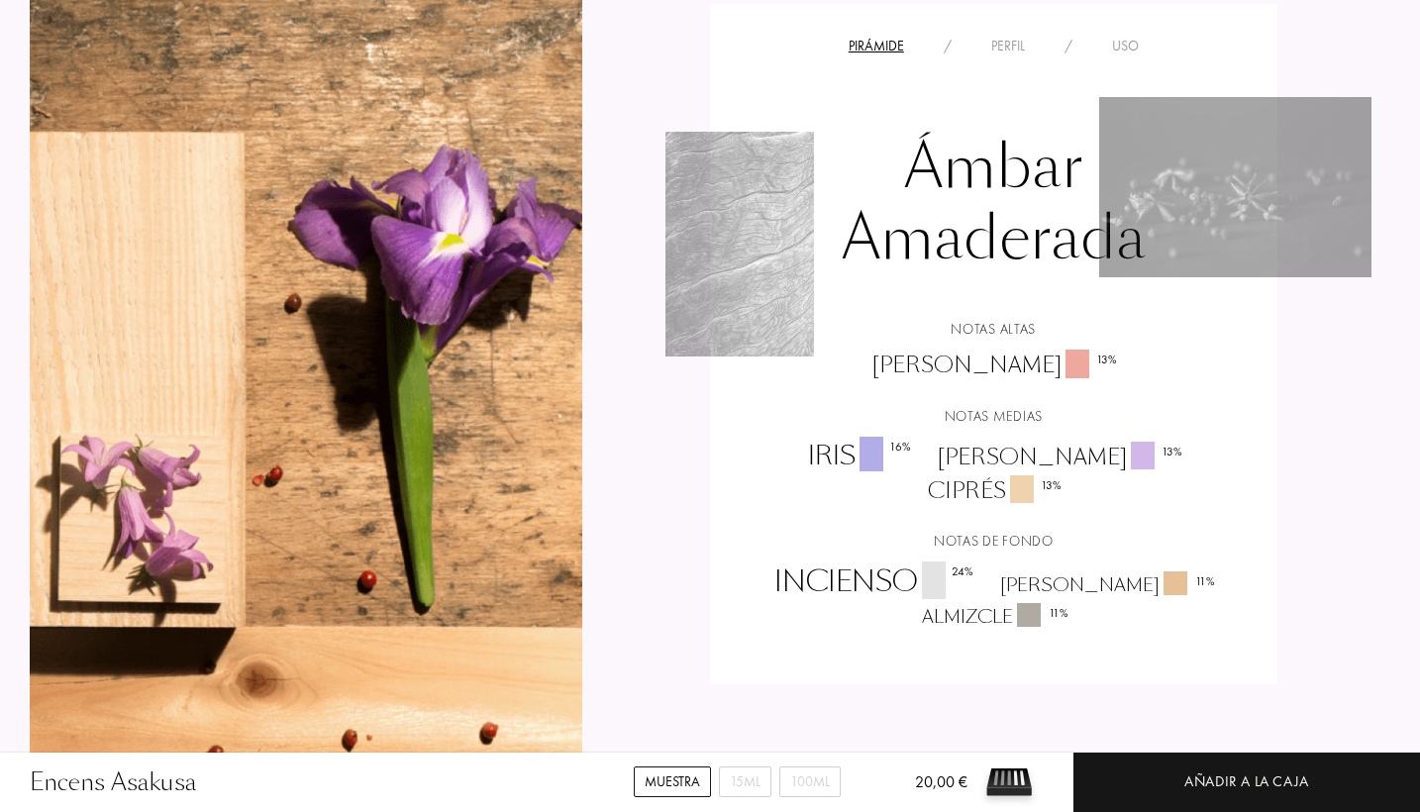
scroll to position [1561, 0]
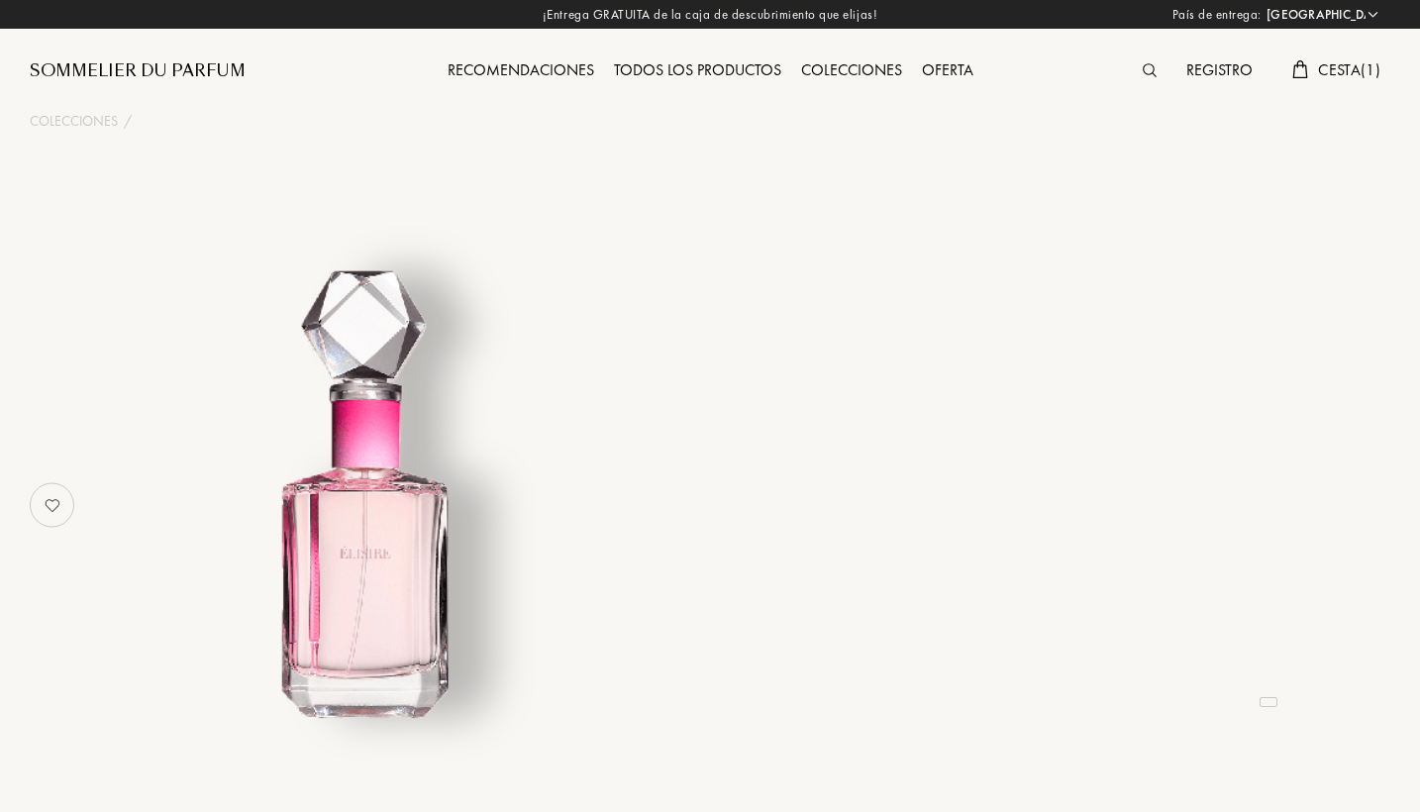
select select "PT"
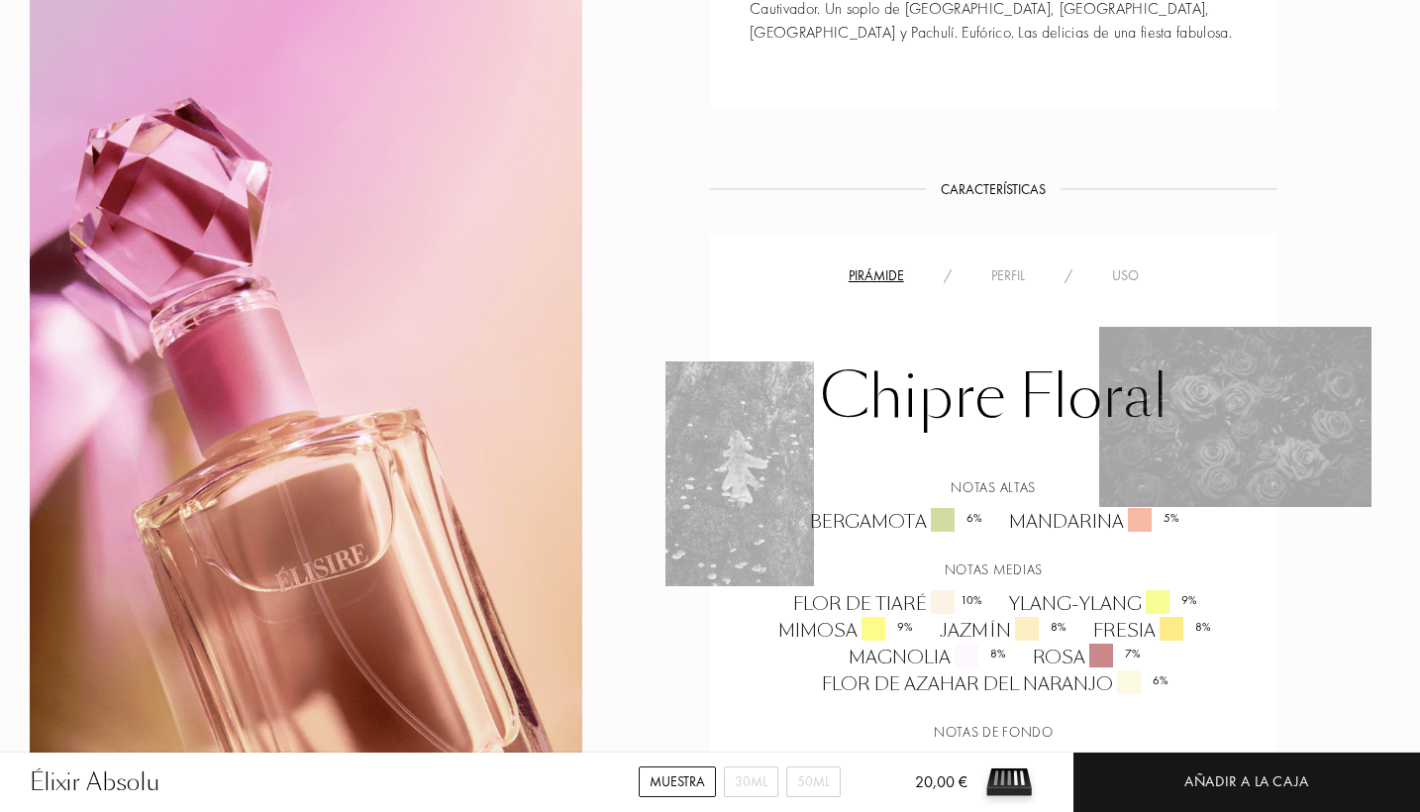
scroll to position [1148, 0]
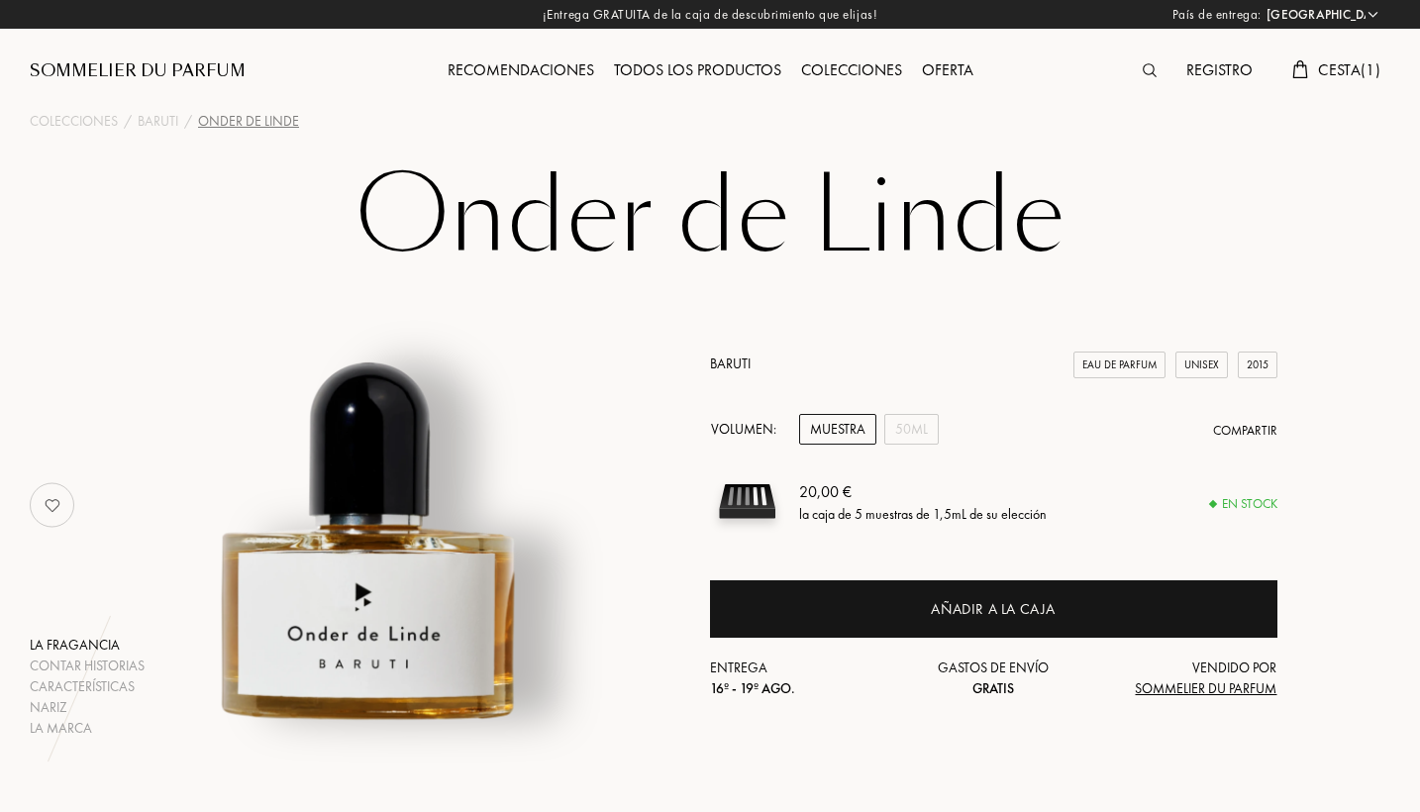
select select "PT"
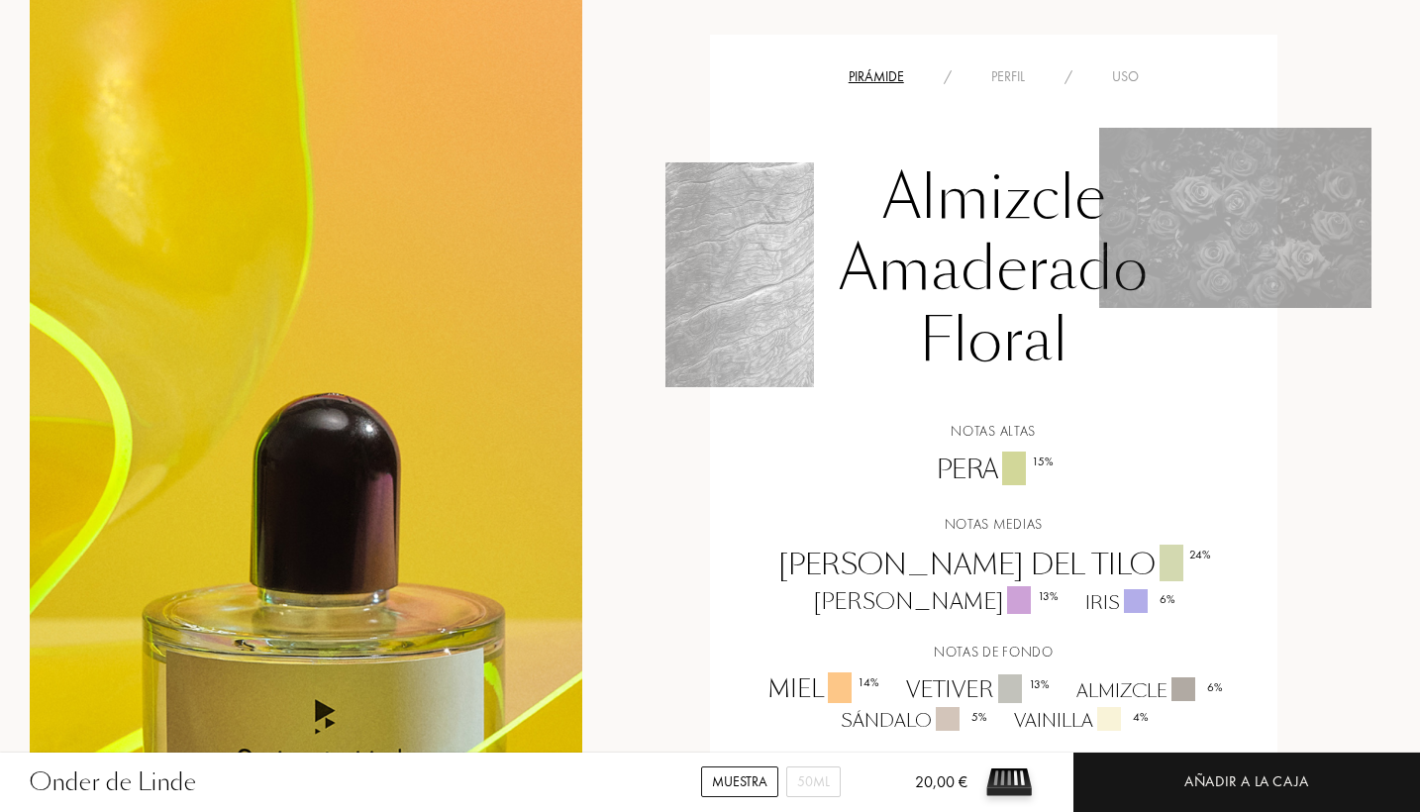
scroll to position [1390, 0]
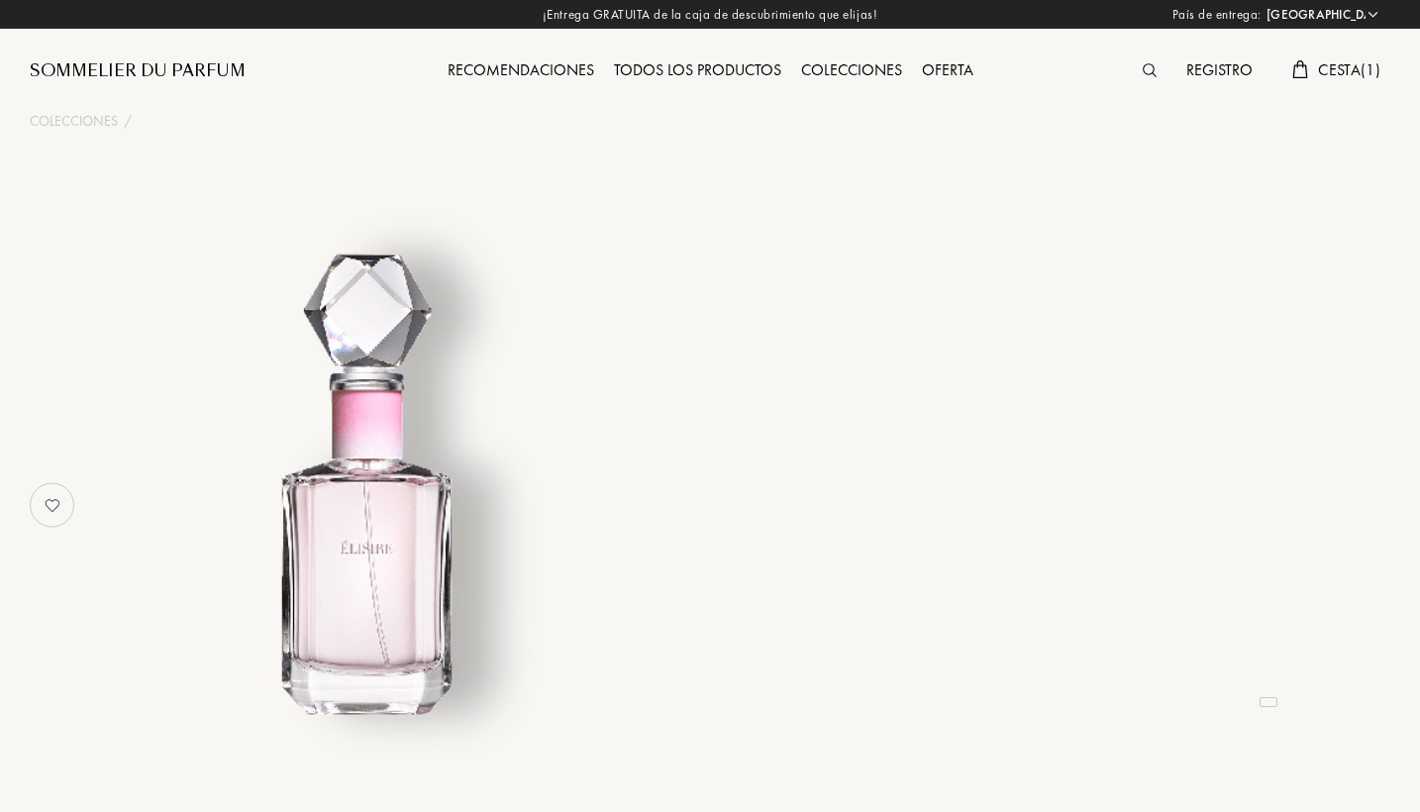
select select "PT"
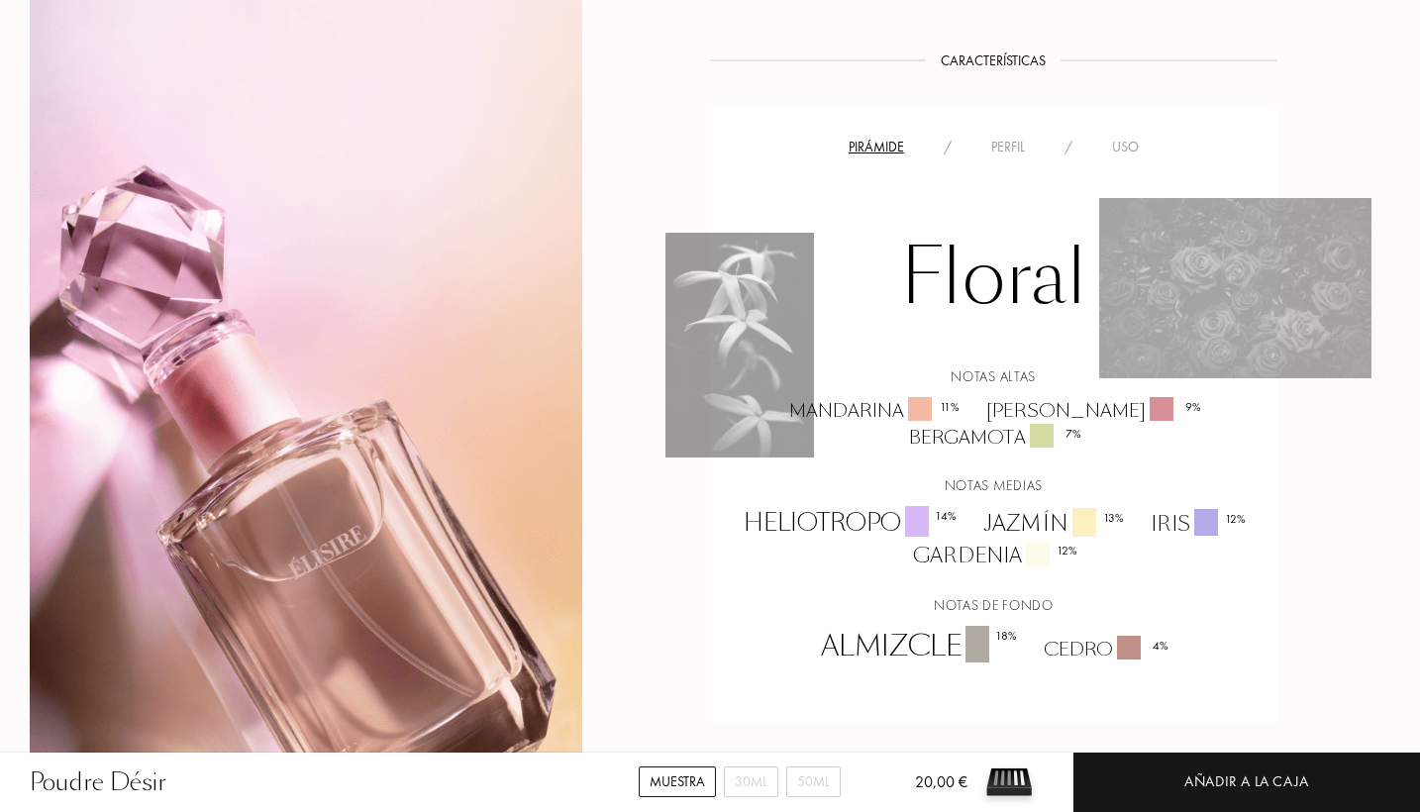
scroll to position [1185, 0]
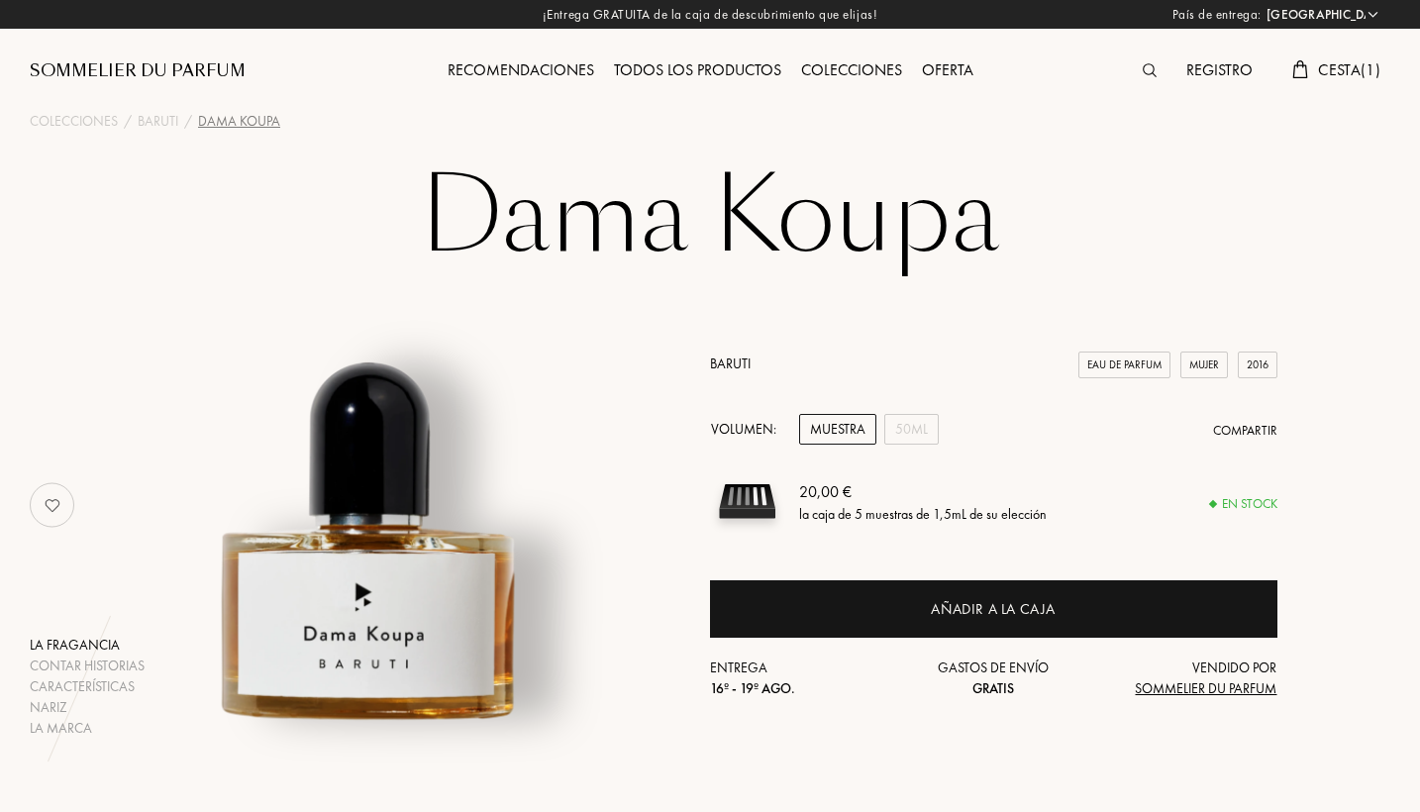
select select "PT"
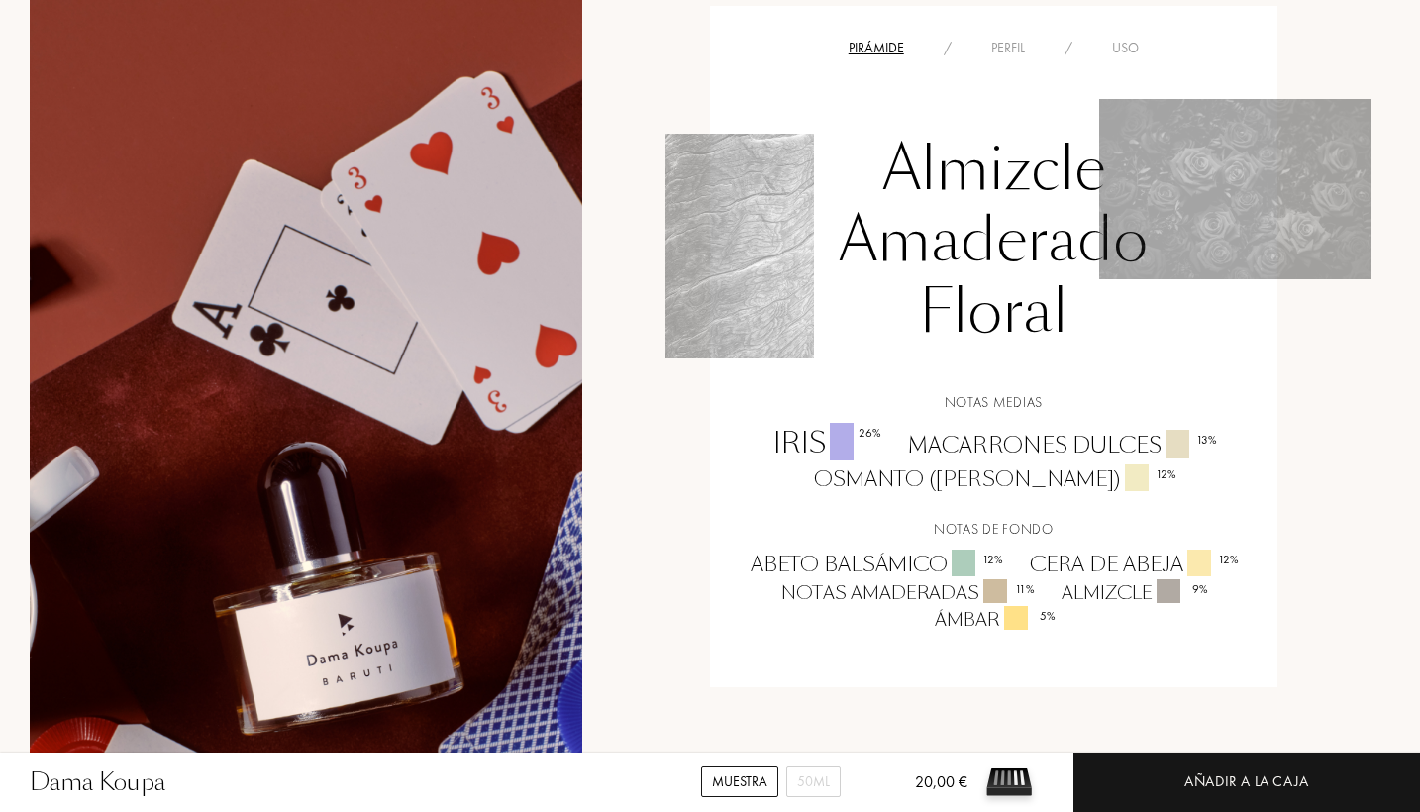
scroll to position [1388, 0]
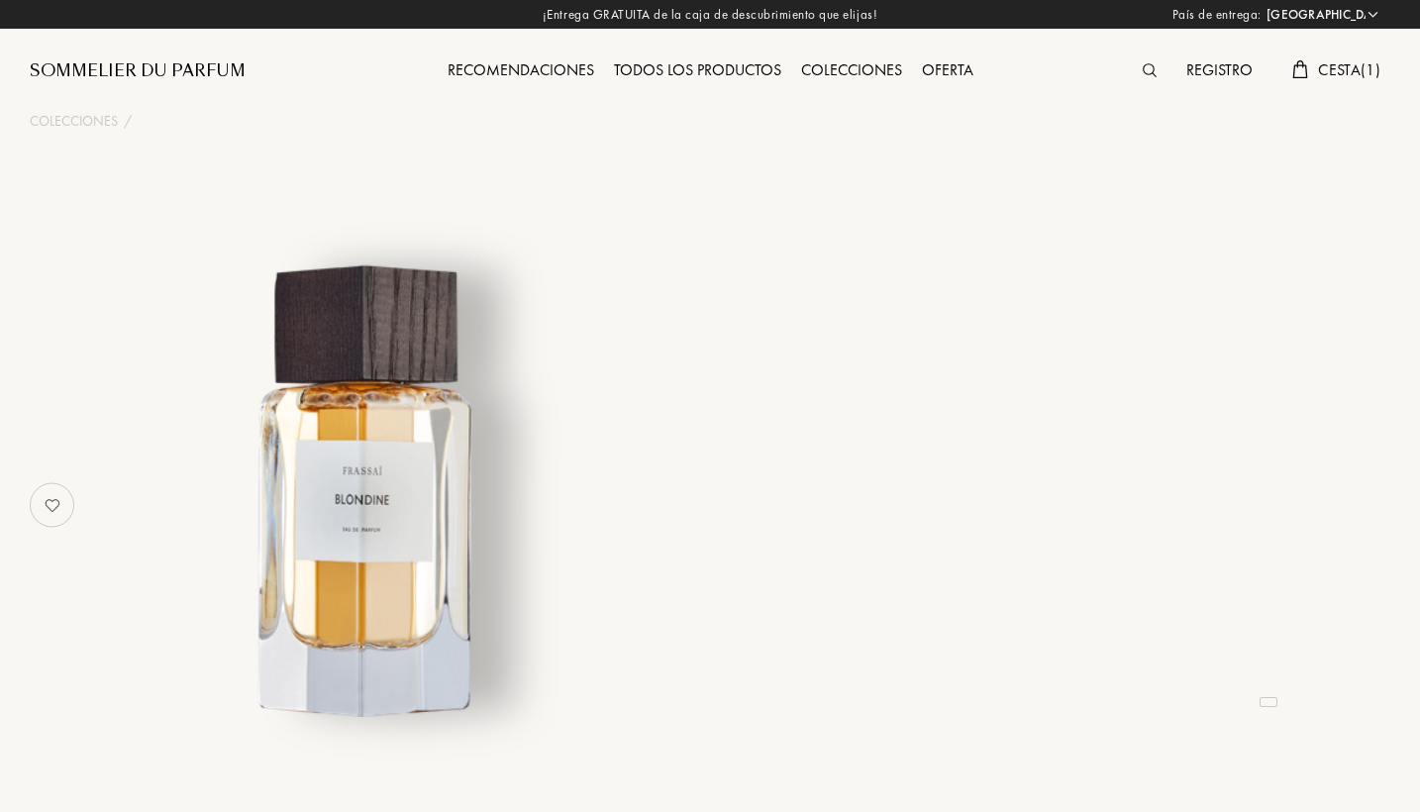
select select "PT"
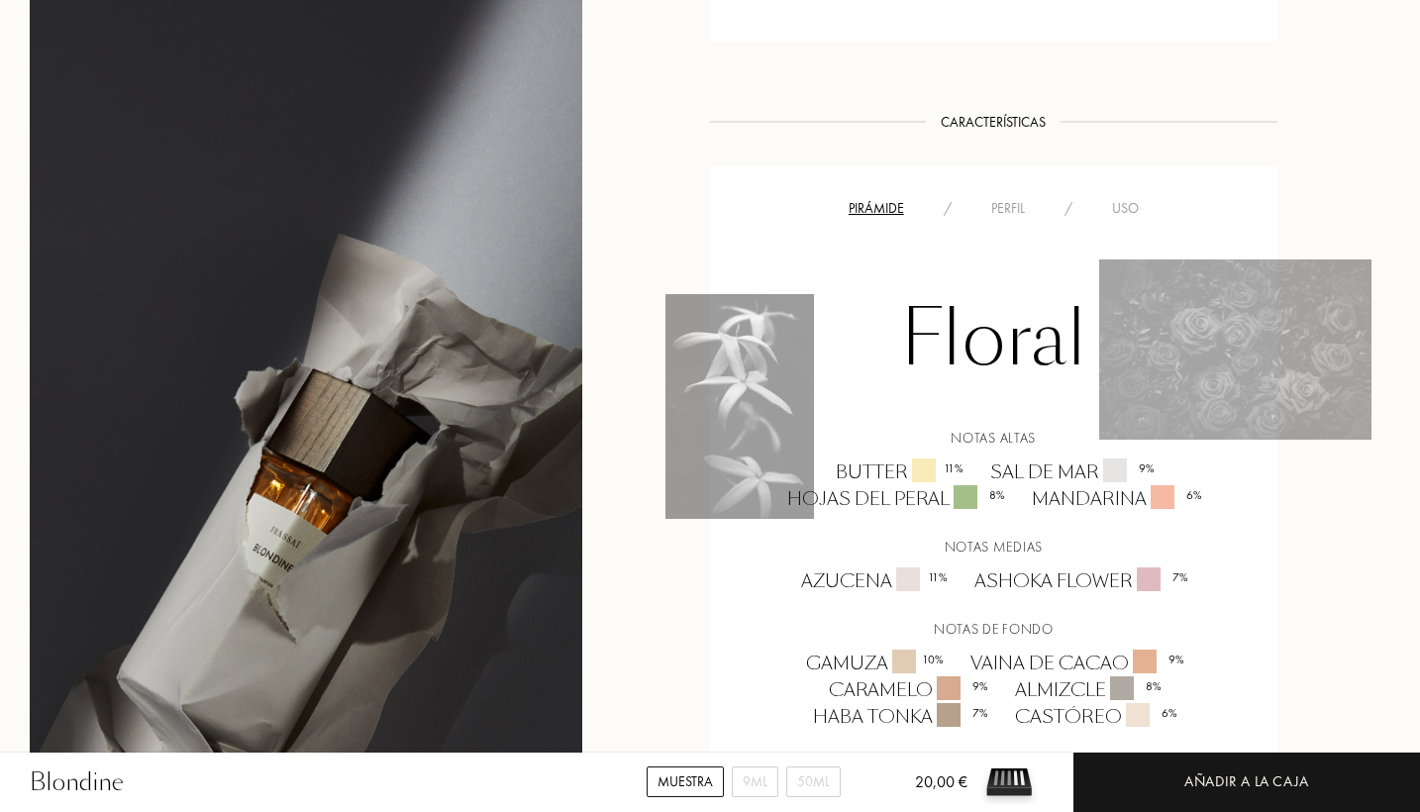
scroll to position [1299, 0]
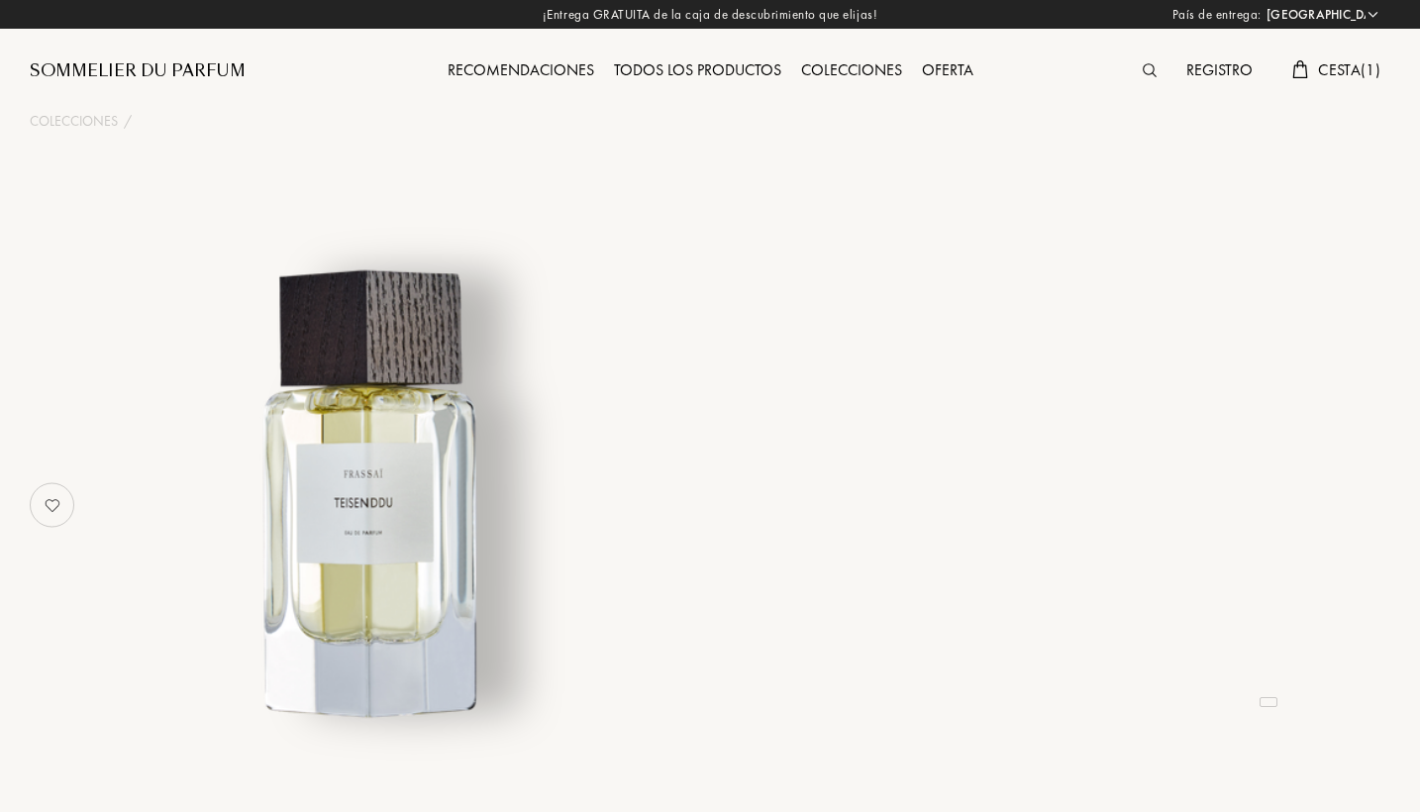
select select "PT"
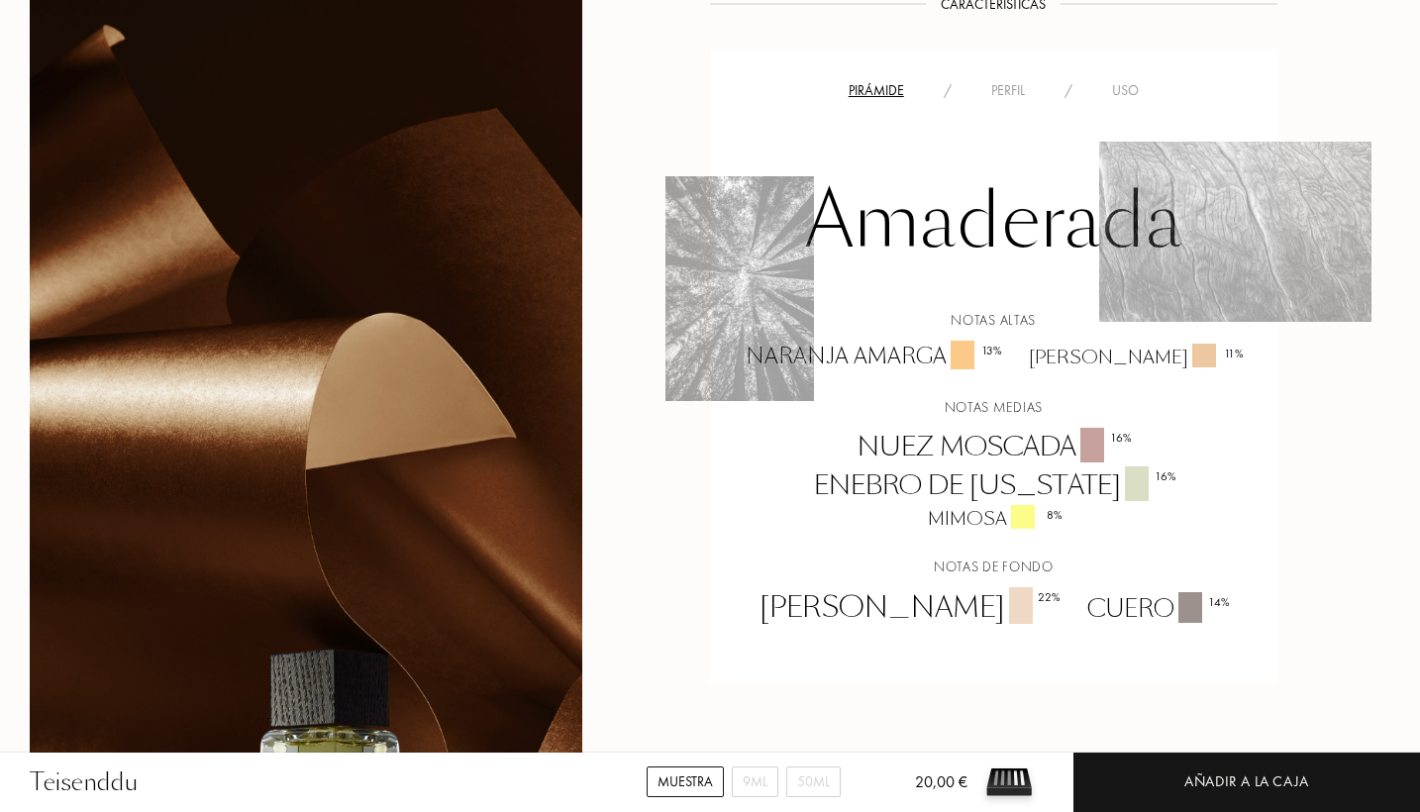
scroll to position [1554, 0]
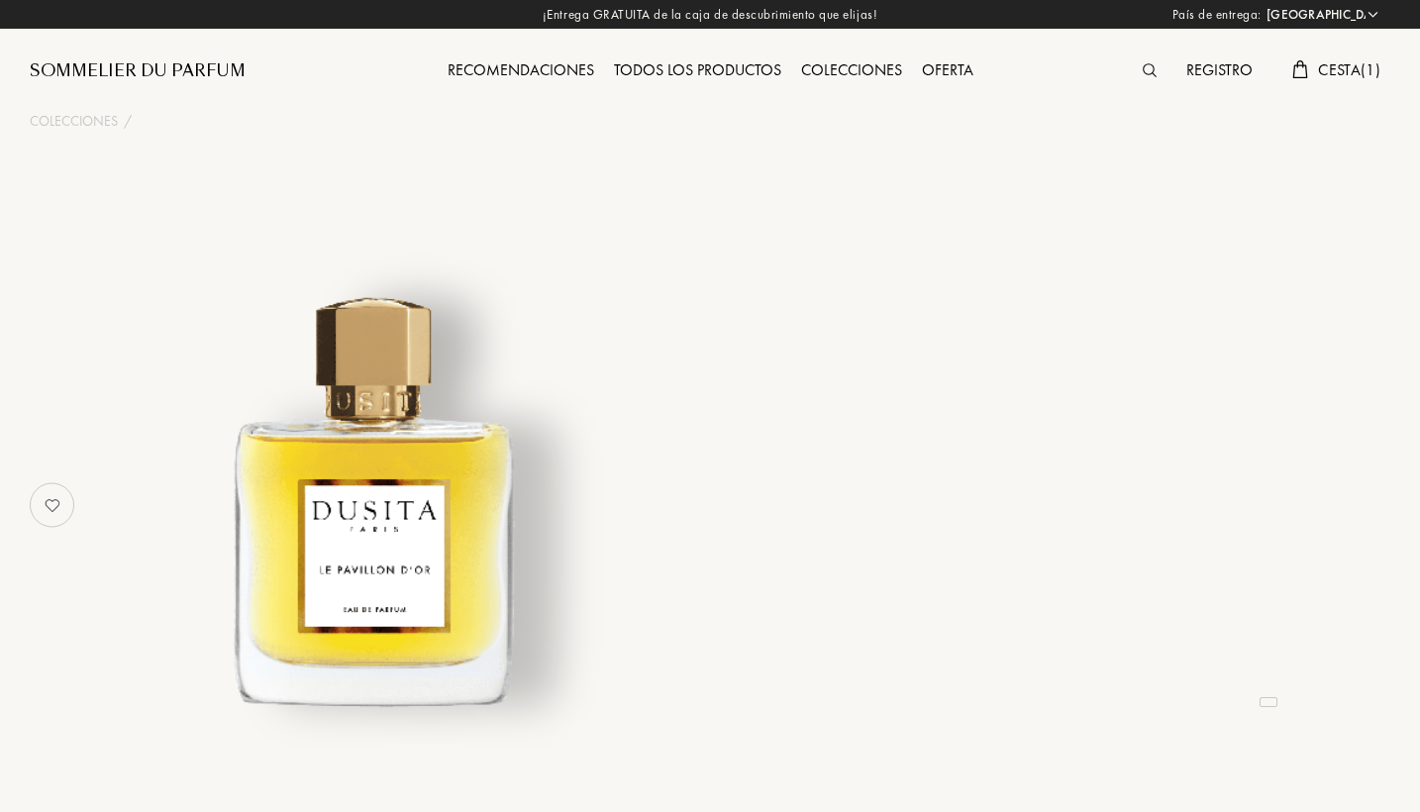
select select "PT"
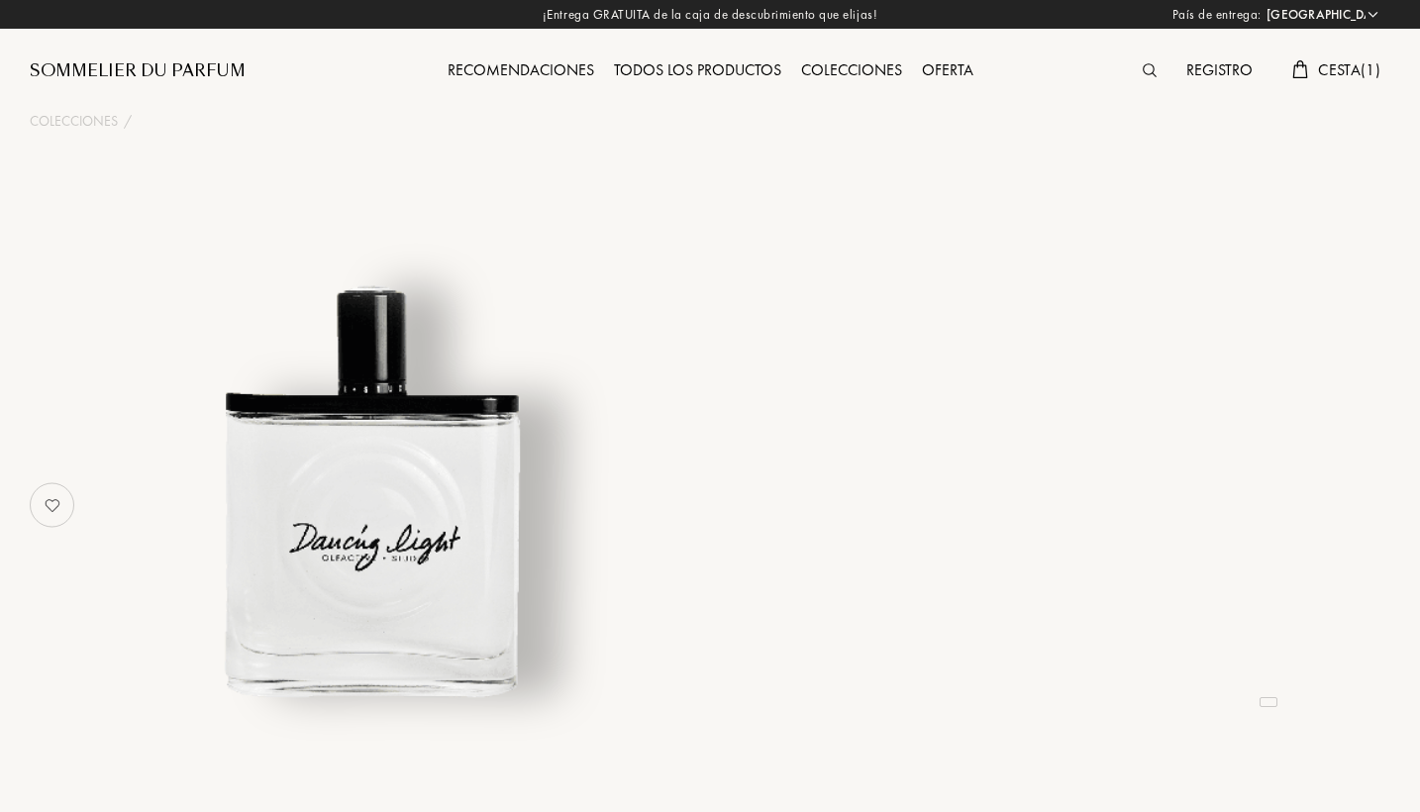
select select "PT"
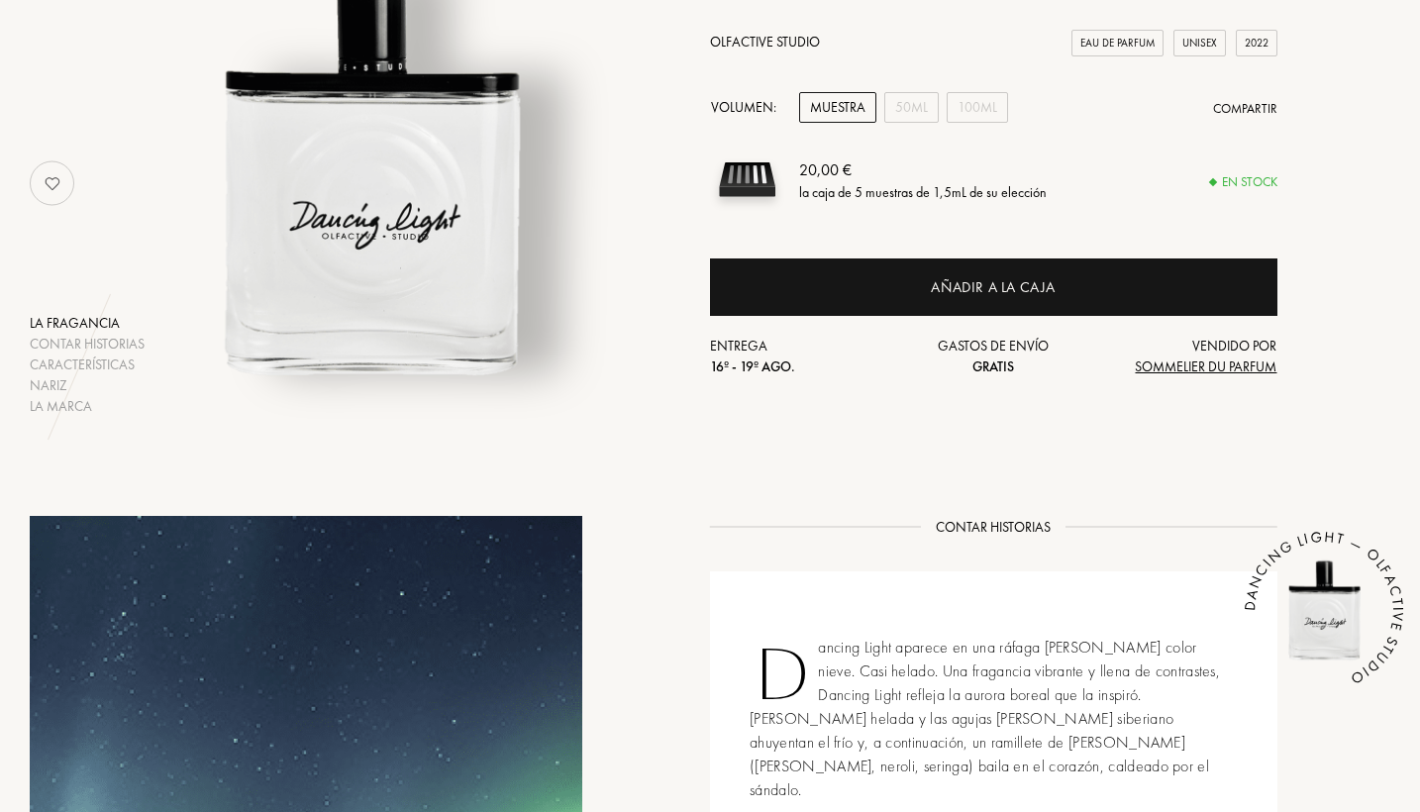
scroll to position [342, 0]
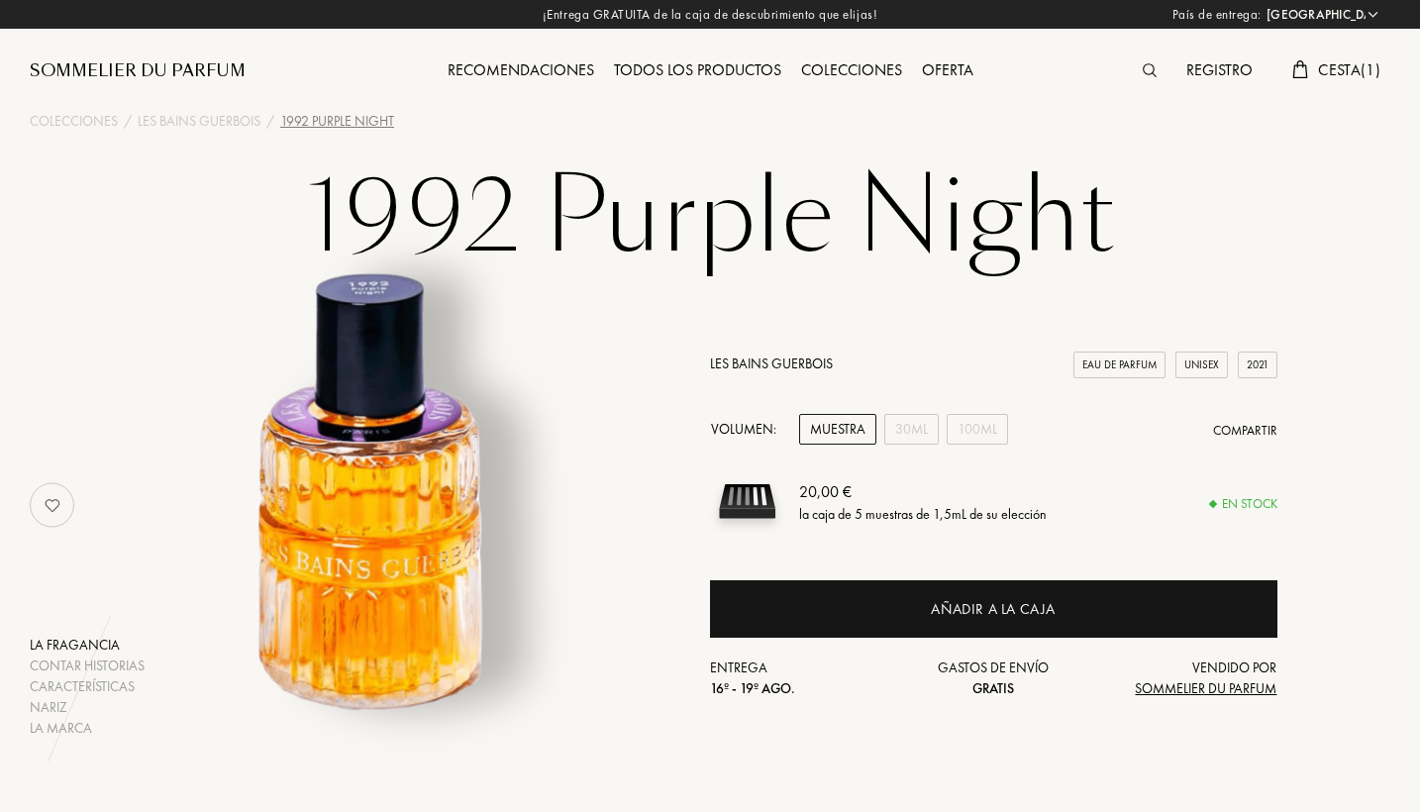
select select "PT"
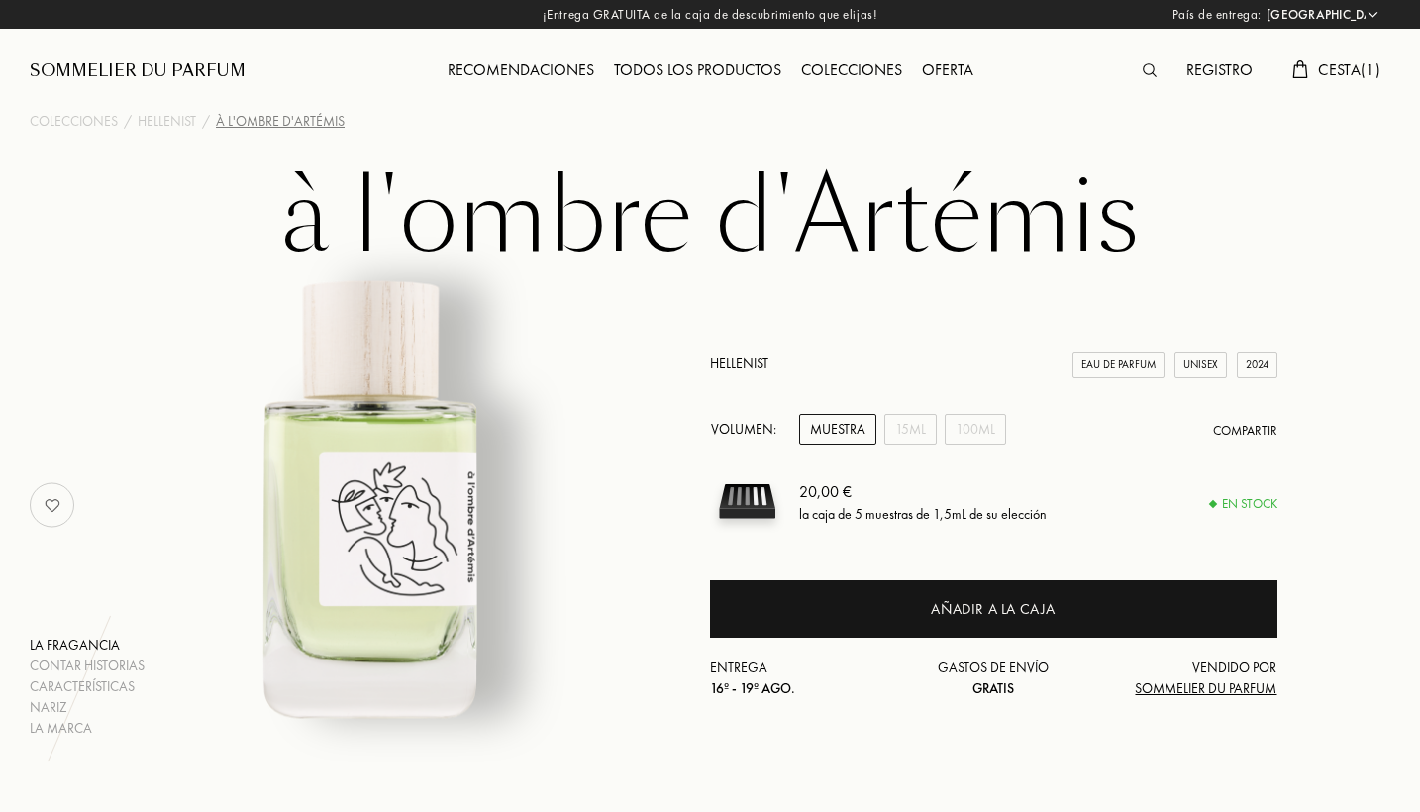
select select "PT"
click at [728, 362] on link "Hellenist" at bounding box center [739, 364] width 58 height 18
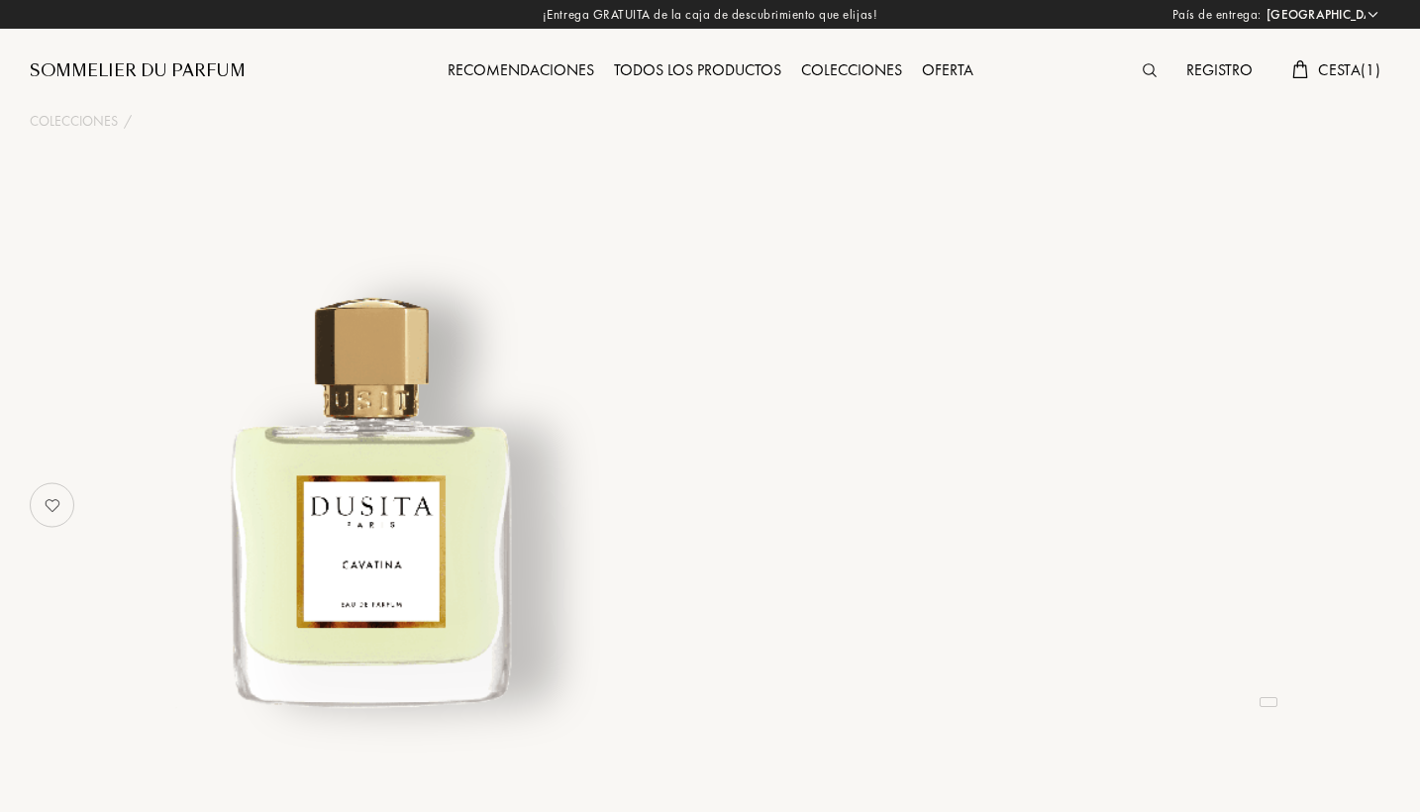
select select "PT"
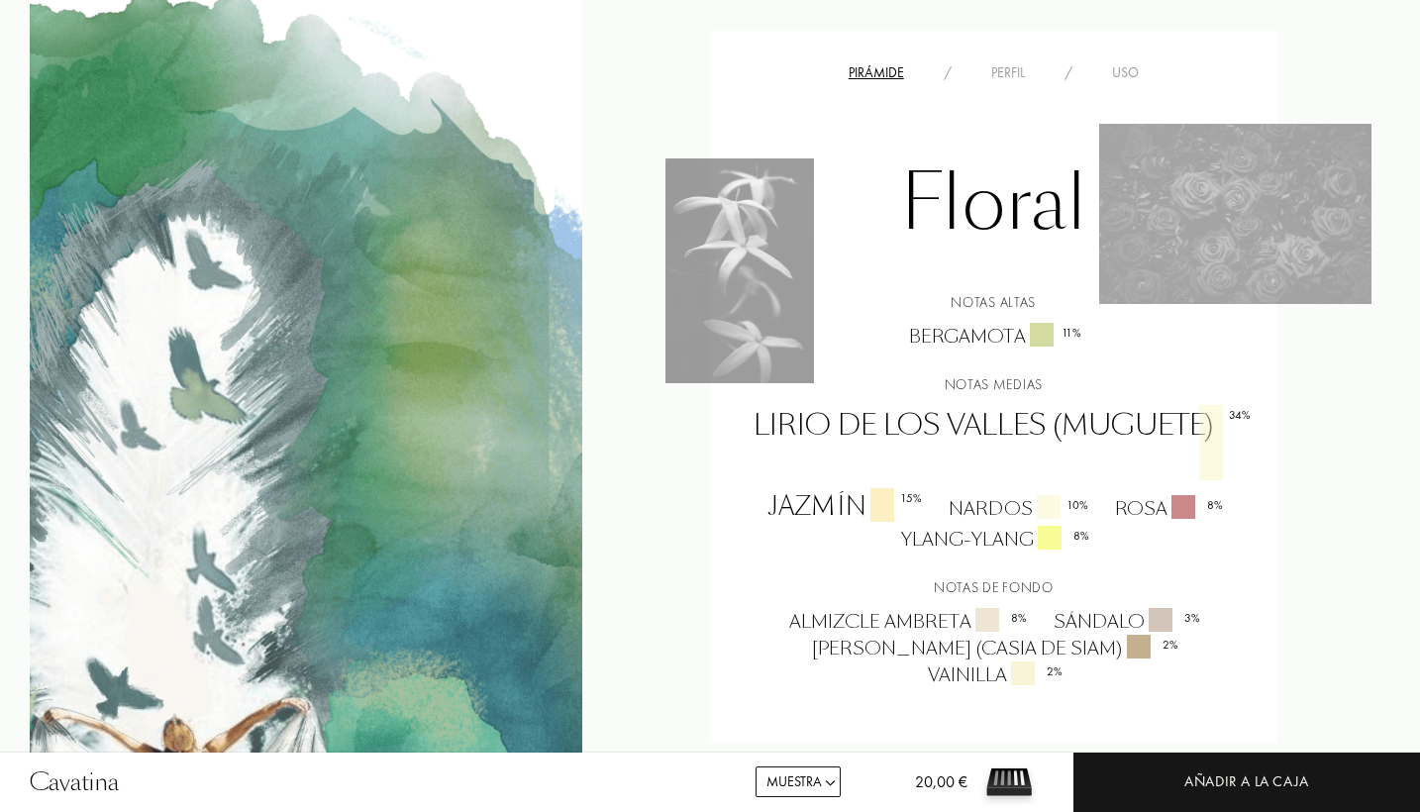
scroll to position [1224, 0]
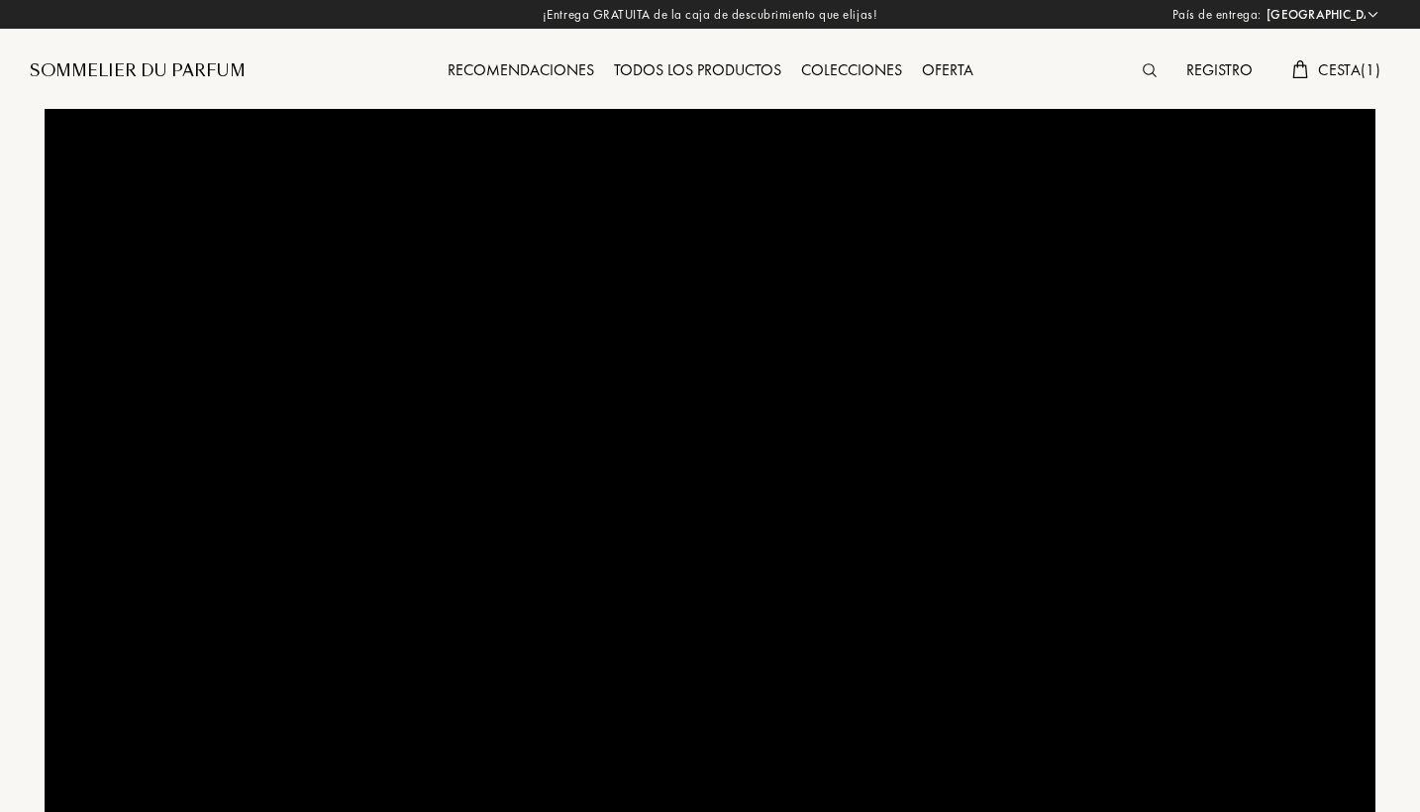
select select "PT"
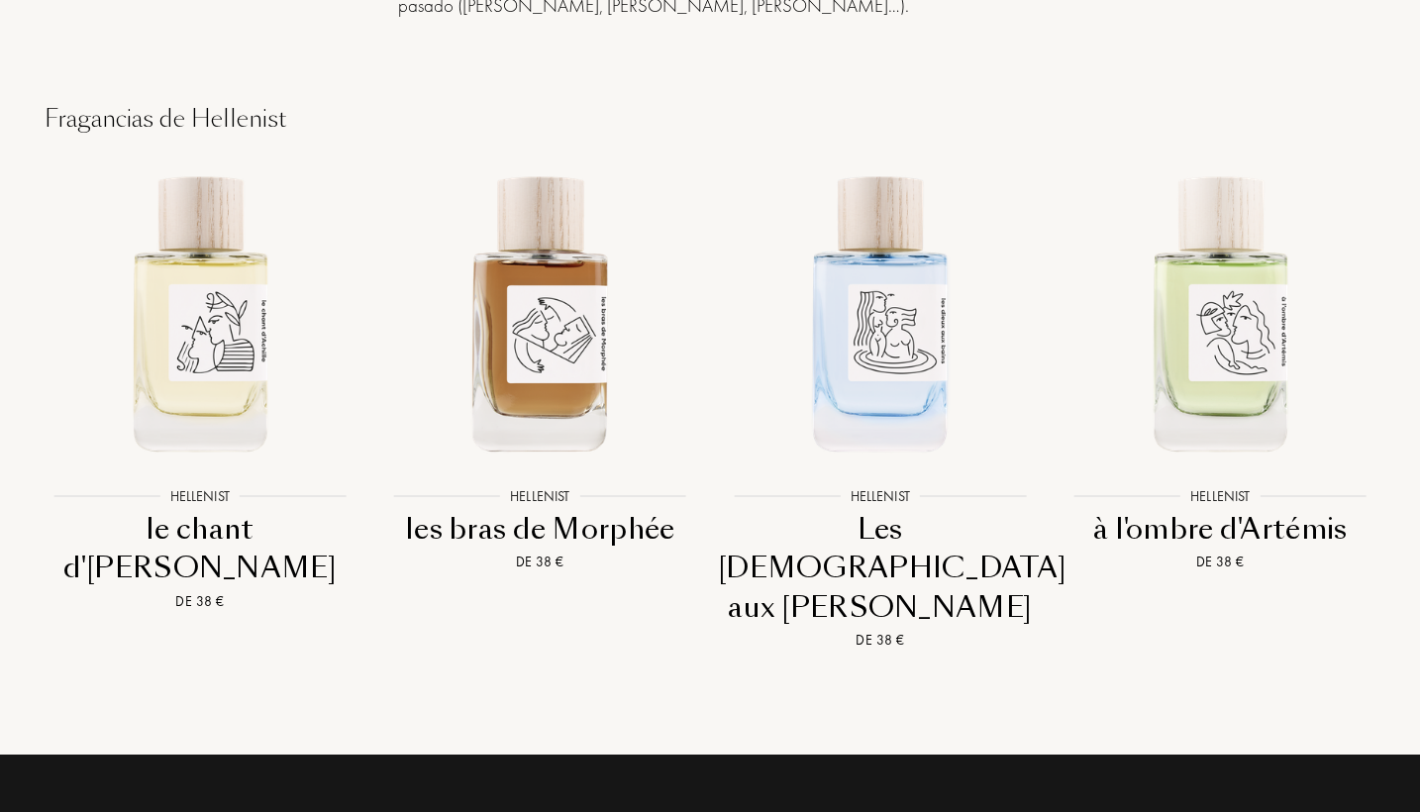
scroll to position [2342, 0]
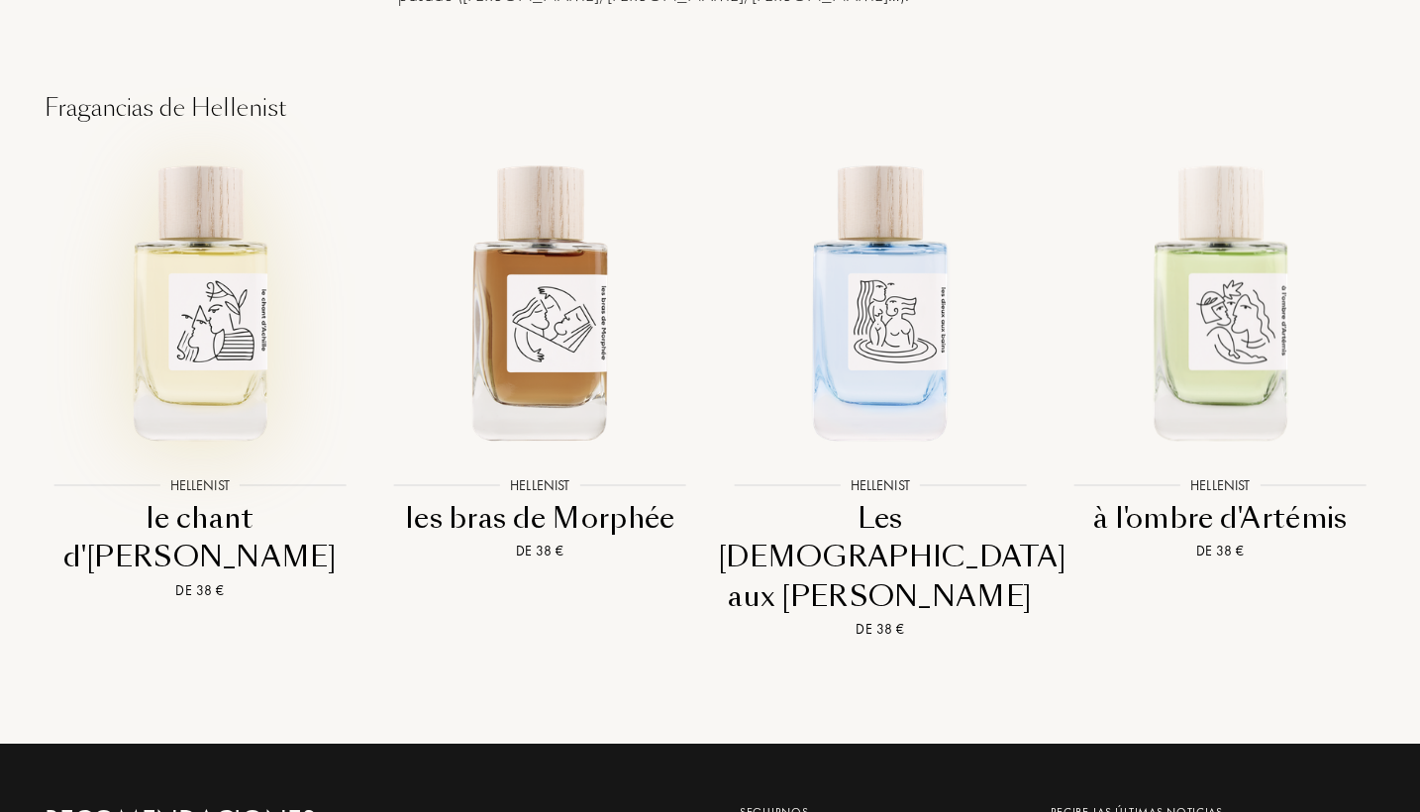
click at [232, 310] on img at bounding box center [200, 301] width 306 height 306
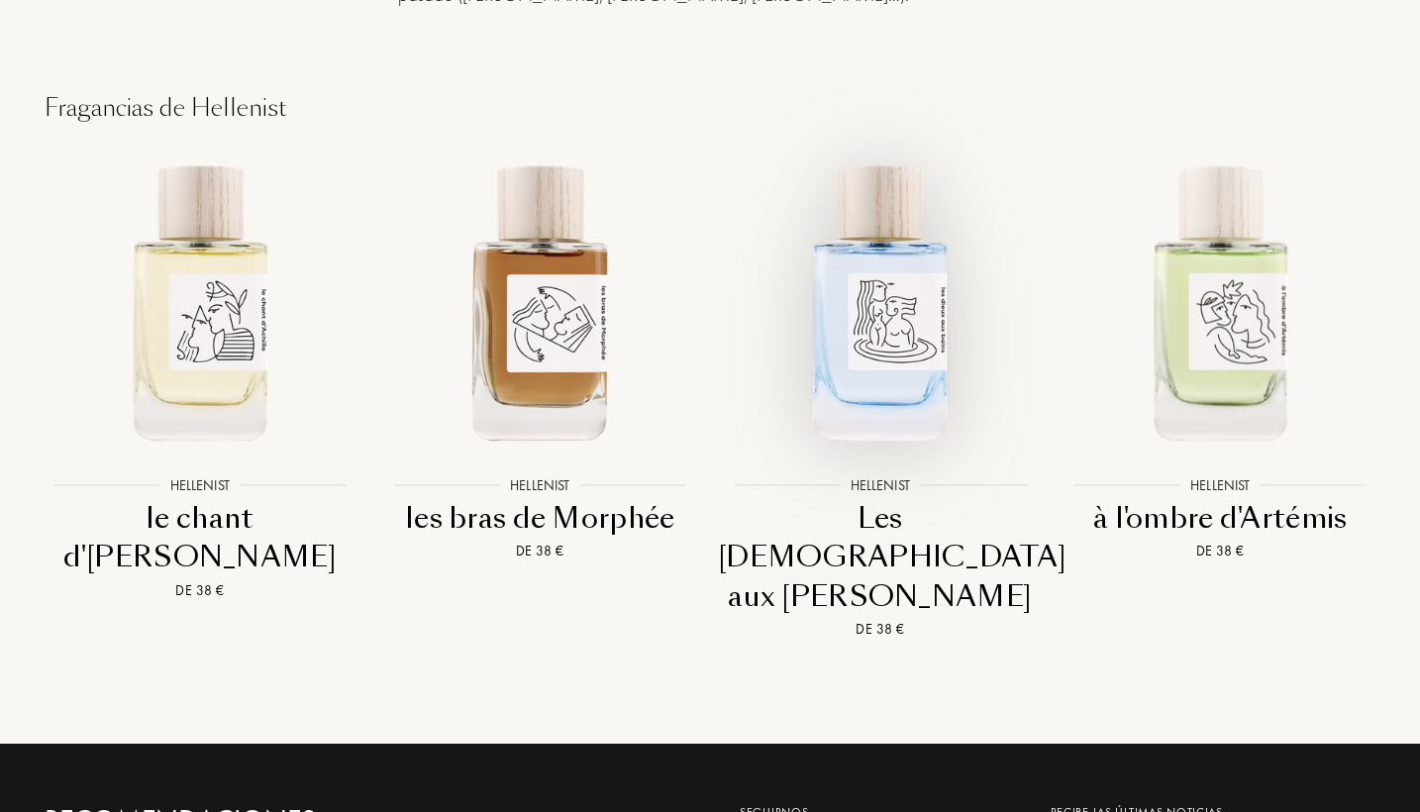
click at [855, 292] on img at bounding box center [880, 301] width 306 height 306
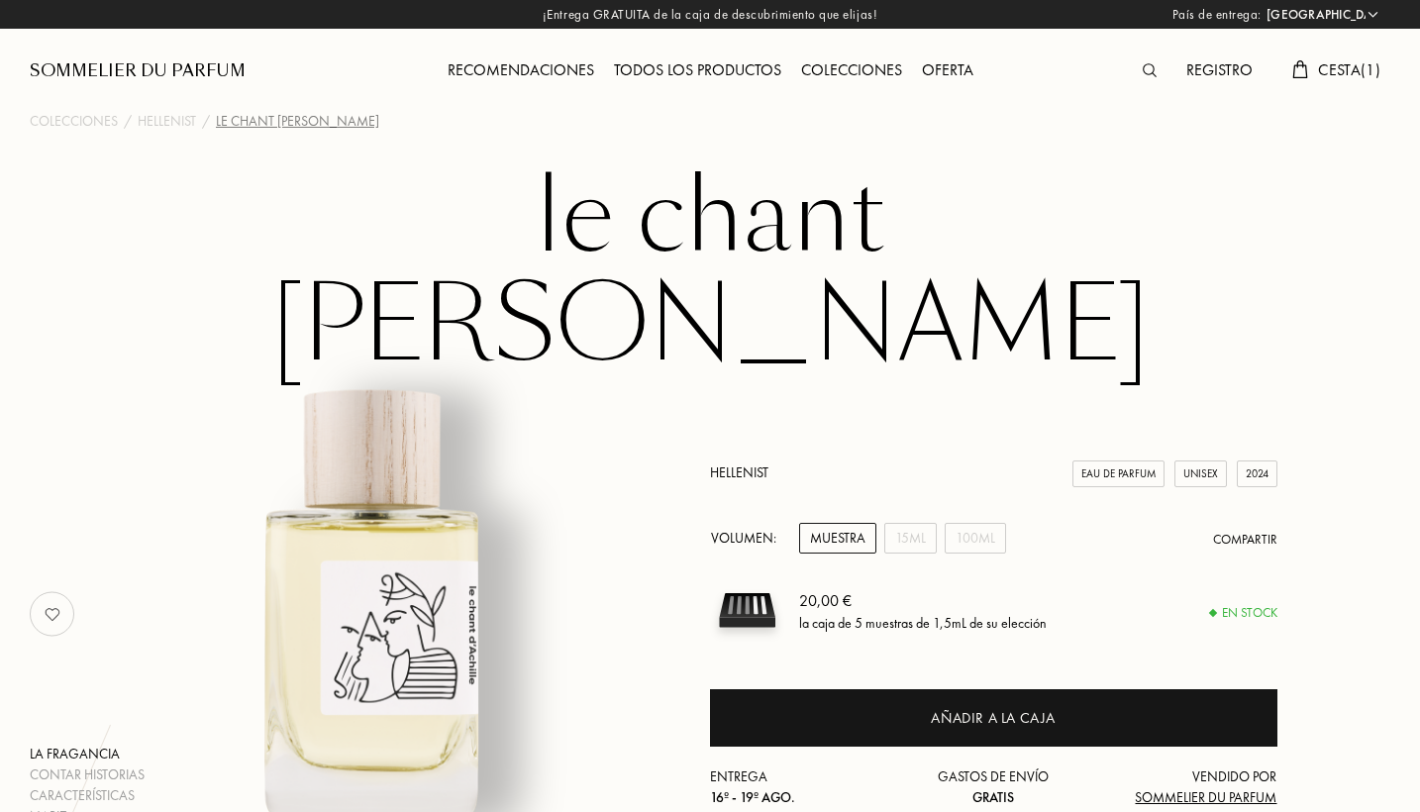
select select "PT"
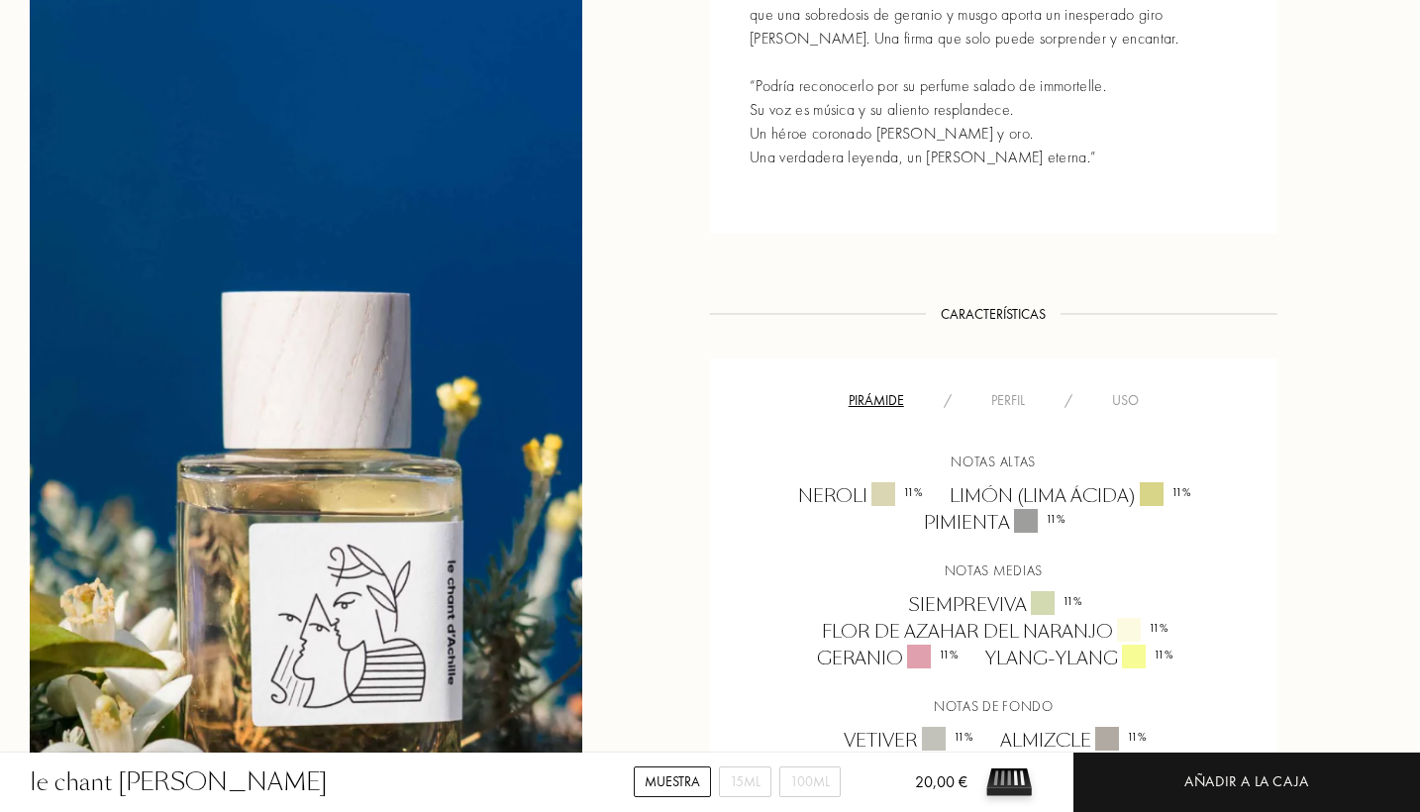
scroll to position [1211, 0]
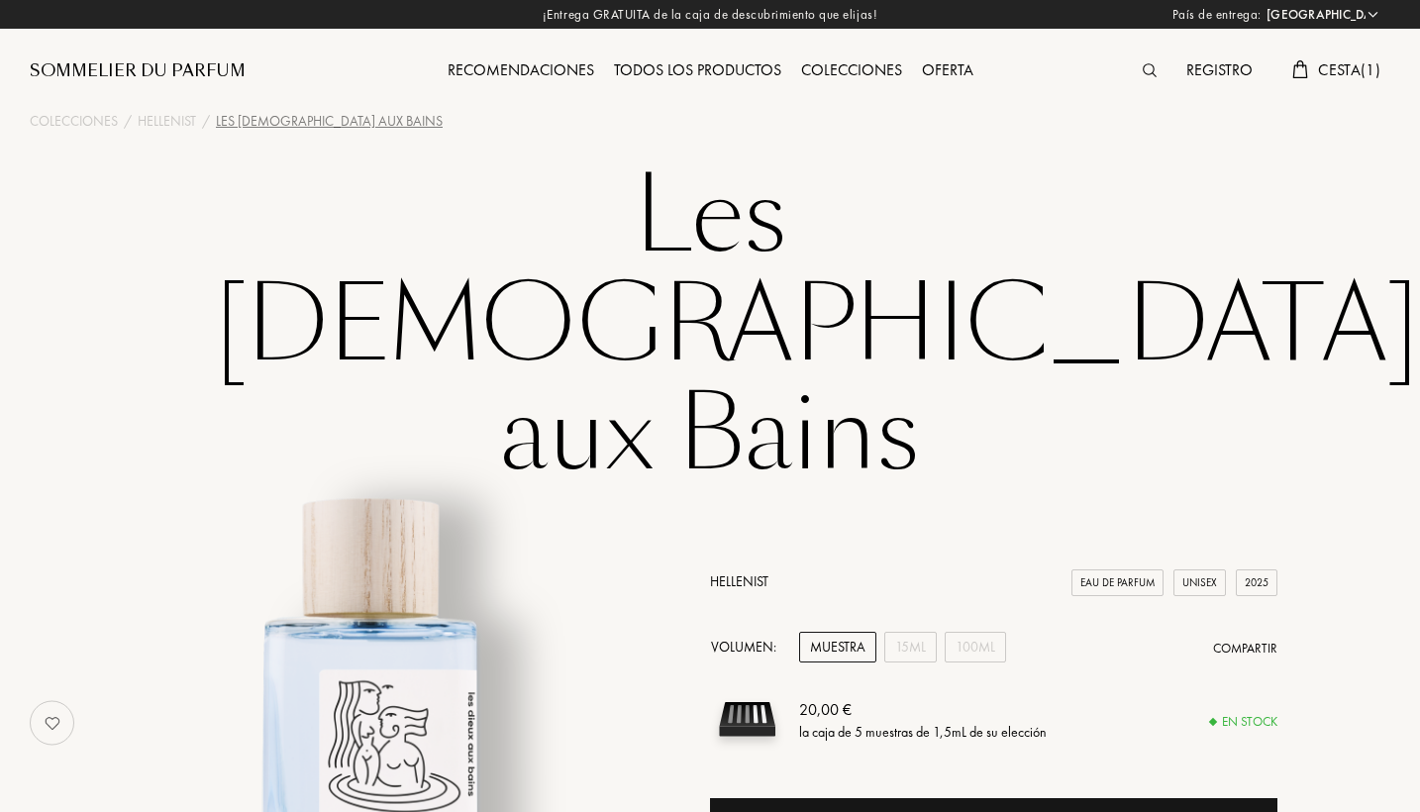
select select "PT"
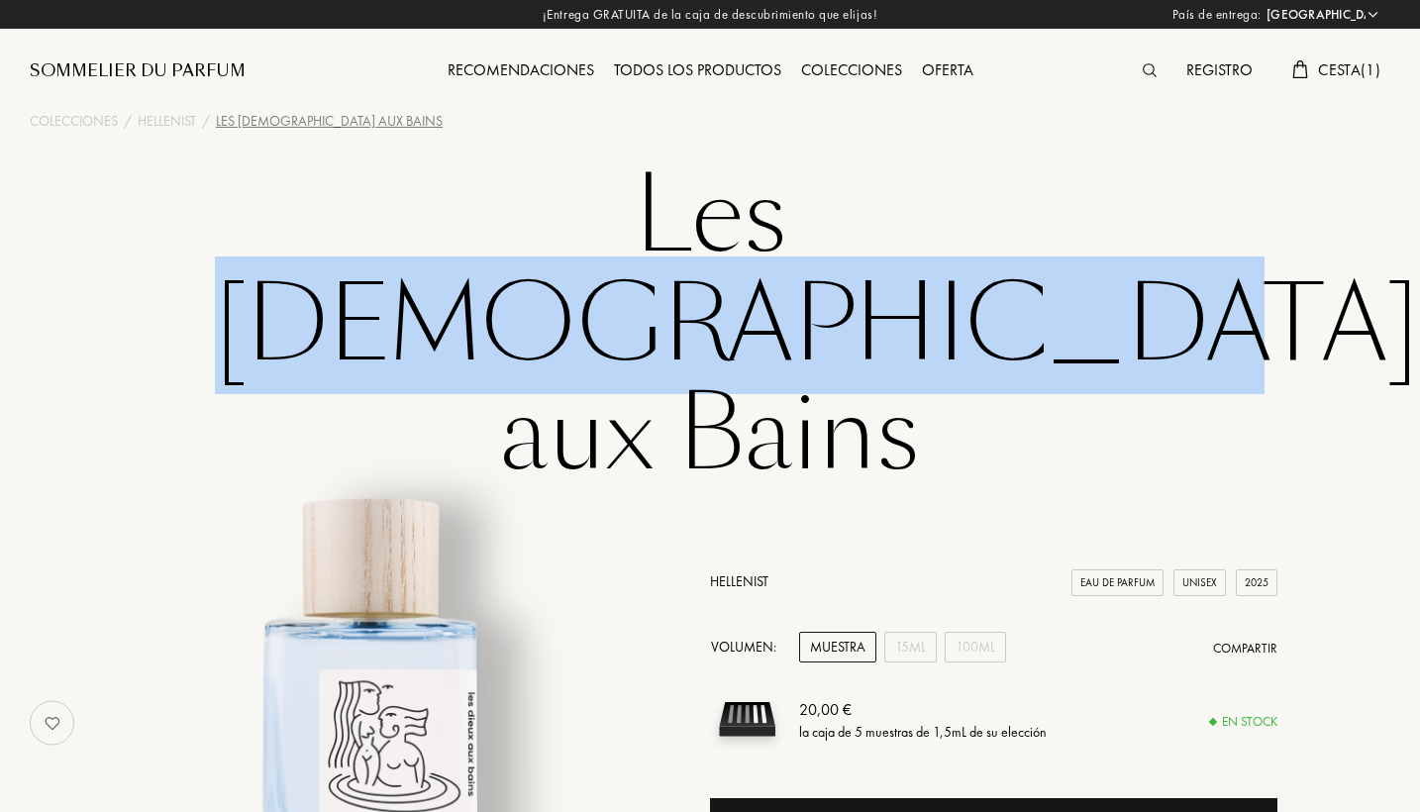
drag, startPoint x: 1205, startPoint y: 231, endPoint x: 464, endPoint y: 179, distance: 742.5
click at [464, 179] on div "Les Dieux aux Bains La fragancia Contar historias Características Nariz La marc…" at bounding box center [710, 559] width 1420 height 794
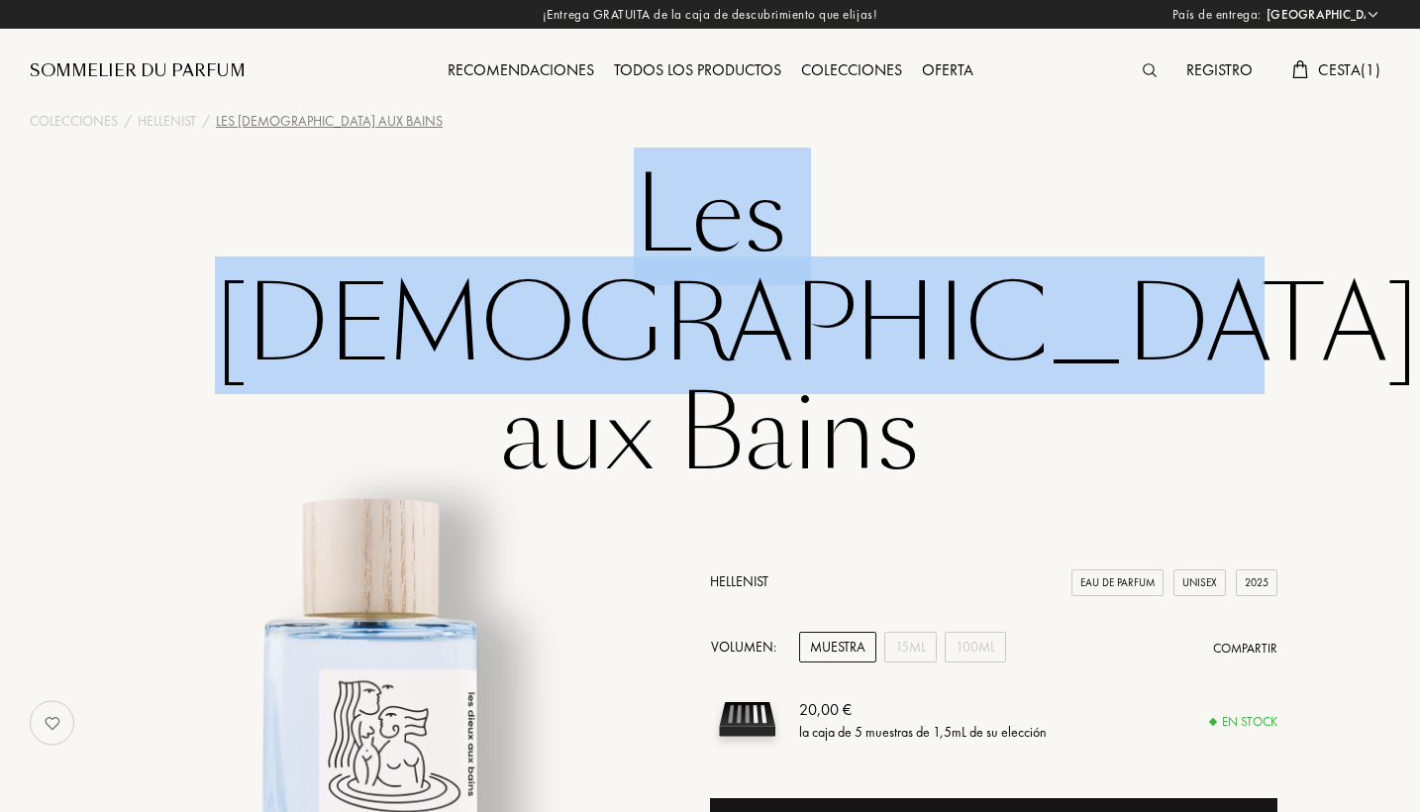
drag, startPoint x: 279, startPoint y: 187, endPoint x: 1287, endPoint y: 184, distance: 1008.1
click at [1287, 184] on div "Les Dieux aux Bains La fragancia Contar historias Características Nariz La marc…" at bounding box center [710, 559] width 1420 height 794
copy h1 "Les [DEMOGRAPHIC_DATA] aux Bains"
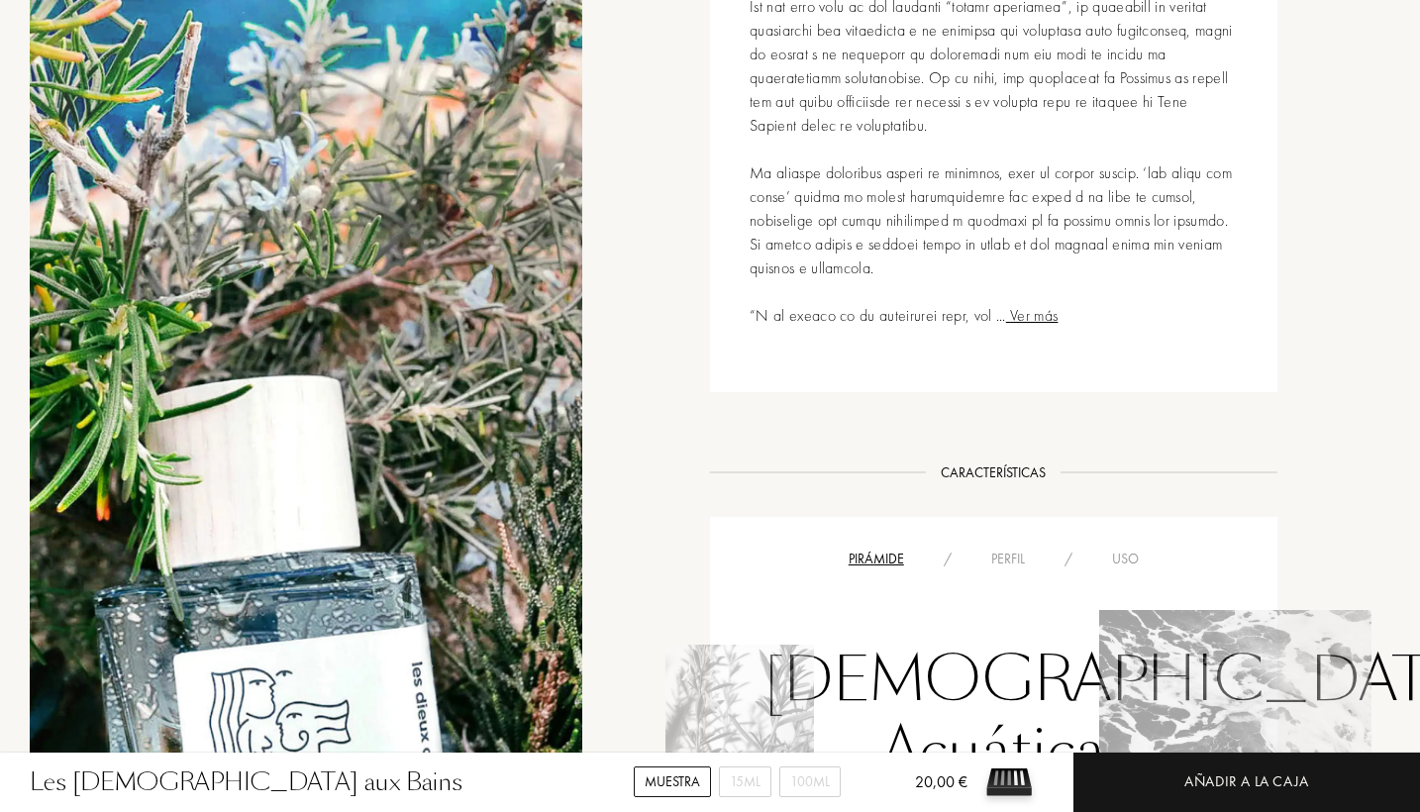
scroll to position [997, 0]
